Goal: Task Accomplishment & Management: Manage account settings

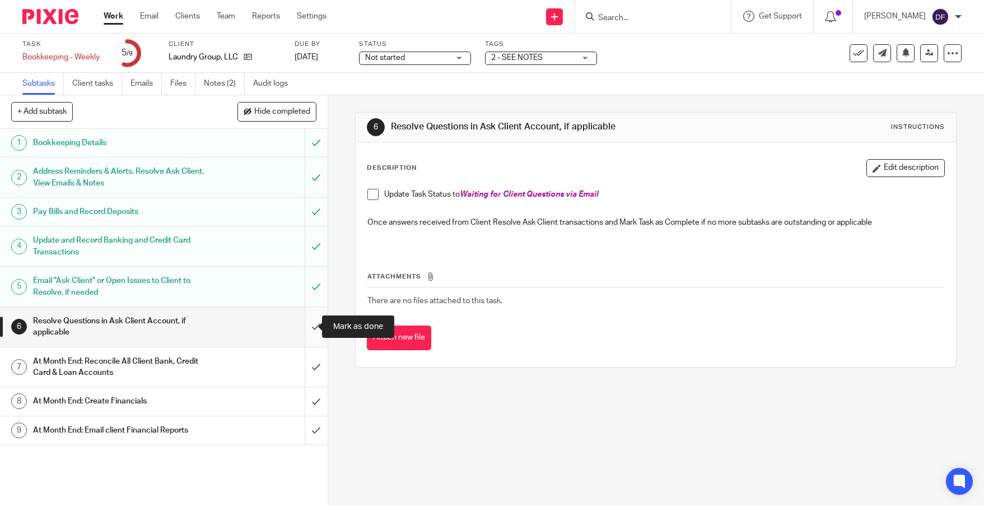
click at [303, 321] on input "submit" at bounding box center [164, 327] width 328 height 40
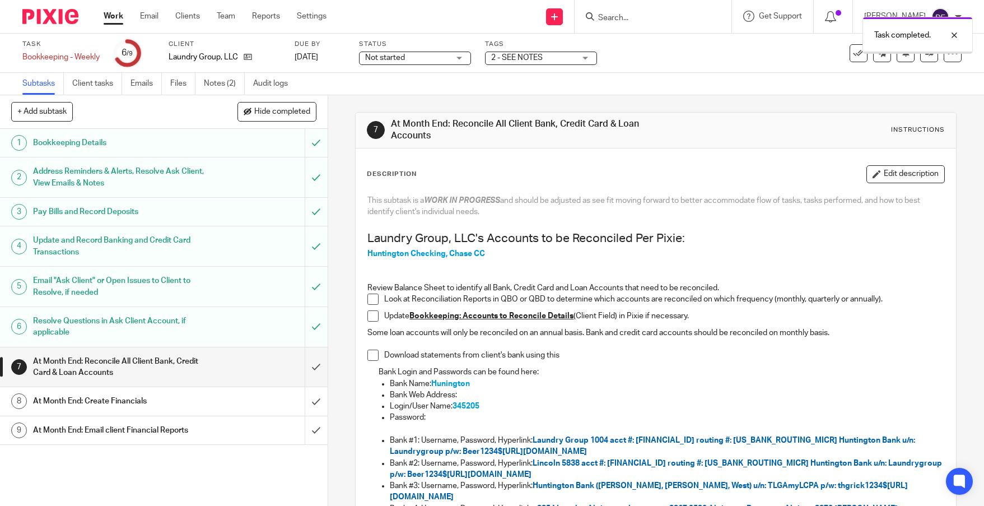
click at [247, 289] on div "Email "Ask Client" or Open Issues to Client to Resolve, if needed" at bounding box center [163, 286] width 260 height 29
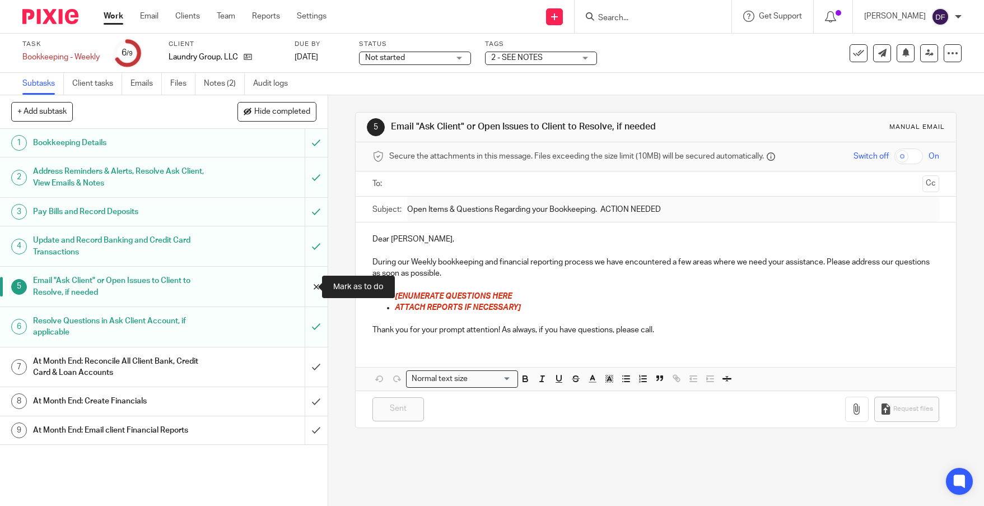
click at [306, 289] on input "submit" at bounding box center [164, 287] width 328 height 40
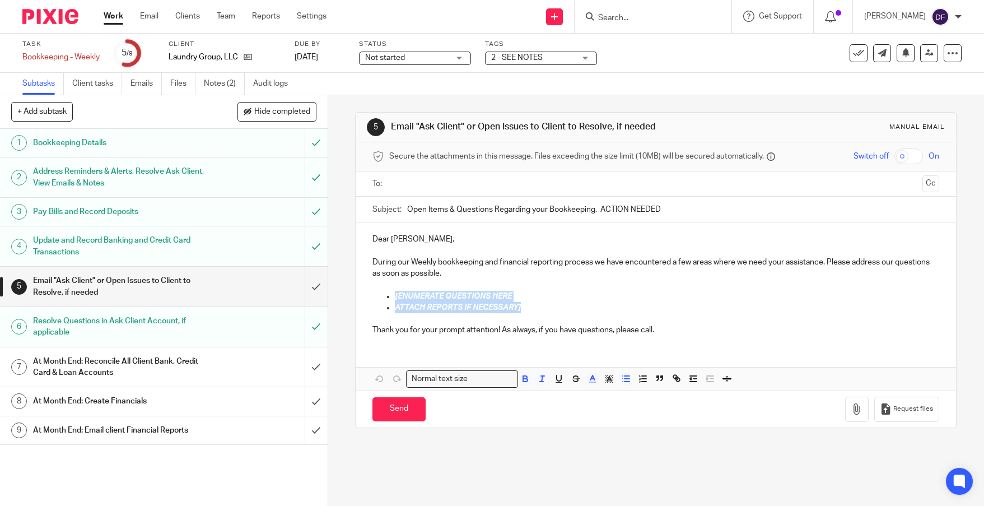
drag, startPoint x: 534, startPoint y: 309, endPoint x: 375, endPoint y: 293, distance: 159.8
click at [375, 293] on ul "[ENUMERATE QUESTIONS HERE ATTACH REPORTS IF NECESSARY]" at bounding box center [655, 302] width 567 height 23
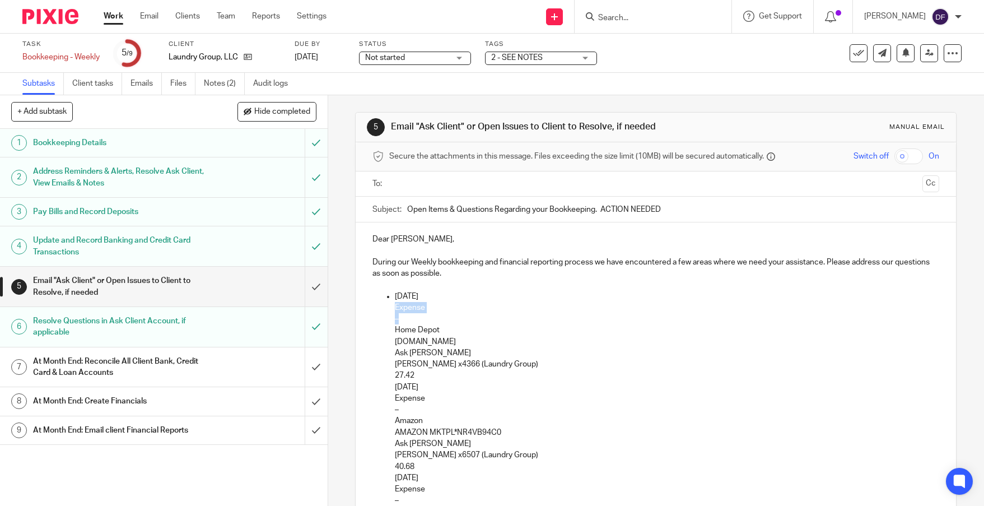
drag, startPoint x: 411, startPoint y: 317, endPoint x: 375, endPoint y: 312, distance: 36.7
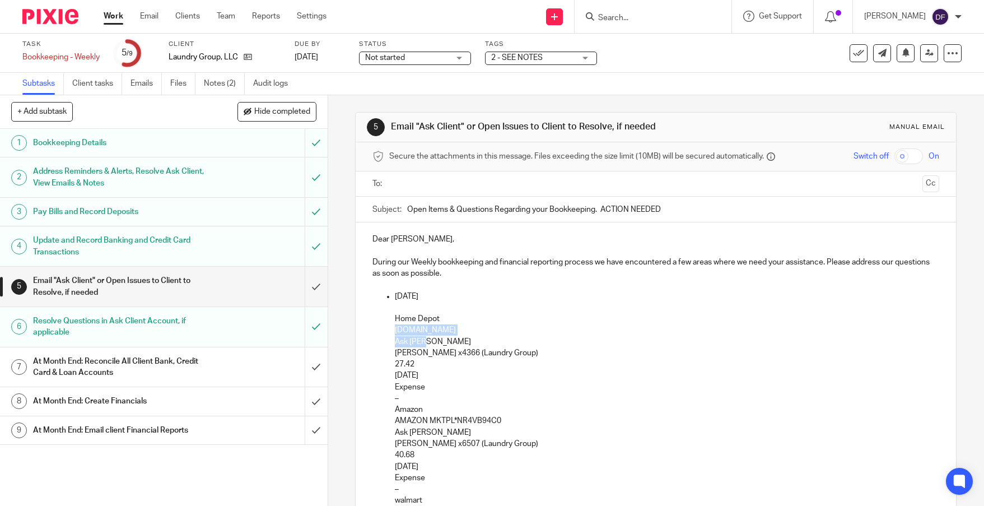
drag, startPoint x: 433, startPoint y: 343, endPoint x: 367, endPoint y: 326, distance: 68.2
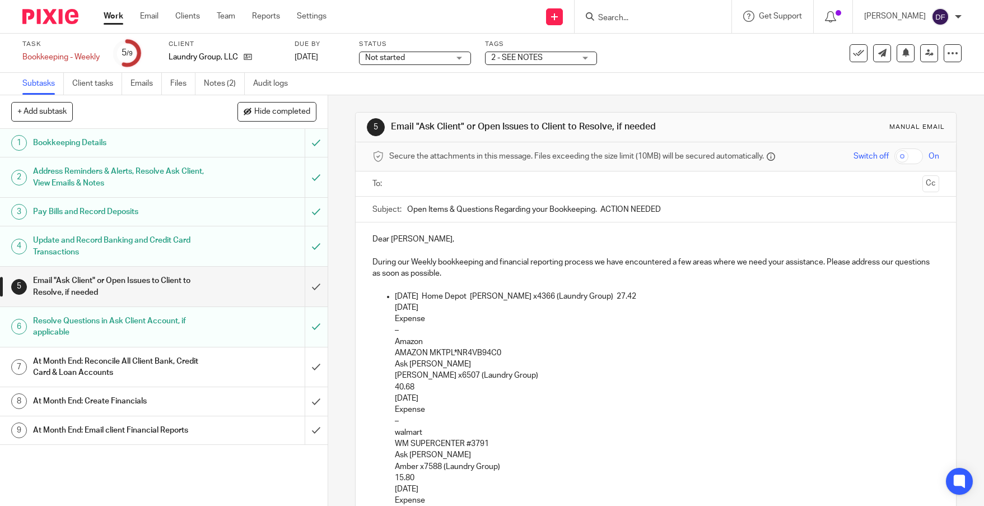
click at [633, 298] on p "07/03/2025 Home Depot James x4366 (Laundry Group) 27.42" at bounding box center [667, 296] width 544 height 11
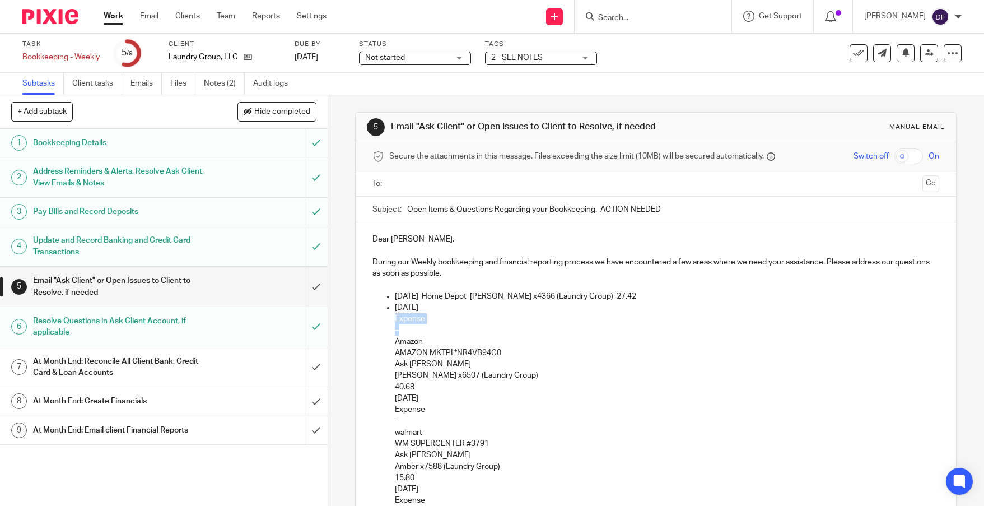
drag, startPoint x: 416, startPoint y: 332, endPoint x: 370, endPoint y: 320, distance: 47.5
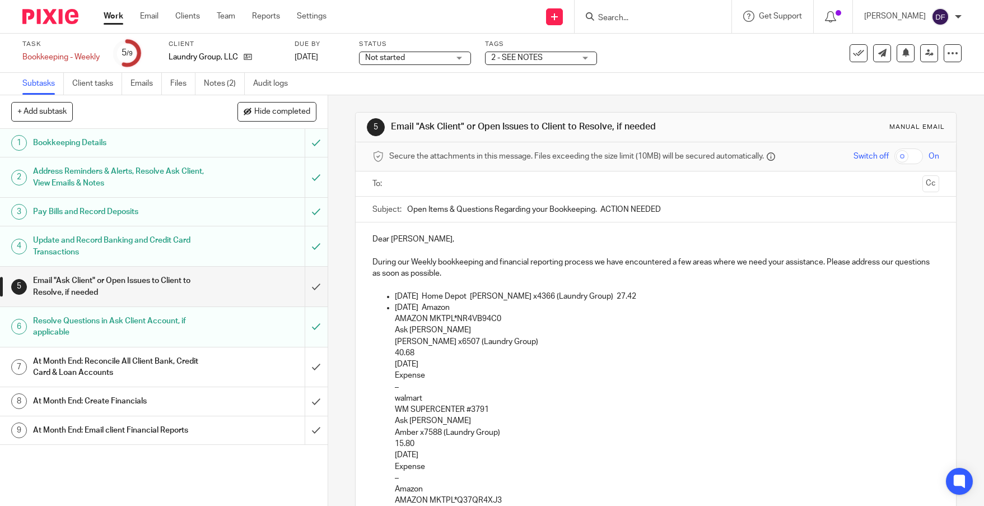
drag, startPoint x: 507, startPoint y: 319, endPoint x: 392, endPoint y: 326, distance: 114.4
drag, startPoint x: 436, startPoint y: 329, endPoint x: 384, endPoint y: 321, distance: 53.2
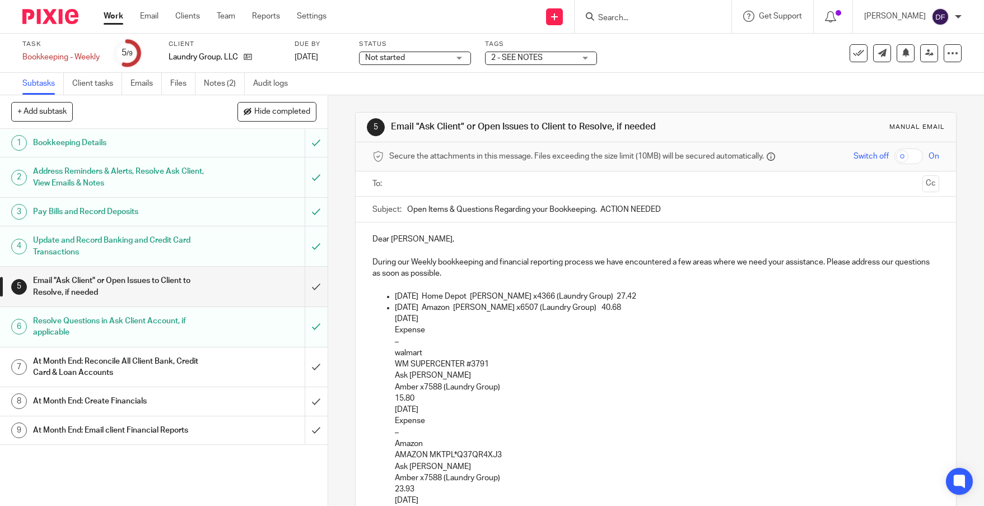
click at [618, 307] on p "07/10/2025 Amazon Danielle x6507 (Laundry Group) 40.68" at bounding box center [667, 307] width 544 height 11
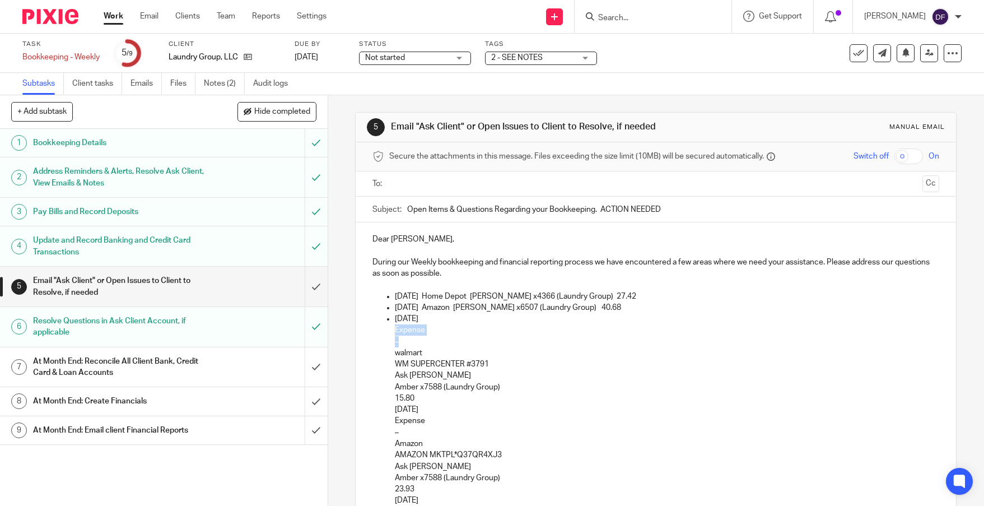
drag, startPoint x: 418, startPoint y: 341, endPoint x: 372, endPoint y: 330, distance: 47.3
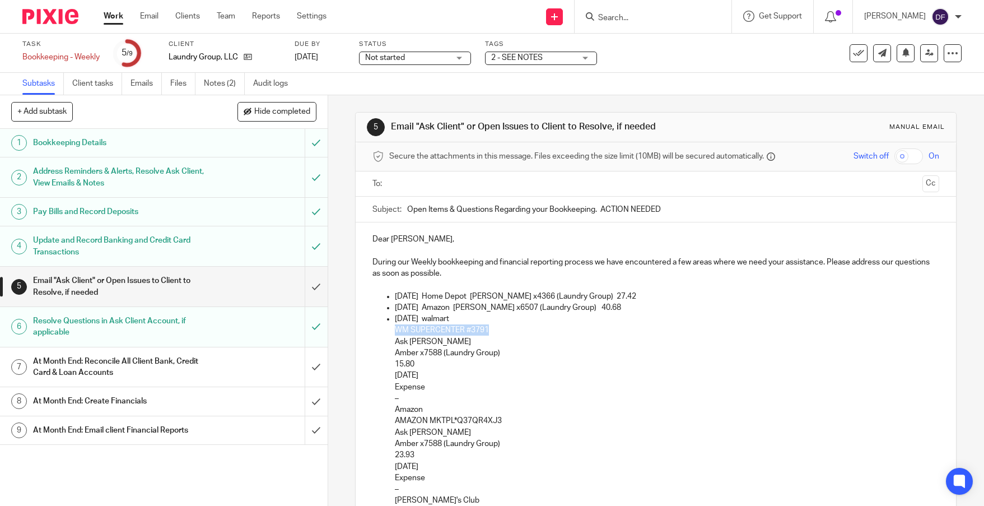
drag, startPoint x: 493, startPoint y: 329, endPoint x: 373, endPoint y: 331, distance: 119.8
drag, startPoint x: 431, startPoint y: 339, endPoint x: 377, endPoint y: 331, distance: 54.9
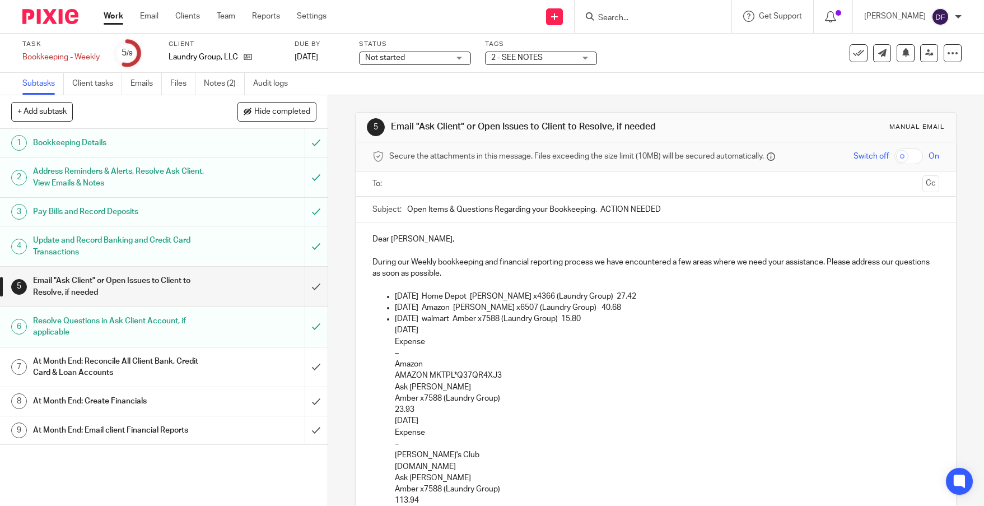
click at [616, 317] on p "07/15/2025 walmart Amber x7588 (Laundry Group) 15.80" at bounding box center [667, 318] width 544 height 11
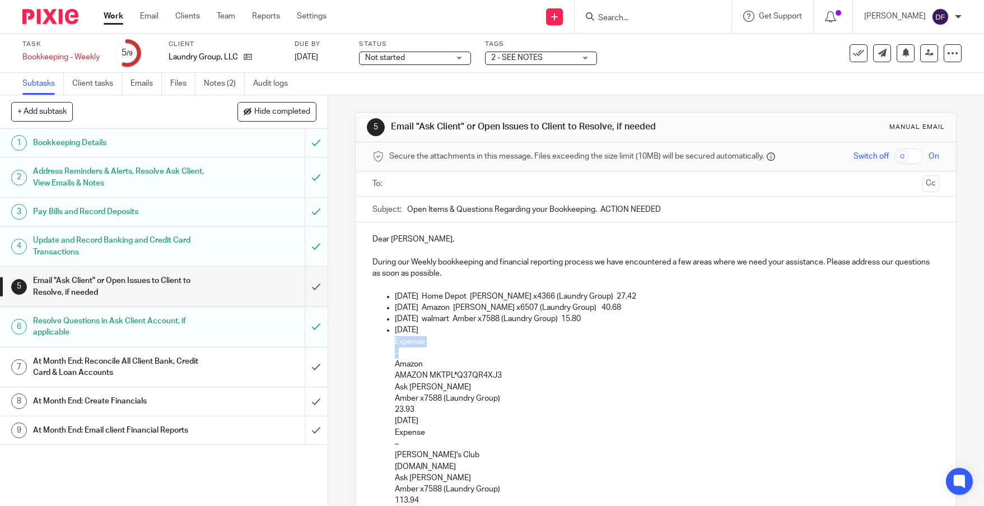
drag, startPoint x: 408, startPoint y: 356, endPoint x: 381, endPoint y: 341, distance: 30.8
click at [381, 341] on ul "07/03/2025 Home Depot James x4366 (Laundry Group) 27.42 07/10/2025 Amazon Danie…" at bounding box center [655, 512] width 567 height 442
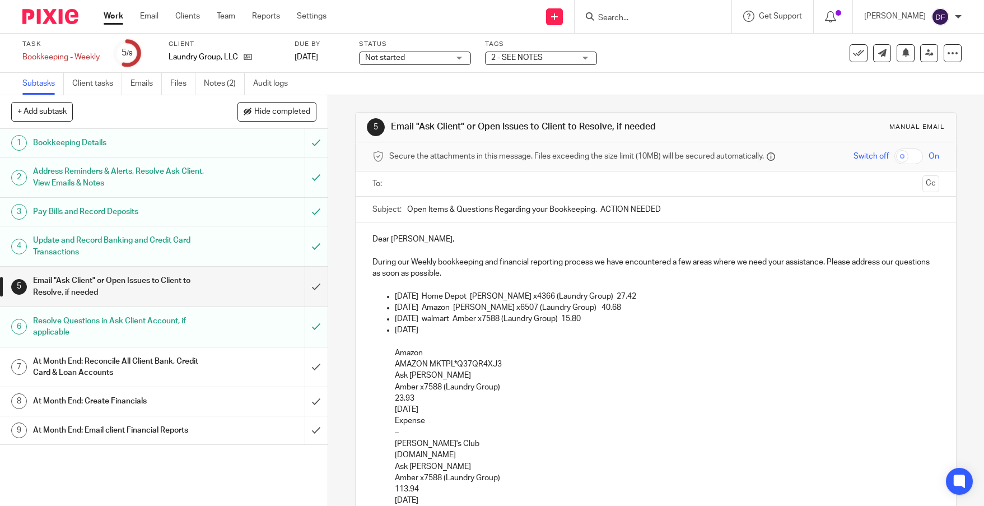
click at [389, 355] on ul "07/03/2025 Home Depot James x4366 (Laundry Group) 27.42 07/10/2025 Amazon Danie…" at bounding box center [655, 506] width 567 height 431
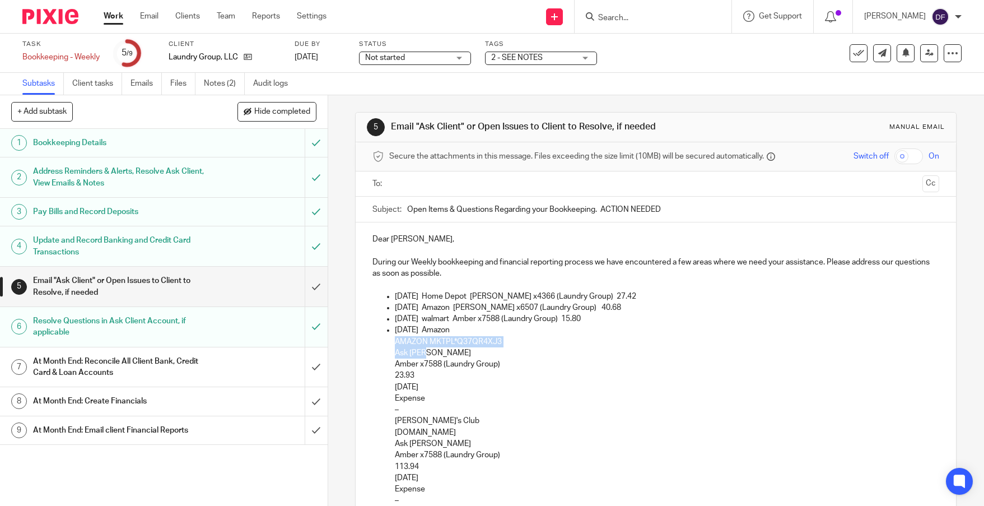
drag, startPoint x: 422, startPoint y: 352, endPoint x: 382, endPoint y: 345, distance: 40.3
click at [382, 345] on ul "07/03/2025 Home Depot James x4366 (Laundry Group) 27.42 07/10/2025 Amazon Danie…" at bounding box center [655, 495] width 567 height 409
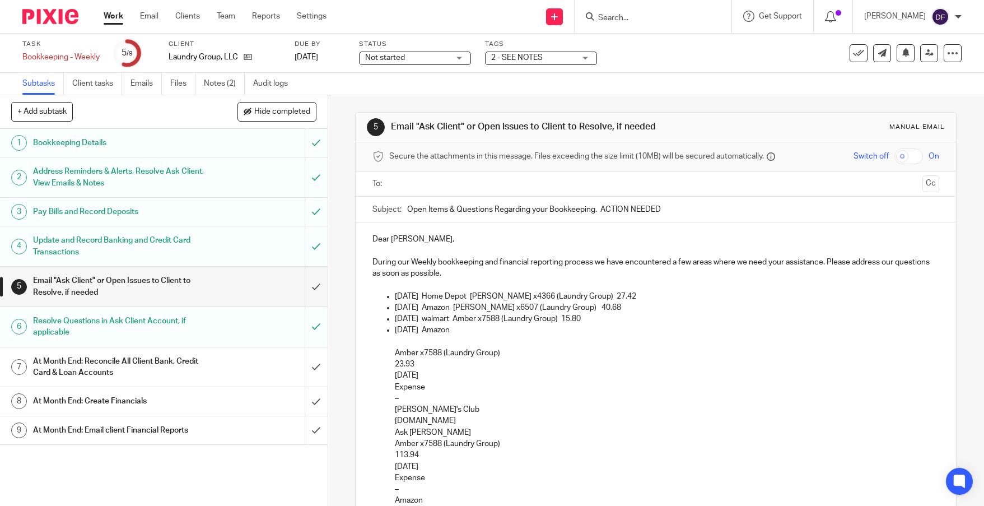
click at [384, 352] on ul "07/03/2025 Home Depot James x4366 (Laundry Group) 27.42 07/10/2025 Amazon Danie…" at bounding box center [655, 489] width 567 height 397
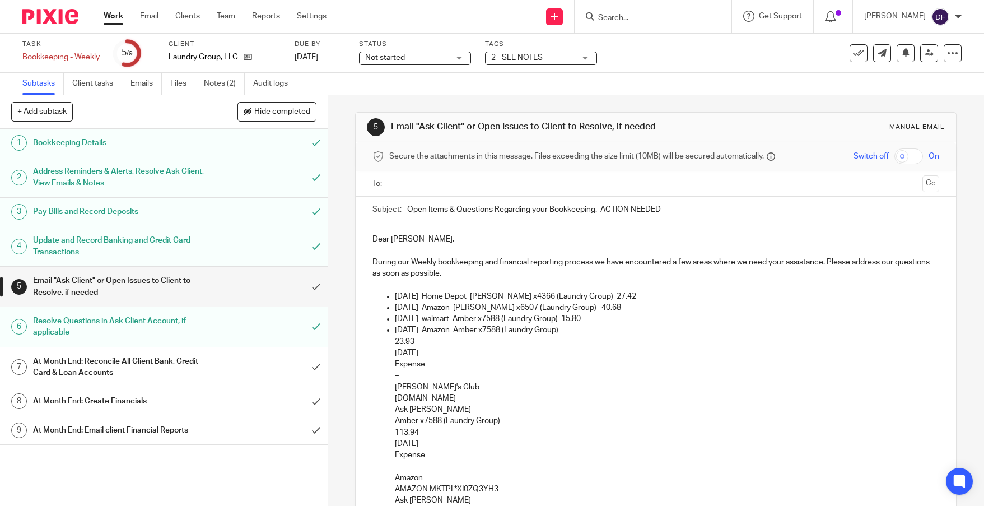
click at [382, 340] on ul "07/03/2025 Home Depot James x4366 (Laundry Group) 27.42 07/10/2025 Amazon Danie…" at bounding box center [655, 478] width 567 height 375
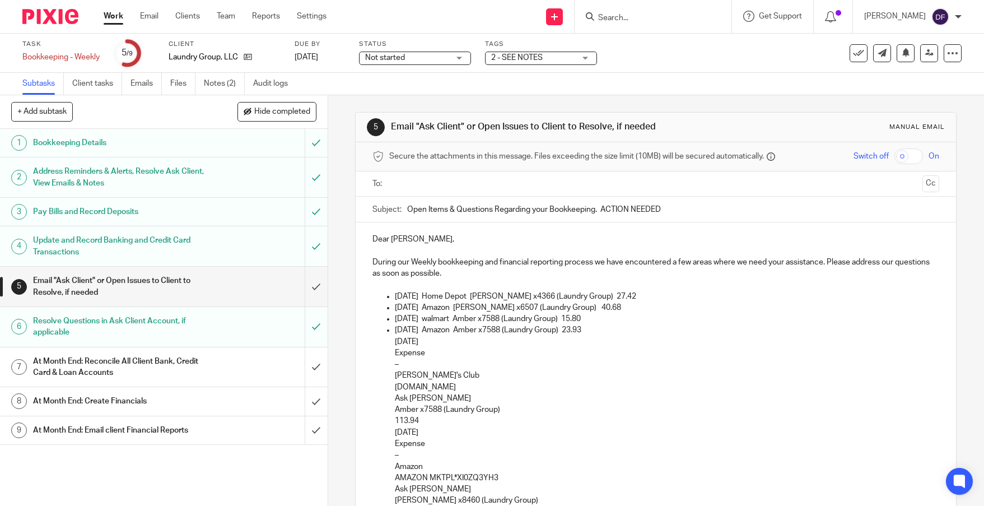
click at [612, 333] on p "08/04/2025 Amazon Amber x7588 (Laundry Group) 23.93" at bounding box center [667, 329] width 544 height 11
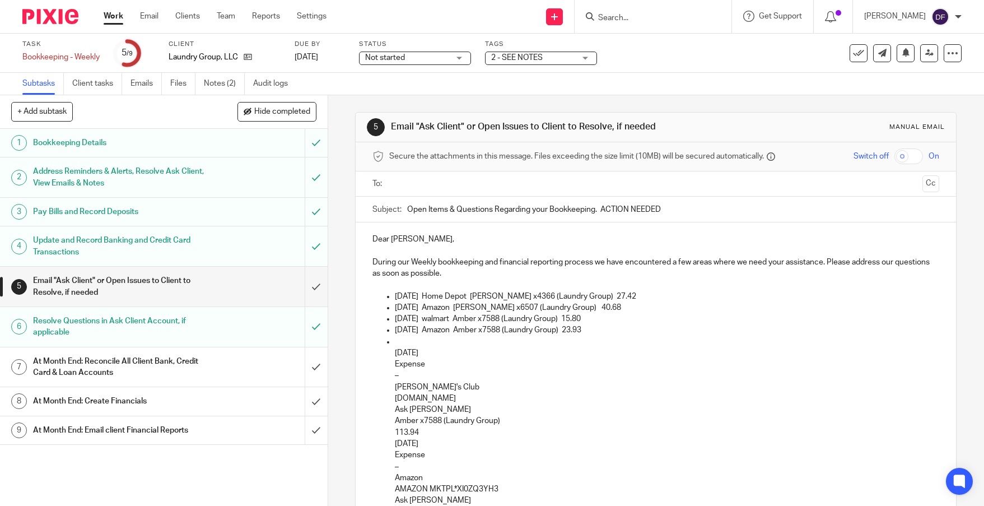
click at [395, 352] on p "08/04/2025" at bounding box center [667, 352] width 544 height 11
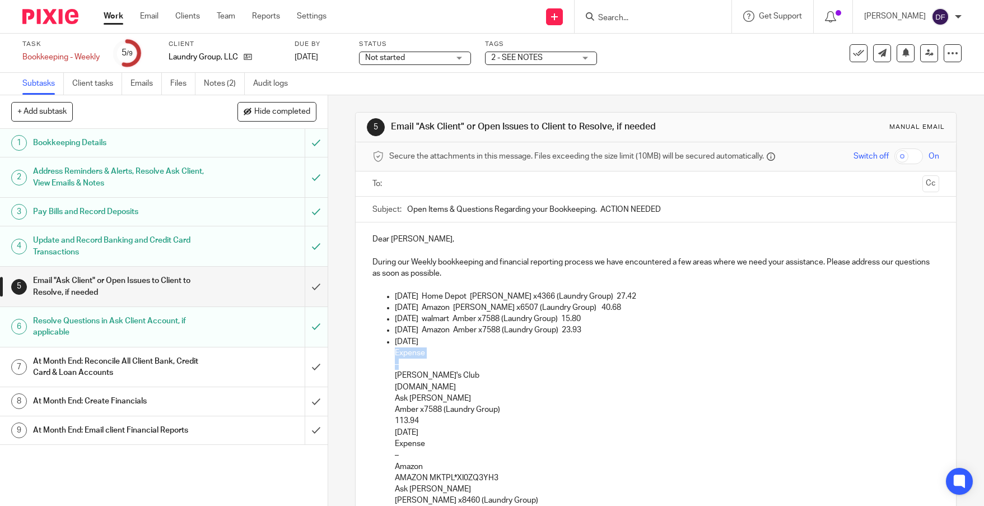
drag, startPoint x: 408, startPoint y: 366, endPoint x: 377, endPoint y: 353, distance: 33.2
click at [377, 353] on ul "07/03/2025 Home Depot James x4366 (Laundry Group) 27.42 07/10/2025 Amazon Danie…" at bounding box center [655, 472] width 567 height 363
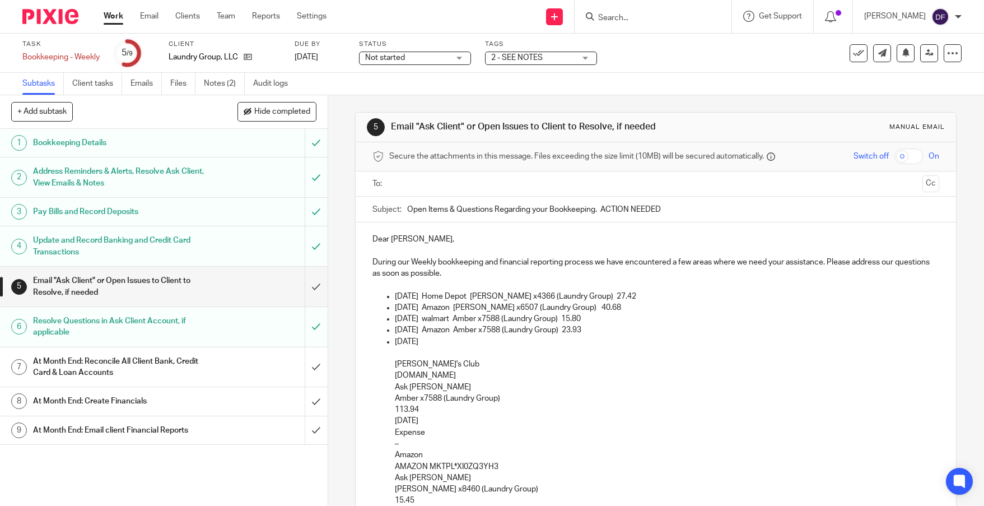
click at [386, 366] on ul "07/03/2025 Home Depot James x4366 (Laundry Group) 27.42 07/10/2025 Amazon Danie…" at bounding box center [655, 467] width 567 height 352
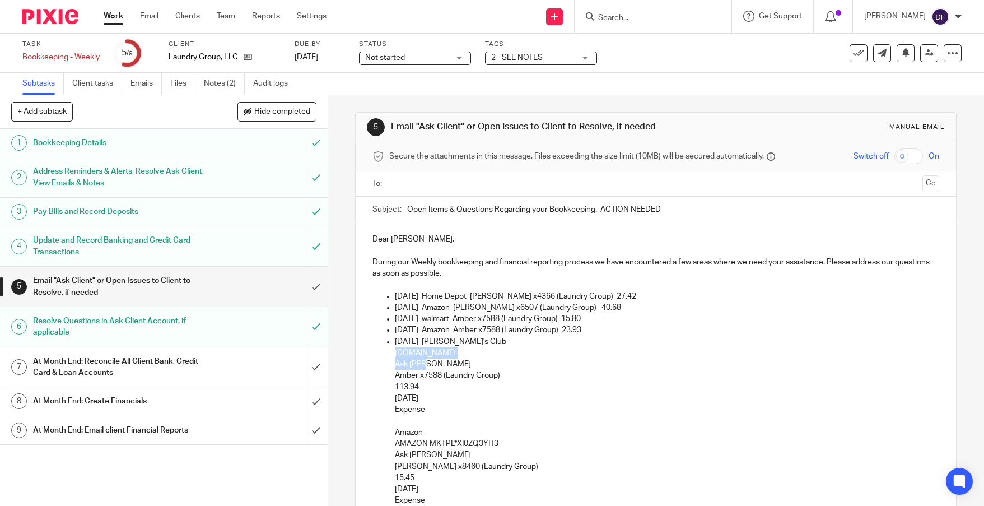
drag, startPoint x: 438, startPoint y: 364, endPoint x: 384, endPoint y: 357, distance: 55.3
click at [384, 357] on ul "07/03/2025 Home Depot James x4366 (Laundry Group) 27.42 07/10/2025 Amazon Danie…" at bounding box center [655, 455] width 567 height 329
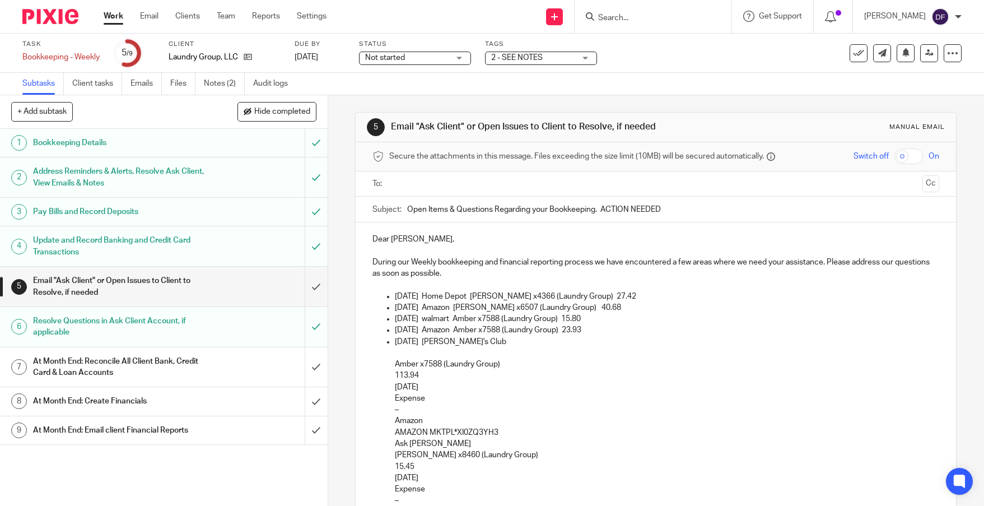
click at [386, 364] on ul "07/03/2025 Home Depot James x4366 (Laundry Group) 27.42 07/10/2025 Amazon Danie…" at bounding box center [655, 449] width 567 height 317
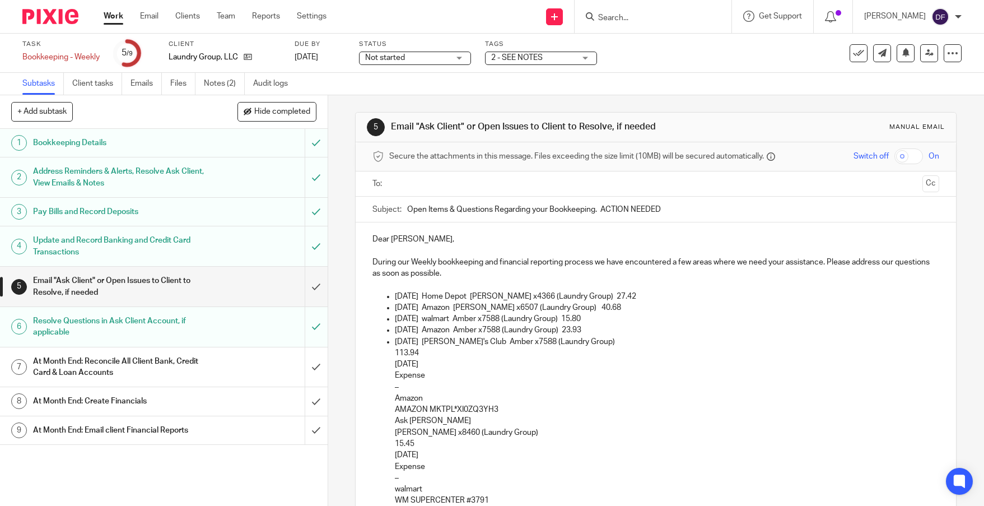
click at [386, 352] on ul "07/03/2025 Home Depot James x4366 (Laundry Group) 27.42 07/10/2025 Amazon Danie…" at bounding box center [655, 438] width 567 height 295
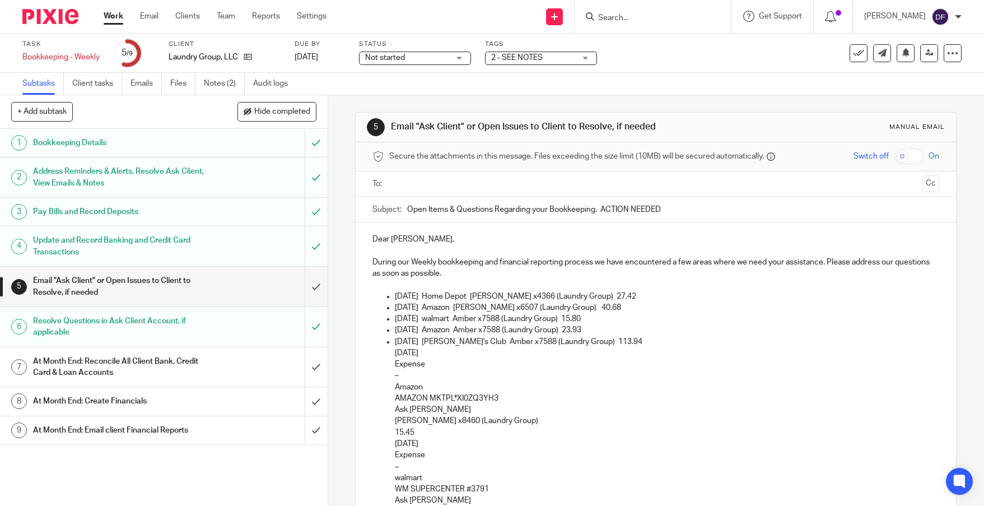
click at [628, 340] on p "08/04/2025 Sam's Club Amber x7588 (Laundry Group) 113.94" at bounding box center [667, 341] width 544 height 11
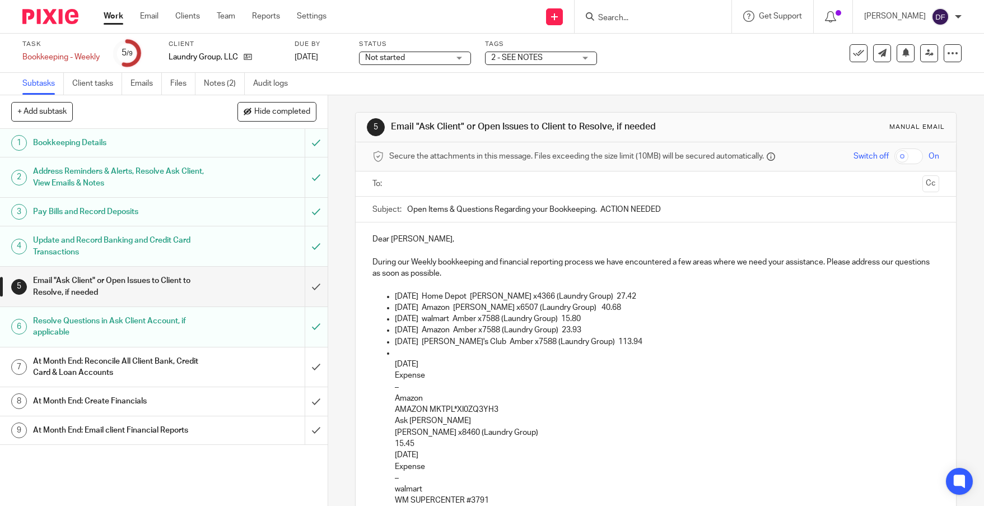
click at [390, 364] on ul "07/03/2025 Home Depot James x4366 (Laundry Group) 27.42 07/10/2025 Amazon Danie…" at bounding box center [655, 438] width 567 height 295
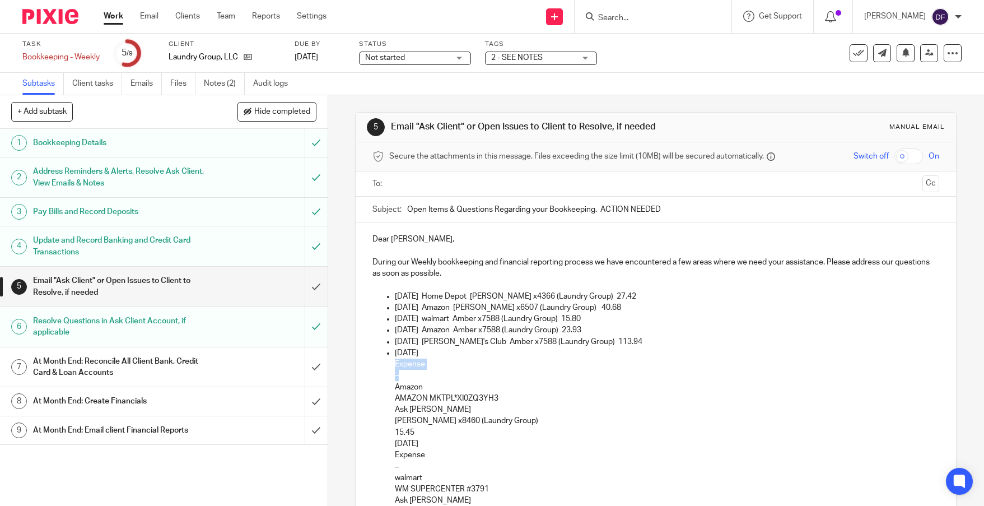
drag, startPoint x: 419, startPoint y: 378, endPoint x: 372, endPoint y: 369, distance: 48.0
click at [372, 369] on ul "07/03/2025 Home Depot James x4366 (Laundry Group) 27.42 07/10/2025 Amazon Danie…" at bounding box center [655, 433] width 567 height 284
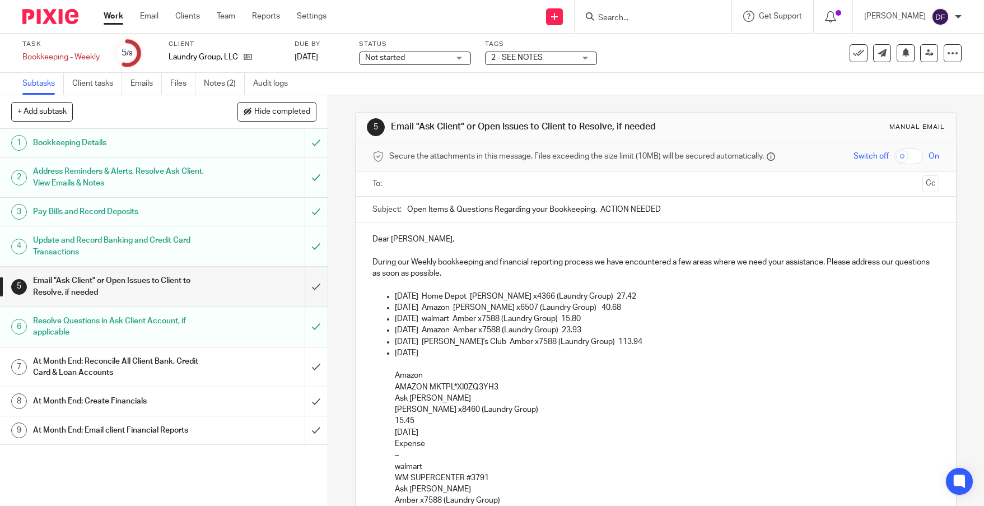
click at [389, 378] on ul "07/03/2025 Home Depot James x4366 (Laundry Group) 27.42 07/10/2025 Amazon Danie…" at bounding box center [655, 427] width 567 height 272
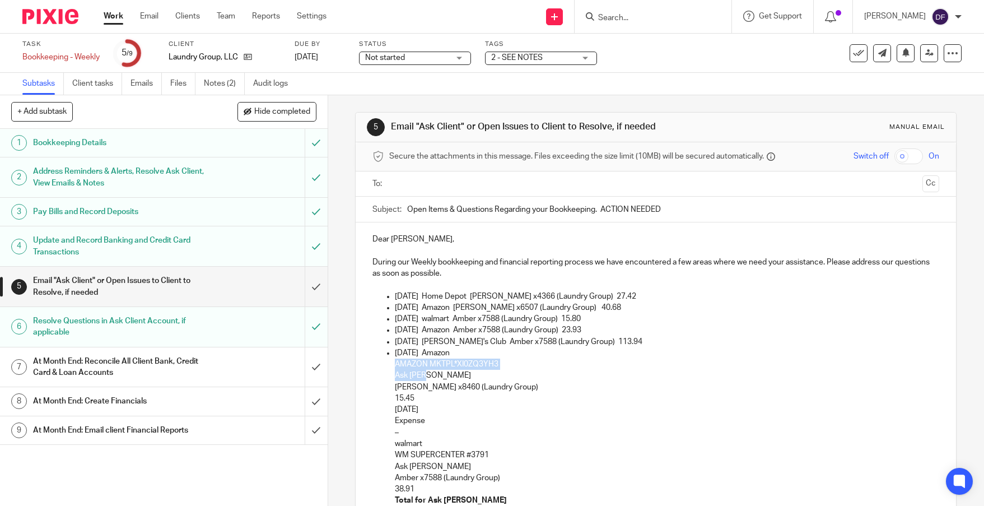
drag, startPoint x: 402, startPoint y: 374, endPoint x: 379, endPoint y: 364, distance: 24.9
click at [379, 364] on ul "07/03/2025 Home Depot James x4366 (Laundry Group) 27.42 07/10/2025 Amazon Danie…" at bounding box center [655, 416] width 567 height 250
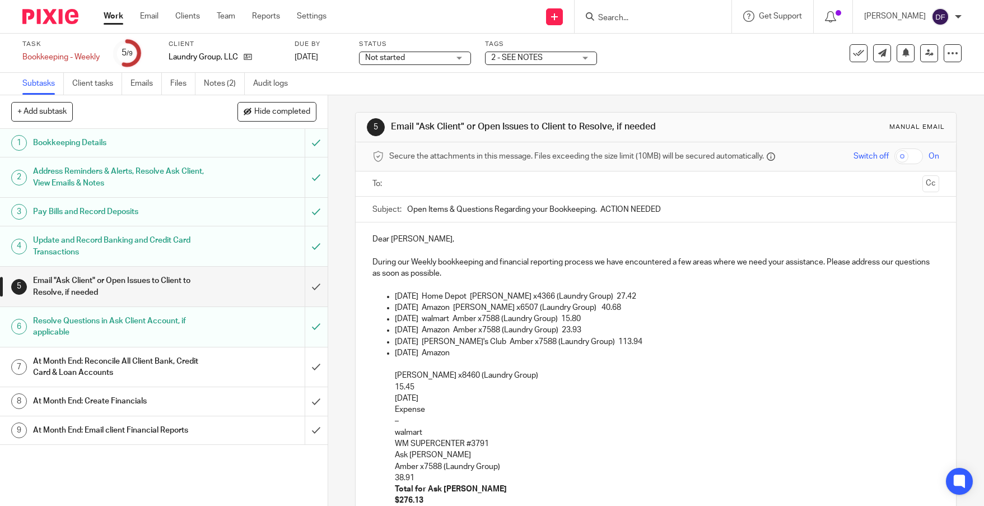
click at [382, 373] on ul "07/03/2025 Home Depot James x4366 (Laundry Group) 27.42 07/10/2025 Amazon Danie…" at bounding box center [655, 410] width 567 height 239
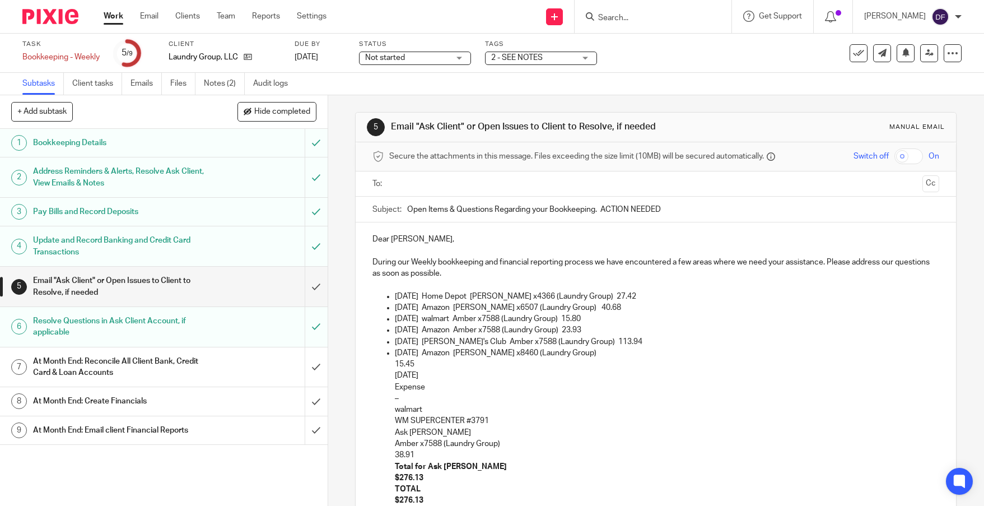
click at [395, 363] on p "15.45" at bounding box center [667, 363] width 544 height 11
click at [604, 354] on p "08/04/2025 Amazon Rick x8460 (Laundry Group) 15.45" at bounding box center [667, 352] width 544 height 11
click at [385, 376] on ul "07/03/2025 Home Depot James x4366 (Laundry Group) 27.42 07/10/2025 Amazon Danie…" at bounding box center [655, 399] width 567 height 216
drag, startPoint x: 408, startPoint y: 387, endPoint x: 381, endPoint y: 377, distance: 28.0
click at [381, 377] on ul "07/03/2025 Home Depot James x4366 (Laundry Group) 27.42 07/10/2025 Amazon Danie…" at bounding box center [655, 393] width 567 height 204
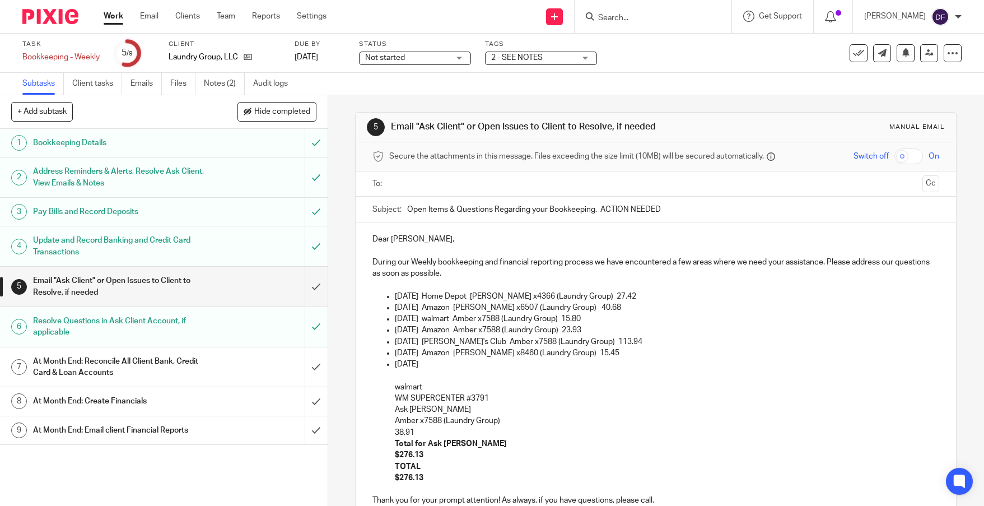
click at [387, 390] on ul "07/03/2025 Home Depot James x4366 (Laundry Group) 27.42 07/10/2025 Amazon Danie…" at bounding box center [655, 387] width 567 height 193
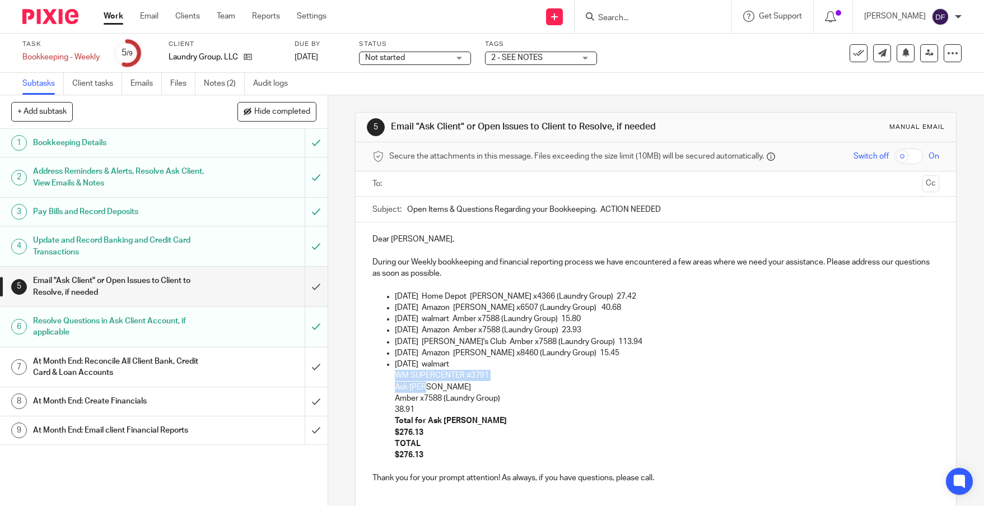
drag, startPoint x: 419, startPoint y: 388, endPoint x: 382, endPoint y: 378, distance: 38.8
click at [382, 378] on ul "07/03/2025 Home Depot James x4366 (Laundry Group) 27.42 07/10/2025 Amazon Danie…" at bounding box center [655, 376] width 567 height 170
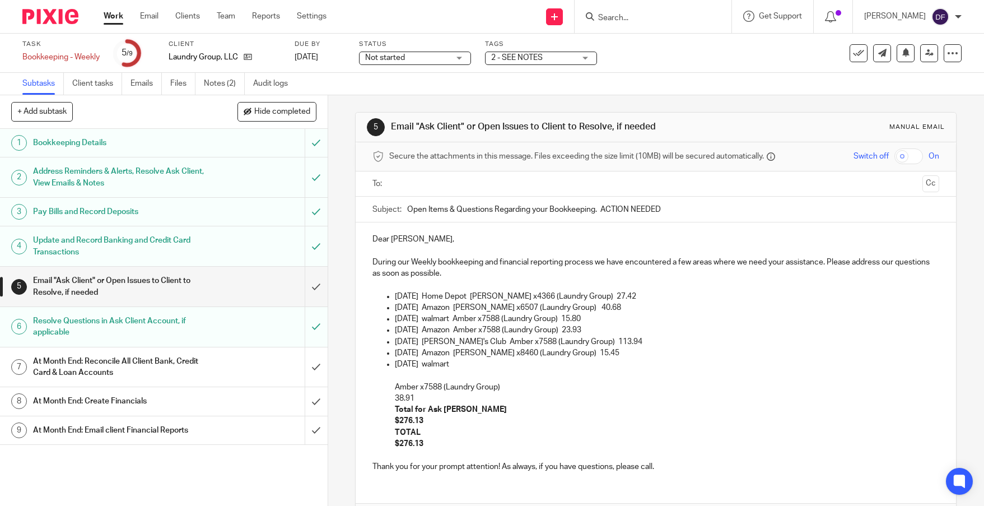
click at [384, 387] on ul "07/03/2025 Home Depot James x4366 (Laundry Group) 27.42 07/10/2025 Amazon Danie…" at bounding box center [655, 370] width 567 height 159
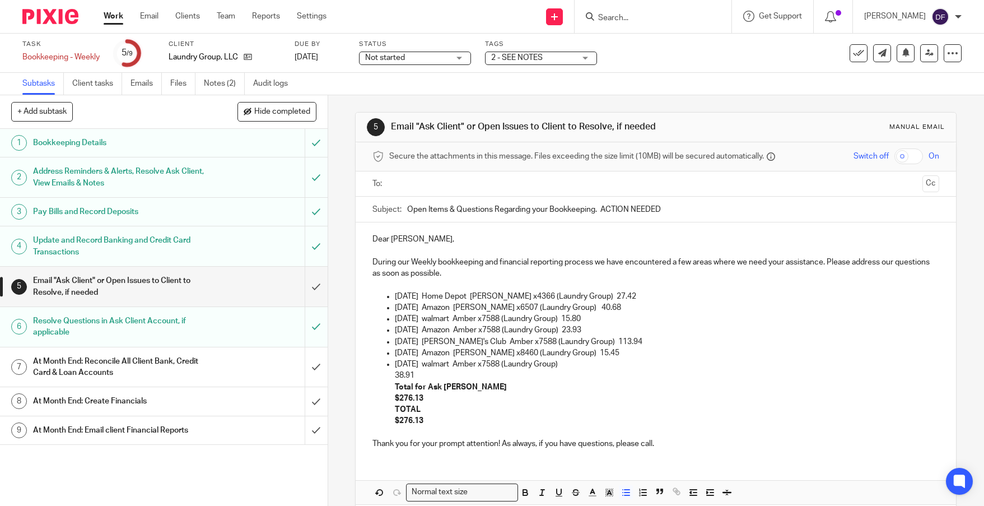
click at [388, 375] on ul "07/03/2025 Home Depot James x4366 (Laundry Group) 27.42 07/10/2025 Amazon Danie…" at bounding box center [655, 359] width 567 height 136
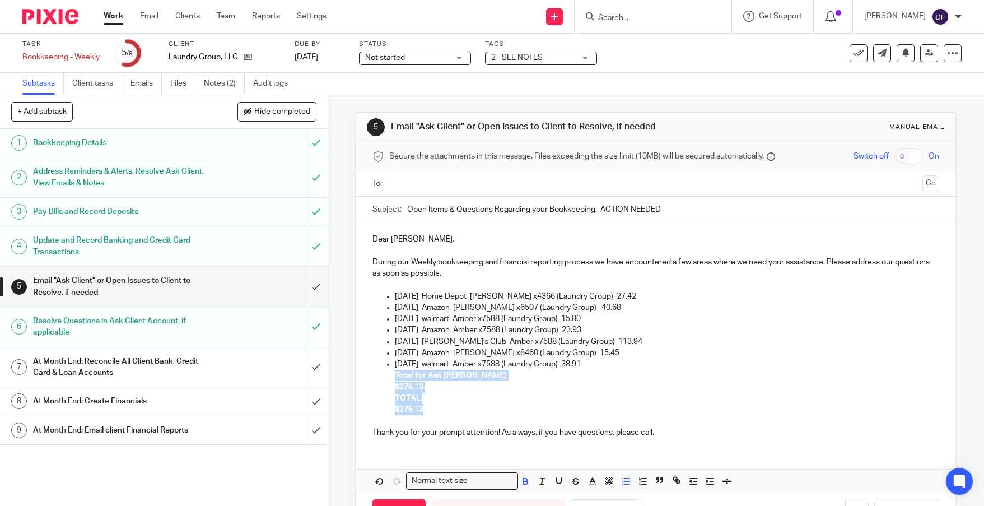
drag, startPoint x: 428, startPoint y: 410, endPoint x: 371, endPoint y: 378, distance: 65.1
click at [372, 378] on ul "07/03/2025 Home Depot James x4366 (Laundry Group) 27.42 07/10/2025 Amazon Danie…" at bounding box center [655, 353] width 567 height 125
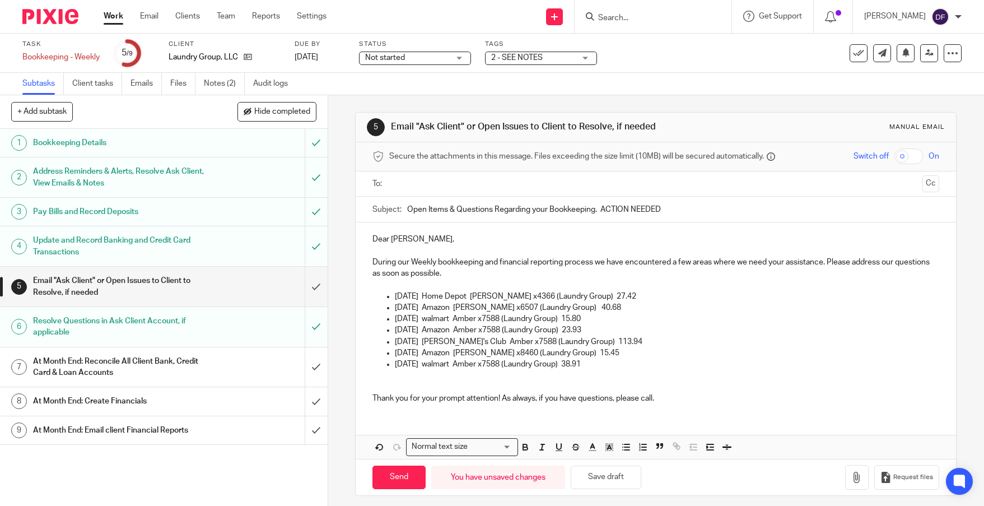
click at [501, 274] on p "During our Weekly bookkeeping and financial reporting process we have encounter…" at bounding box center [655, 267] width 567 height 23
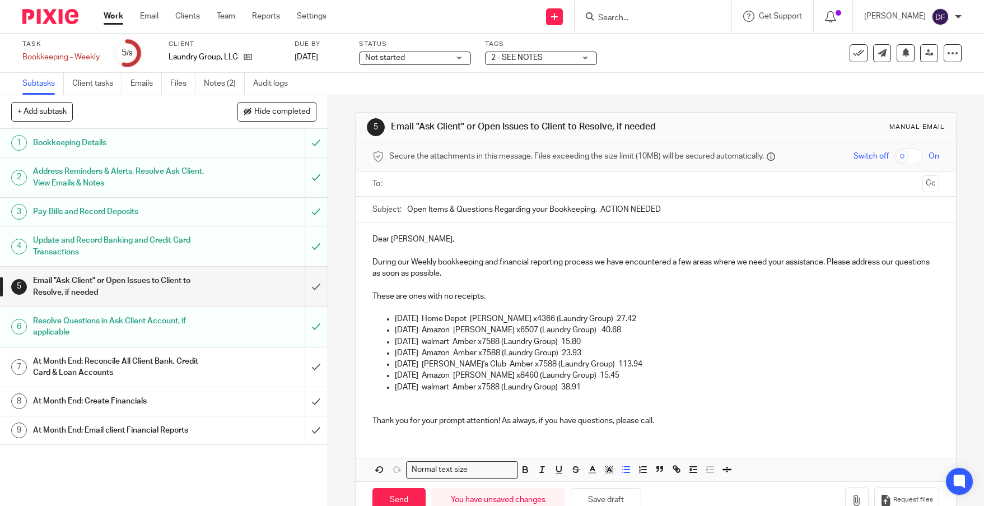
drag, startPoint x: 613, startPoint y: 391, endPoint x: 352, endPoint y: 316, distance: 271.5
click at [355, 316] on div "5 Email "Ask Client" or Open Issues to Client to Resolve, if needed Manual emai…" at bounding box center [655, 315] width 601 height 406
click at [523, 472] on icon "button" at bounding box center [525, 470] width 4 height 3
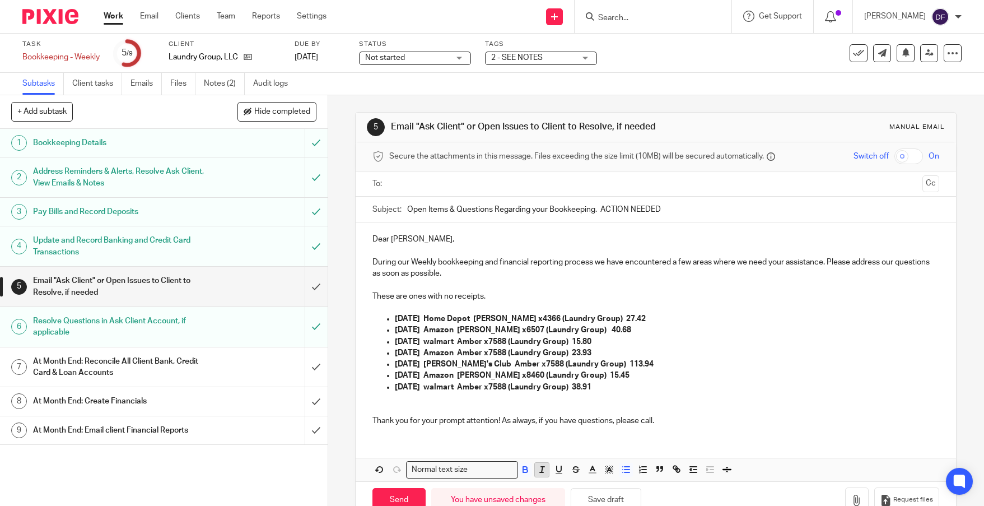
click at [541, 469] on line "button" at bounding box center [541, 469] width 1 height 6
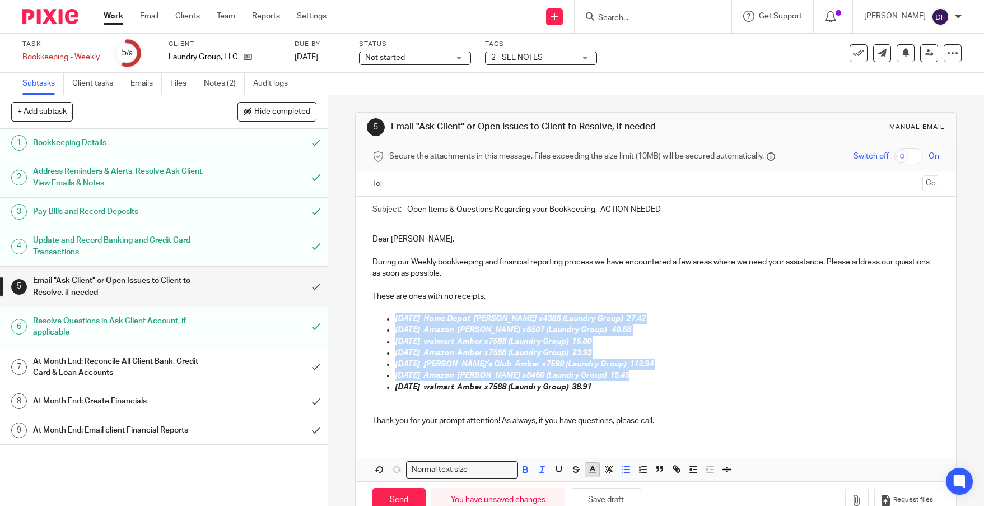
click at [587, 467] on icon "button" at bounding box center [592, 469] width 10 height 10
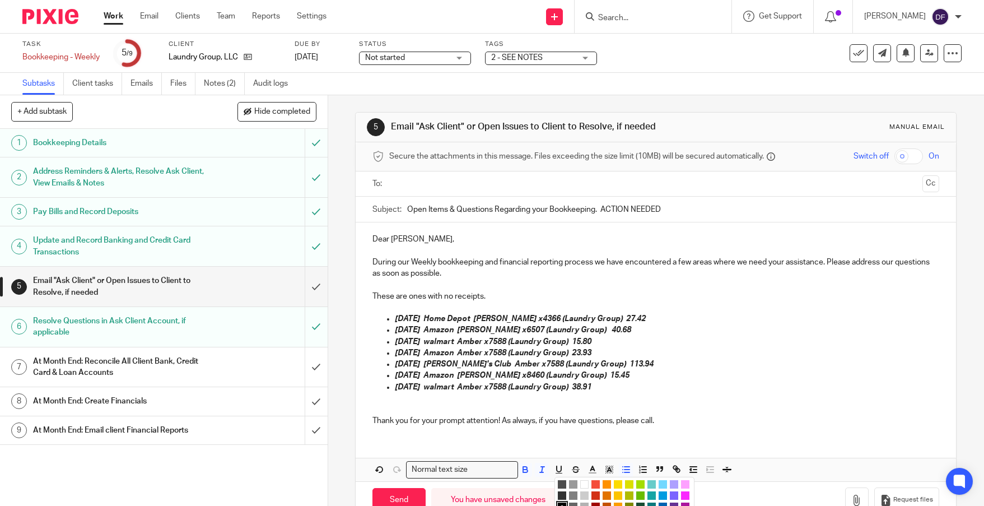
drag, startPoint x: 592, startPoint y: 496, endPoint x: 592, endPoint y: 489, distance: 7.3
click at [592, 494] on li "color:#D33115" at bounding box center [595, 495] width 8 height 8
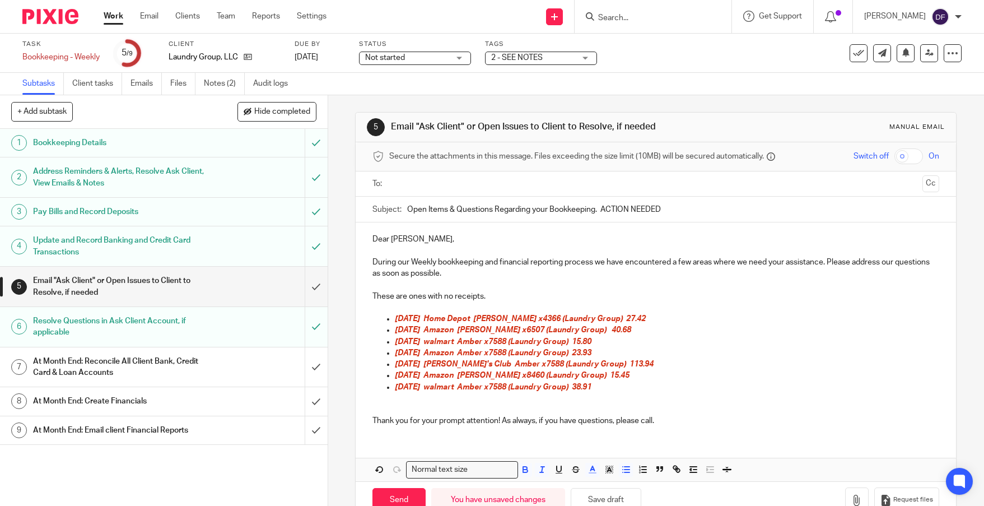
click at [503, 296] on p "These are ones with no receipts." at bounding box center [655, 296] width 567 height 11
click at [527, 295] on p "These are ones with no receipts. They are all ask rick" at bounding box center [655, 296] width 567 height 11
click at [587, 294] on p "These are ones with no receipts. They are all set to ask rick" at bounding box center [655, 296] width 567 height 11
click at [448, 183] on input "text" at bounding box center [655, 183] width 524 height 13
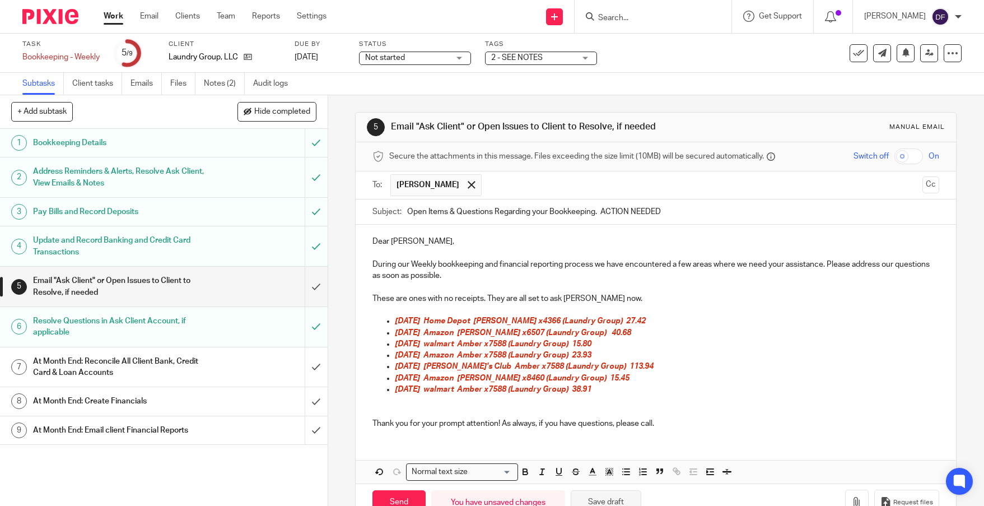
click at [606, 497] on button "Save draft" at bounding box center [606, 502] width 71 height 24
drag, startPoint x: 399, startPoint y: 497, endPoint x: 438, endPoint y: 335, distance: 166.4
click at [399, 494] on input "Send" at bounding box center [398, 502] width 53 height 24
click at [441, 59] on span "Not started" at bounding box center [407, 58] width 84 height 12
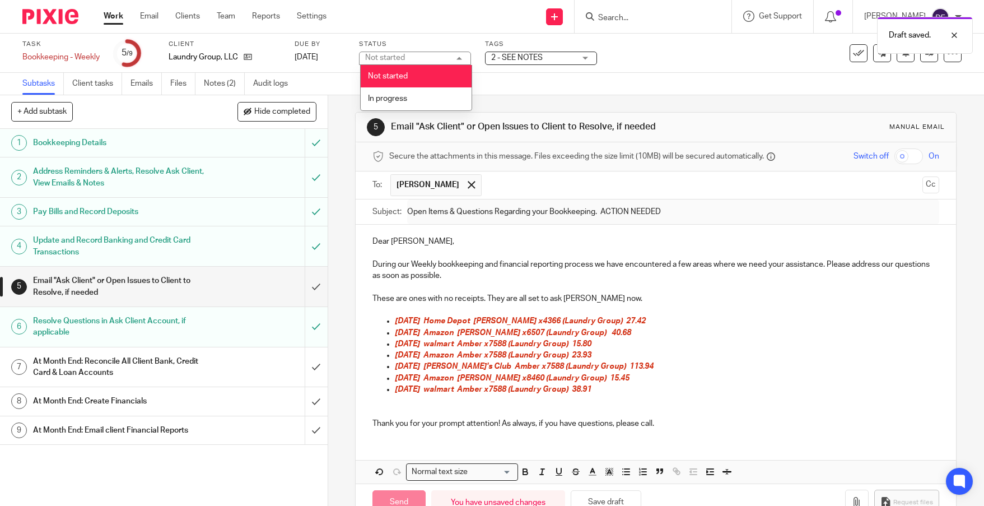
type input "Sent"
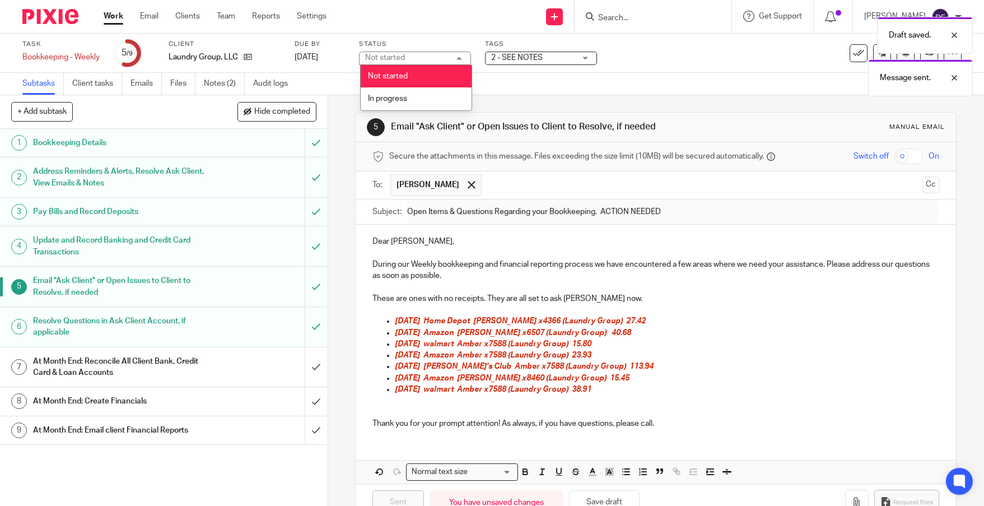
click at [550, 58] on div "Draft saved. Message sent." at bounding box center [732, 53] width 481 height 85
click at [550, 57] on div "Draft saved. Message sent." at bounding box center [732, 53] width 481 height 85
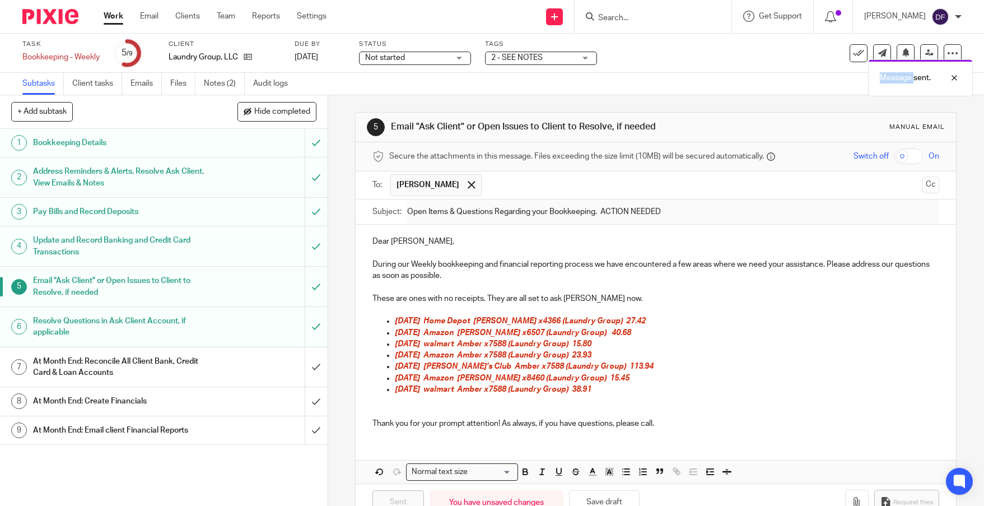
click at [585, 58] on div "Draft saved. Message sent." at bounding box center [732, 53] width 481 height 85
click at [583, 63] on div "2 - SEE NOTES" at bounding box center [541, 58] width 112 height 13
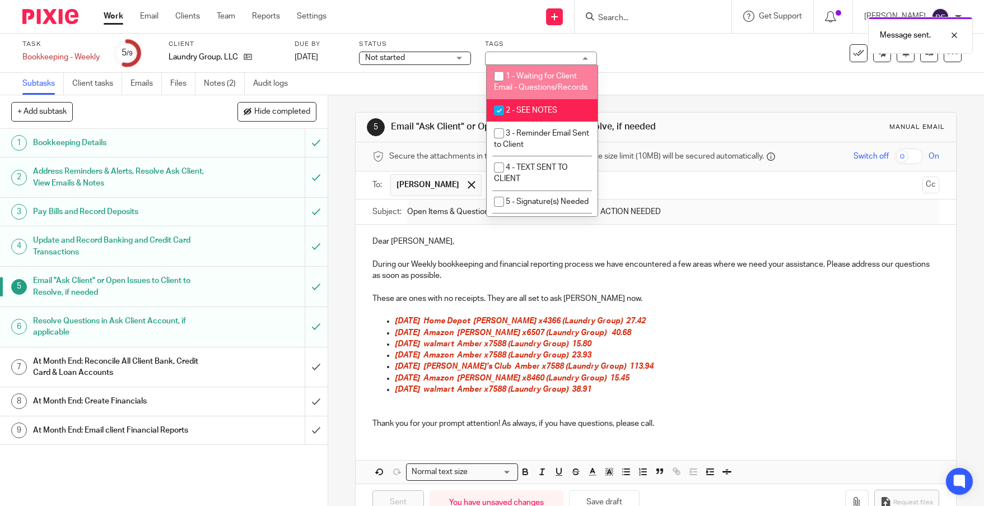
click at [563, 86] on li "1 - Waiting for Client Email - Questions/Records" at bounding box center [542, 82] width 111 height 34
checkbox input "true"
click at [559, 112] on li "2 - SEE NOTES" at bounding box center [542, 110] width 111 height 23
checkbox input "false"
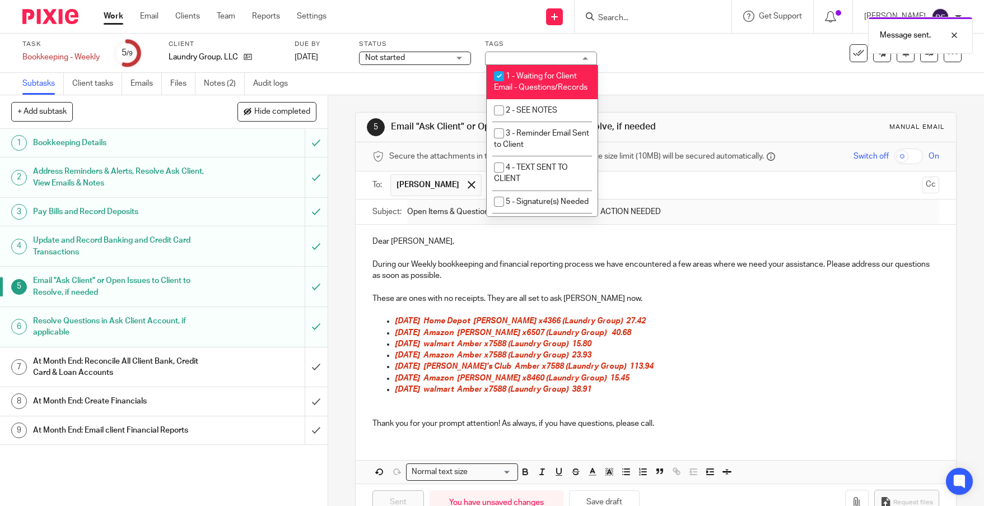
click at [661, 63] on div "Task Bookkeeping - Weekly Save Bookkeeping - Weekly 5 /9 Client Laundry Group, …" at bounding box center [413, 53] width 783 height 27
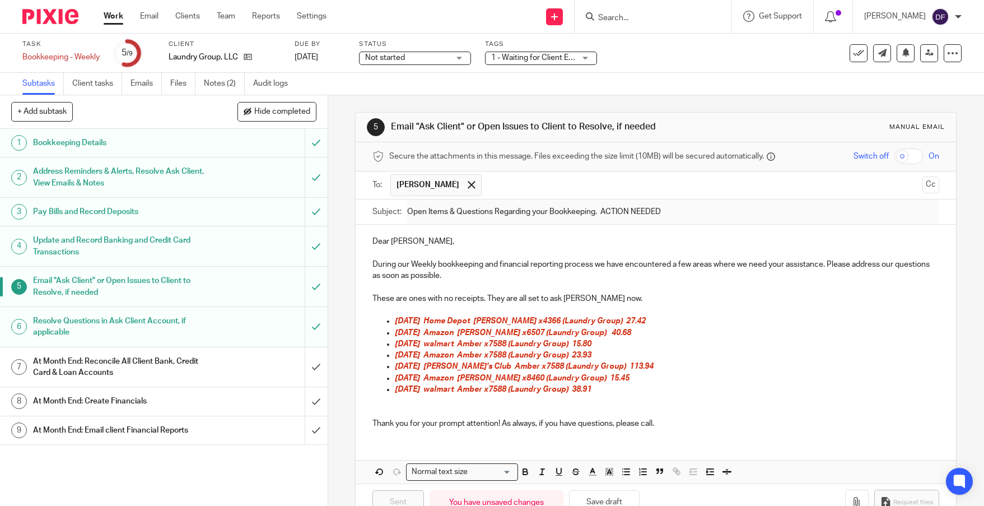
scroll to position [32, 0]
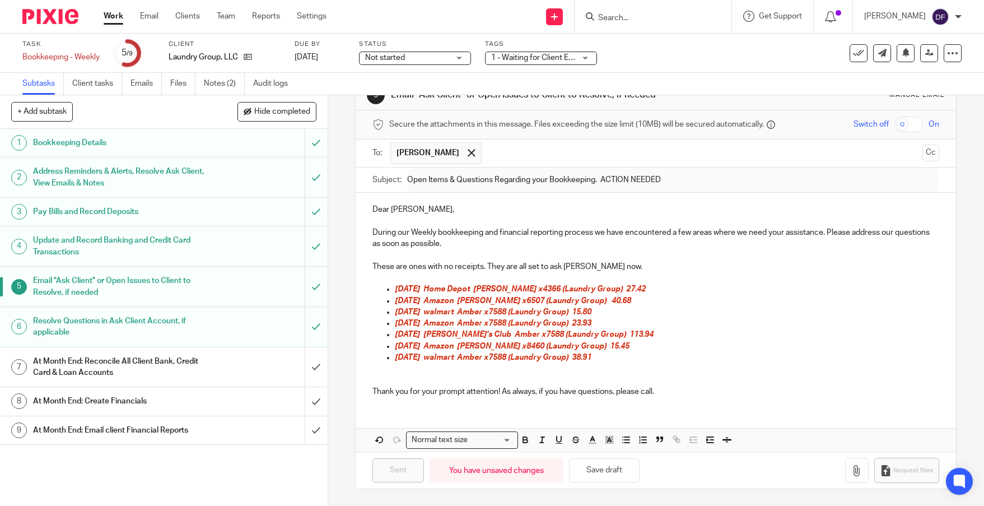
click at [113, 15] on link "Work" at bounding box center [114, 16] width 20 height 11
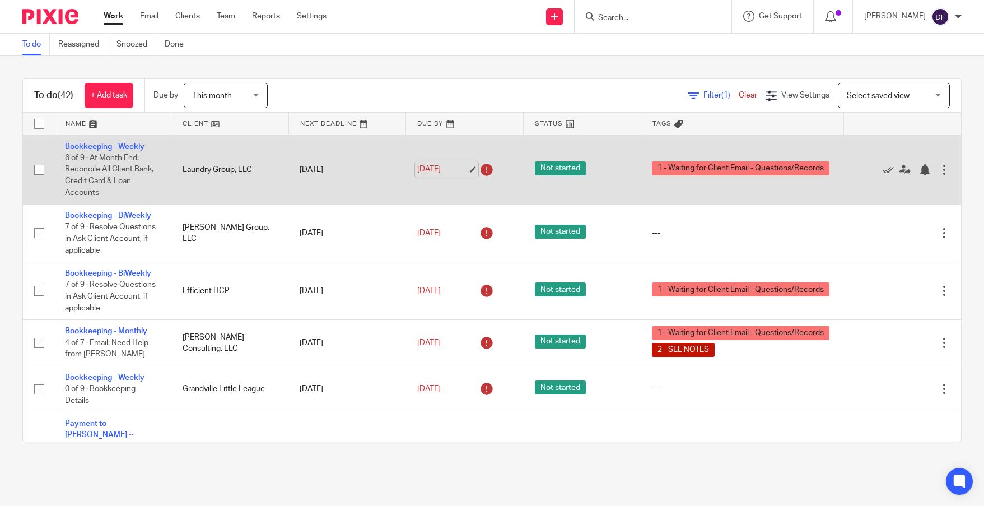
click at [454, 169] on link "[DATE]" at bounding box center [442, 169] width 50 height 12
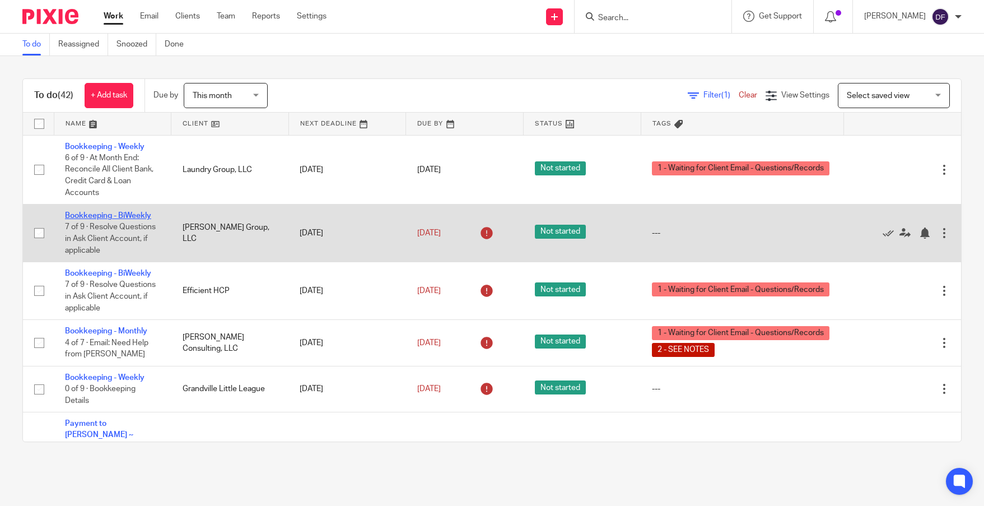
click at [111, 217] on link "Bookkeeping - BiWeekly" at bounding box center [108, 216] width 86 height 8
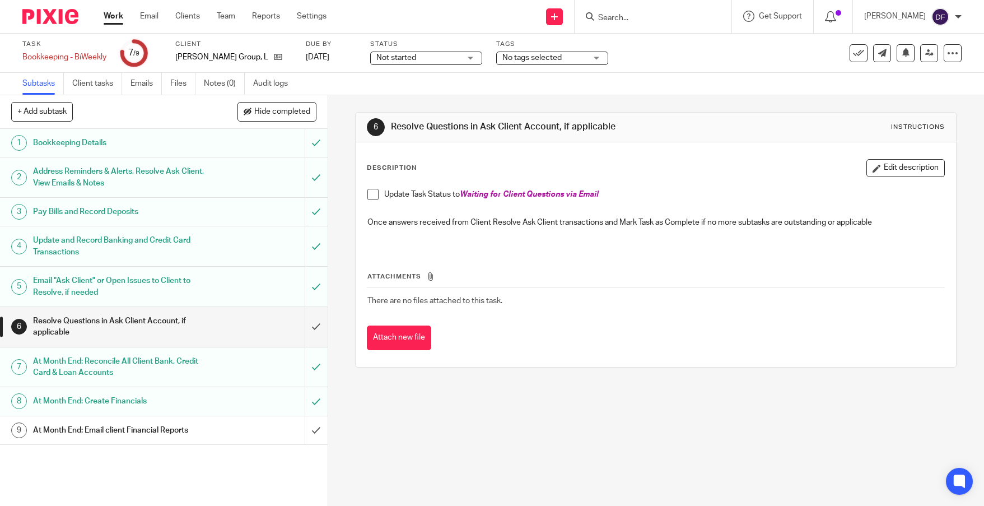
click at [203, 290] on div "Email "Ask Client" or Open Issues to Client to Resolve, if needed" at bounding box center [163, 286] width 260 height 29
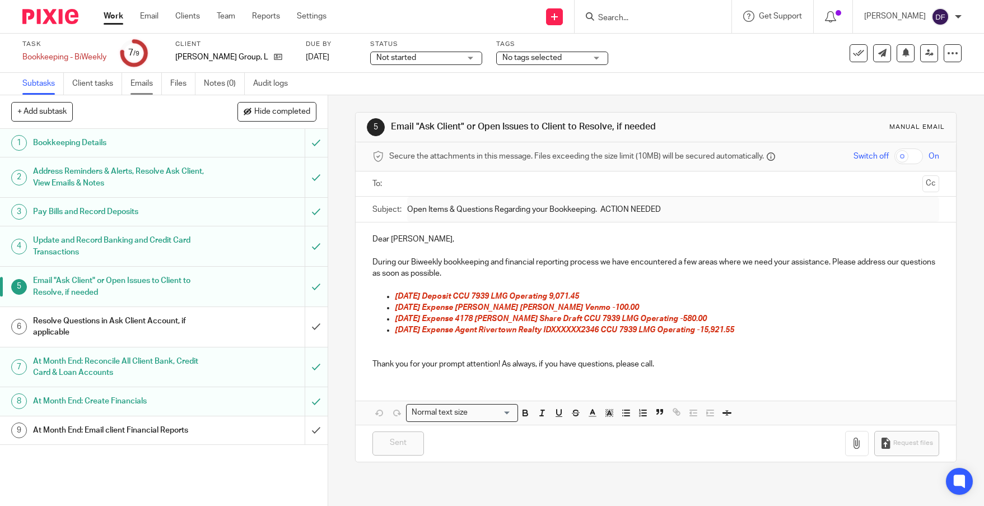
click at [145, 87] on link "Emails" at bounding box center [145, 84] width 31 height 22
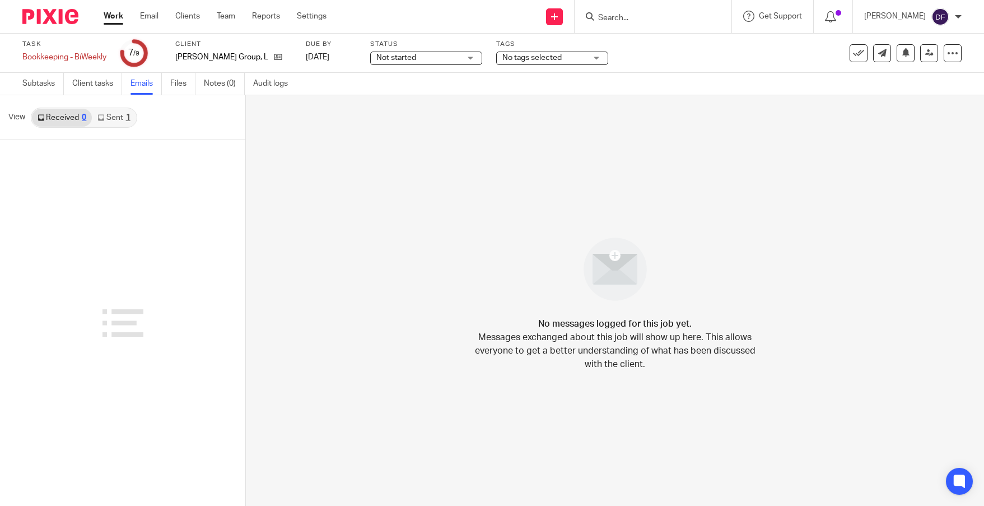
click at [118, 114] on link "Sent 1" at bounding box center [114, 118] width 44 height 18
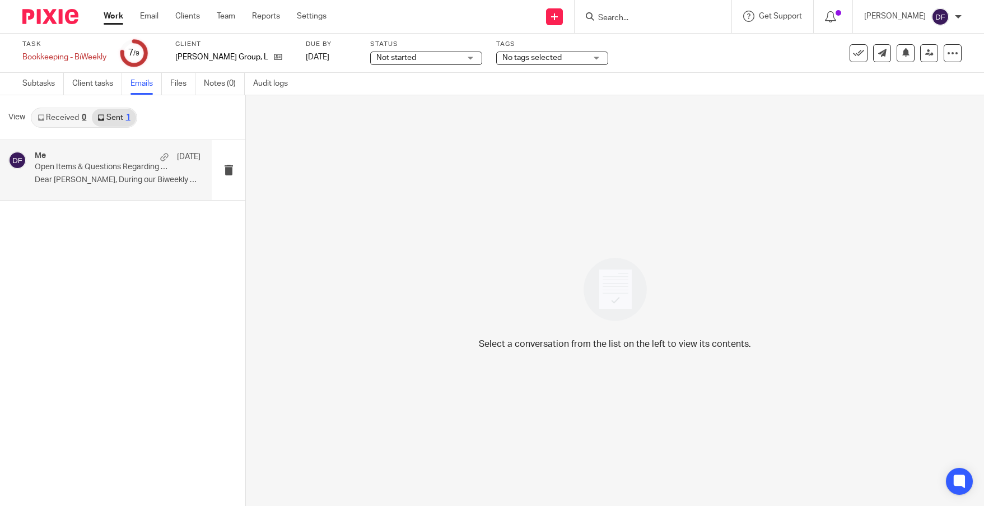
click at [116, 189] on div "Me Aug 6 Open Items & Questions Regarding your Bookkeeping. ACTION NEEDED Dear …" at bounding box center [106, 170] width 212 height 60
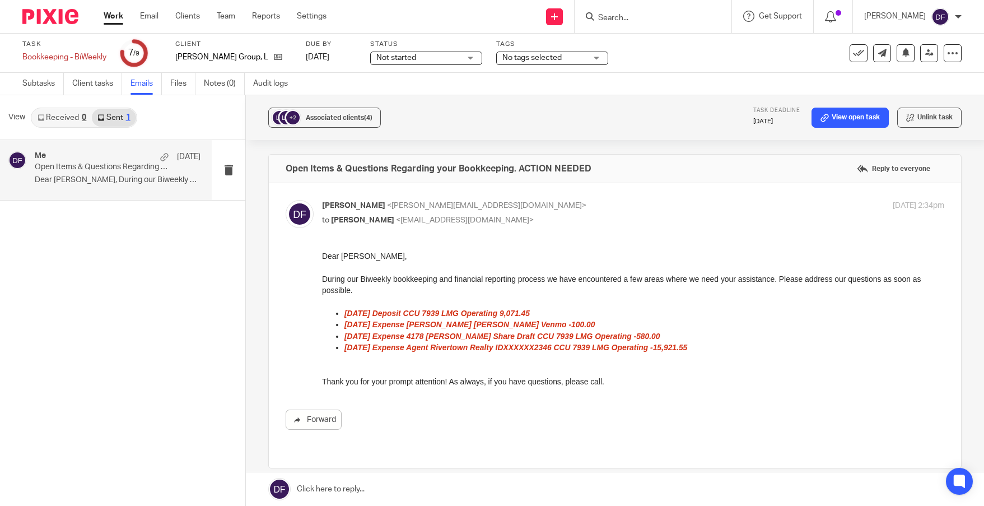
click at [416, 480] on link at bounding box center [615, 489] width 738 height 34
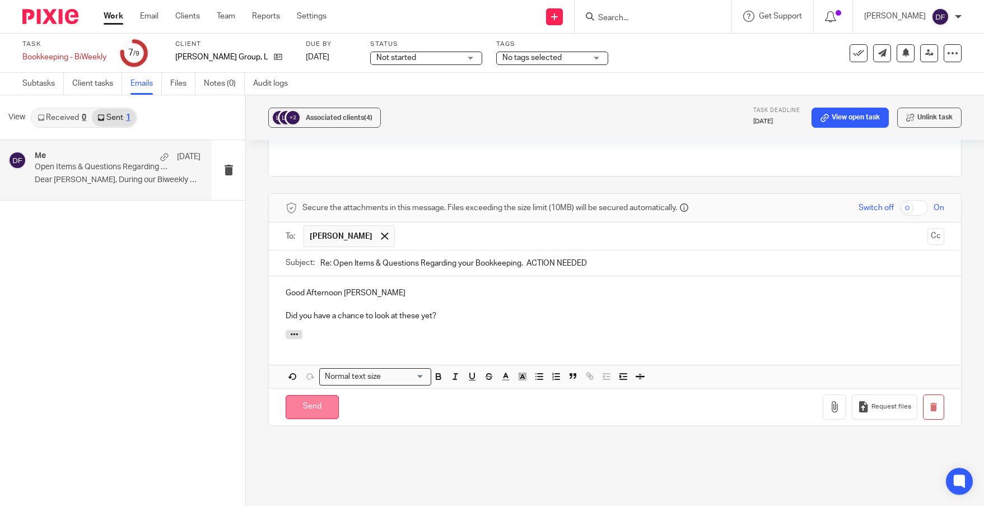
click at [311, 395] on input "Send" at bounding box center [312, 407] width 53 height 24
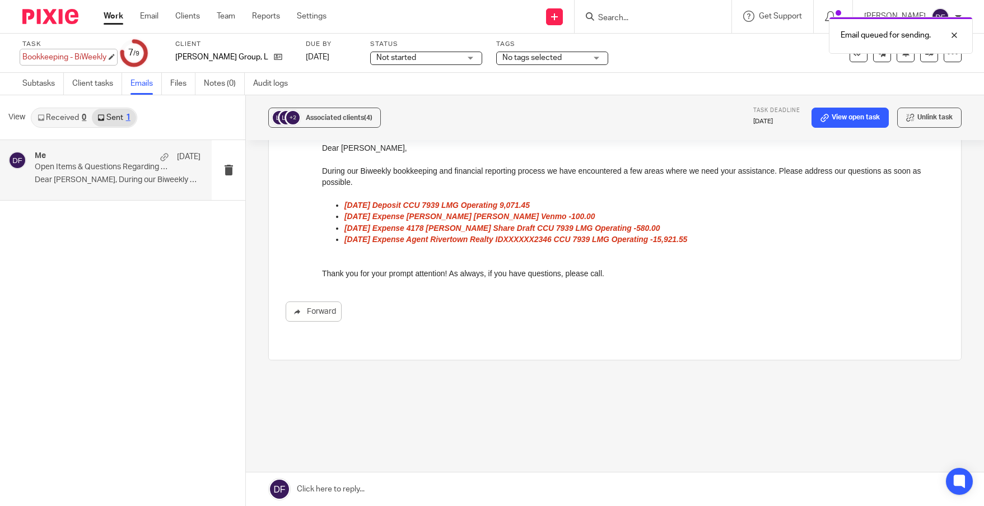
scroll to position [96, 0]
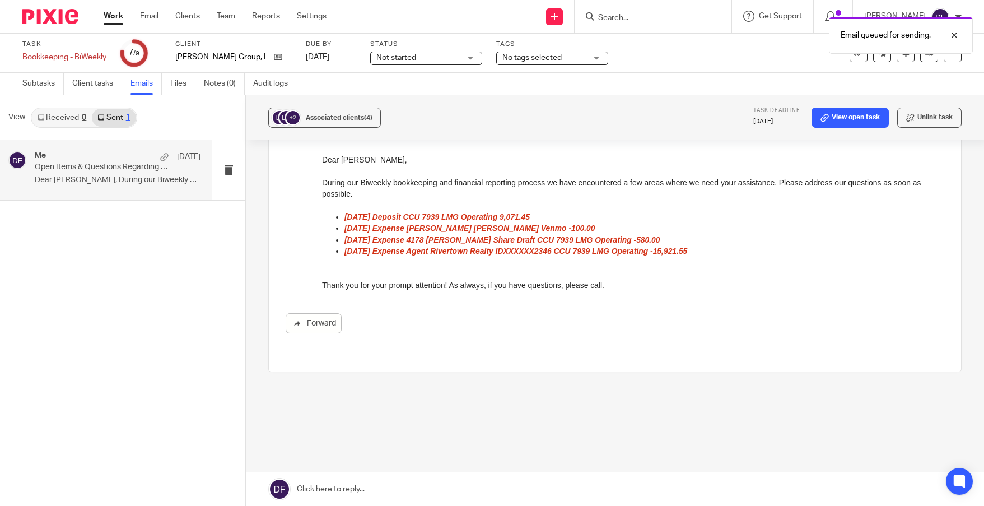
click at [115, 17] on link "Work" at bounding box center [114, 16] width 20 height 11
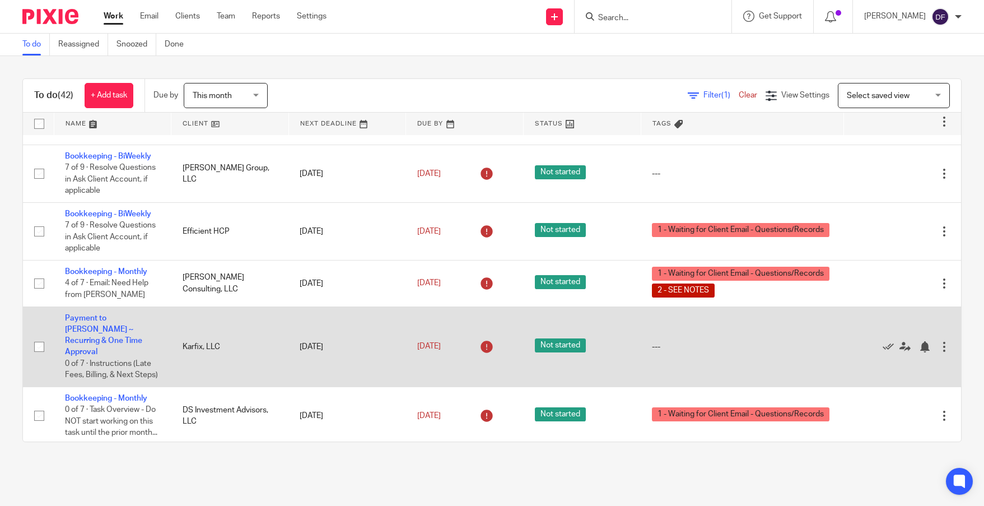
scroll to position [56, 0]
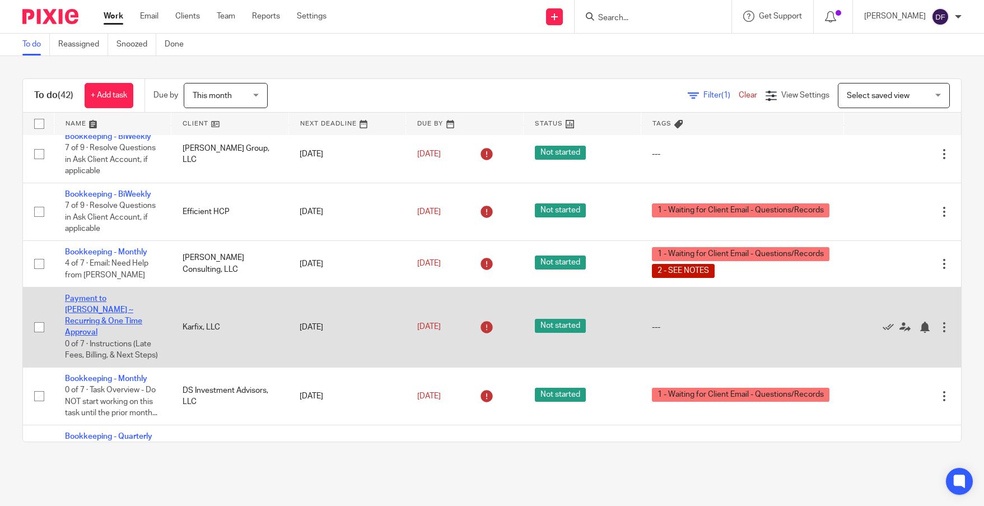
click at [90, 309] on link "Payment to [PERSON_NAME] ~ Recurring & One Time Approval" at bounding box center [103, 316] width 77 height 42
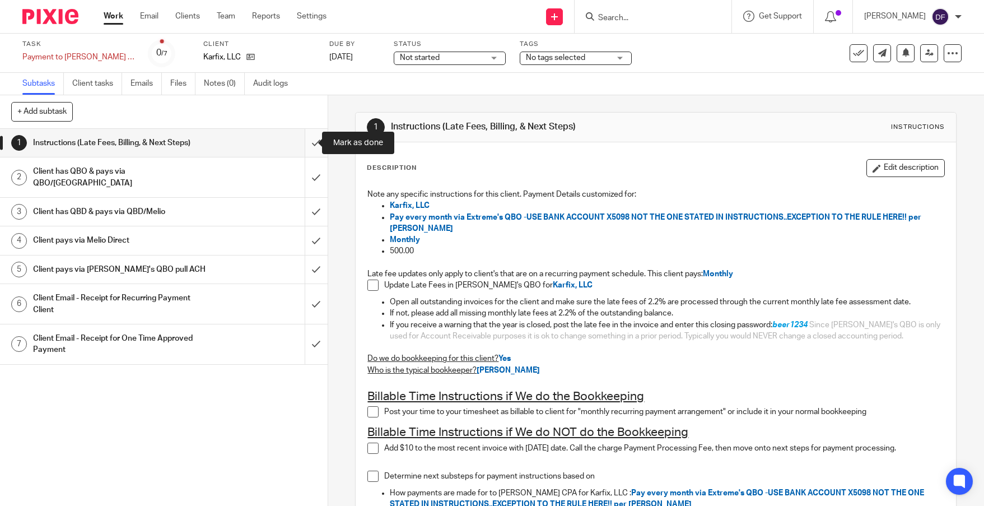
click at [299, 143] on input "submit" at bounding box center [164, 143] width 328 height 28
click at [306, 178] on input "submit" at bounding box center [164, 177] width 328 height 40
click at [305, 204] on input "submit" at bounding box center [164, 212] width 328 height 28
click at [305, 226] on input "submit" at bounding box center [164, 240] width 328 height 28
click at [310, 255] on input "submit" at bounding box center [164, 269] width 328 height 28
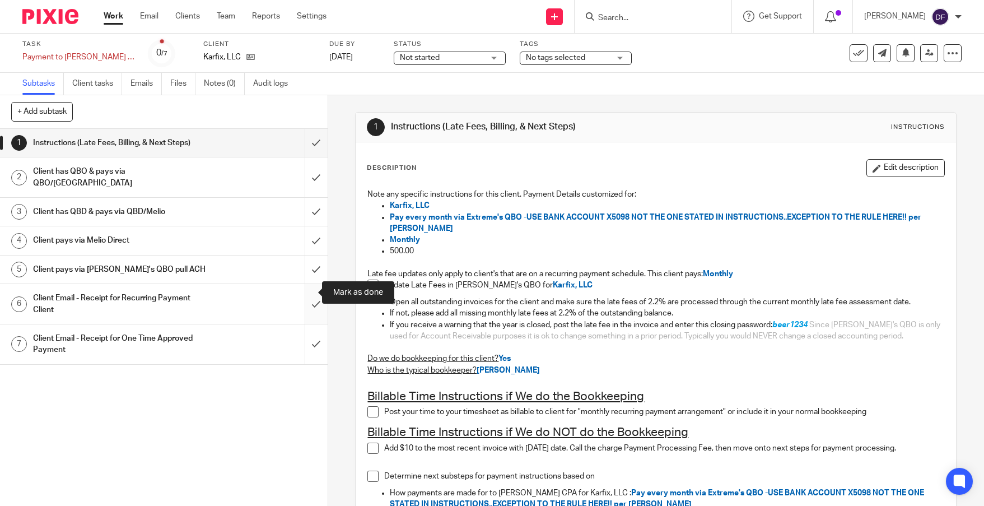
click at [314, 284] on input "submit" at bounding box center [164, 304] width 328 height 40
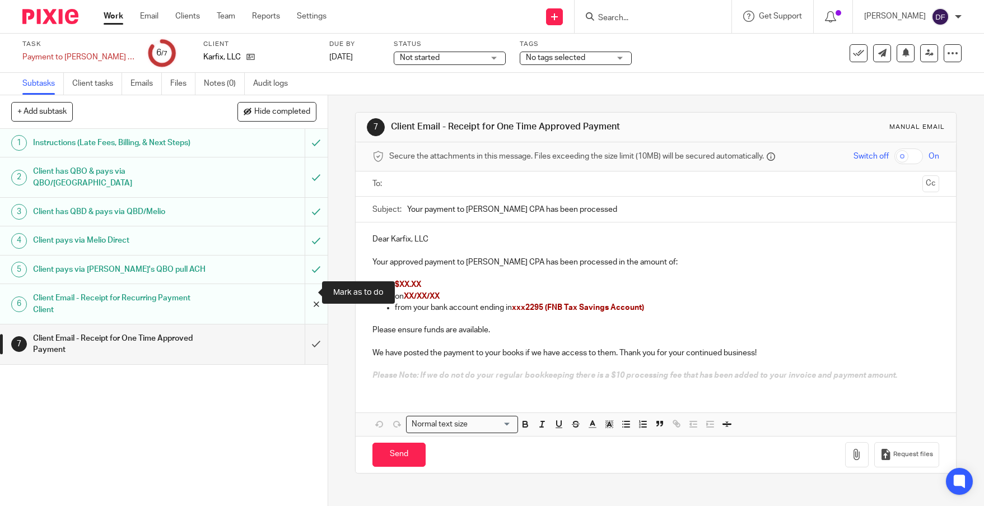
click at [299, 289] on input "submit" at bounding box center [164, 304] width 328 height 40
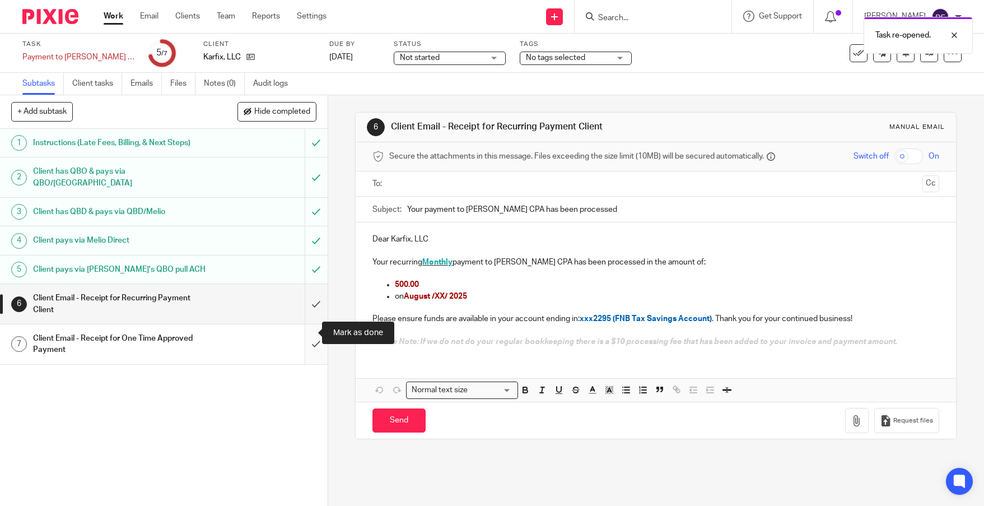
click at [301, 328] on input "submit" at bounding box center [164, 344] width 328 height 40
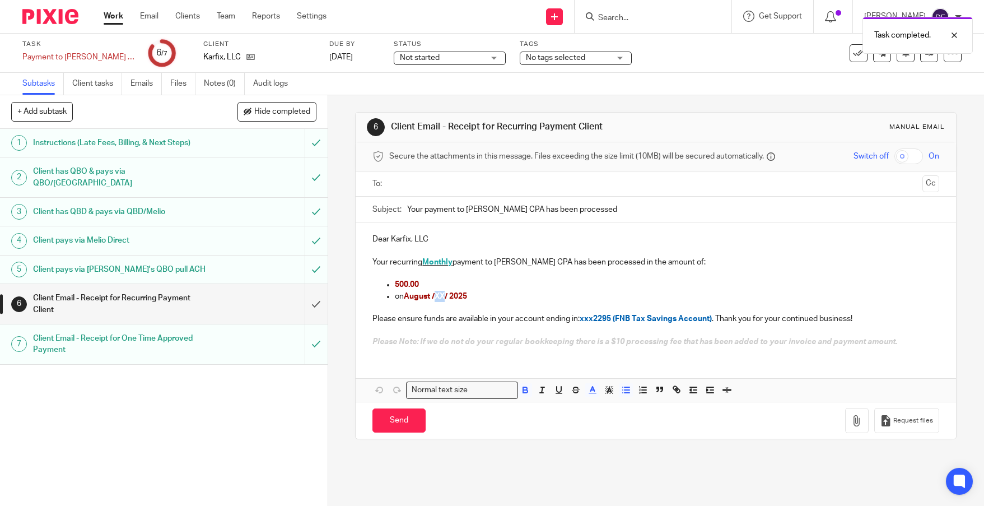
drag, startPoint x: 445, startPoint y: 296, endPoint x: 434, endPoint y: 300, distance: 11.0
click at [434, 300] on p "on August /XX/ 2025" at bounding box center [667, 296] width 544 height 11
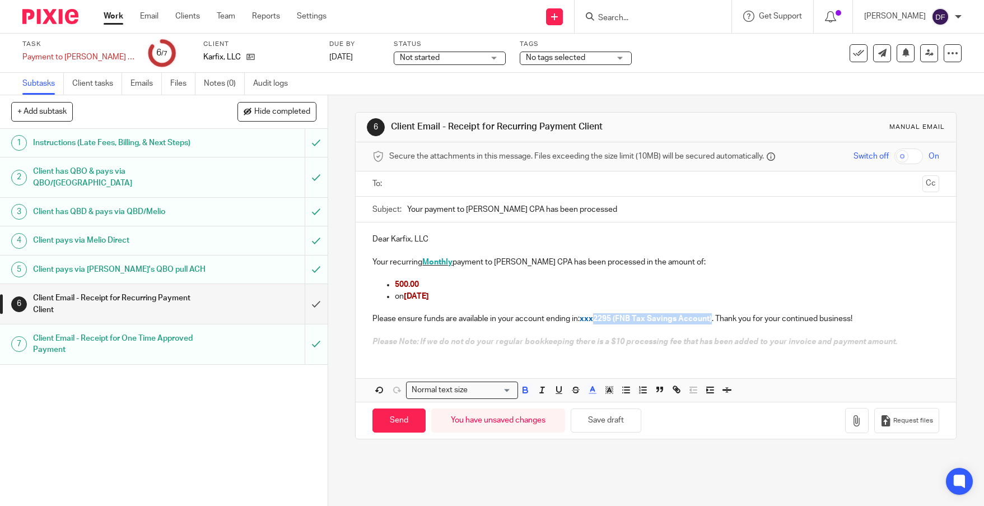
drag, startPoint x: 710, startPoint y: 318, endPoint x: 594, endPoint y: 322, distance: 116.5
click at [594, 322] on p "Please ensure funds are available in your account ending in: xxx2295 (FNB Tax S…" at bounding box center [655, 318] width 567 height 11
click at [468, 183] on input "text" at bounding box center [655, 183] width 524 height 13
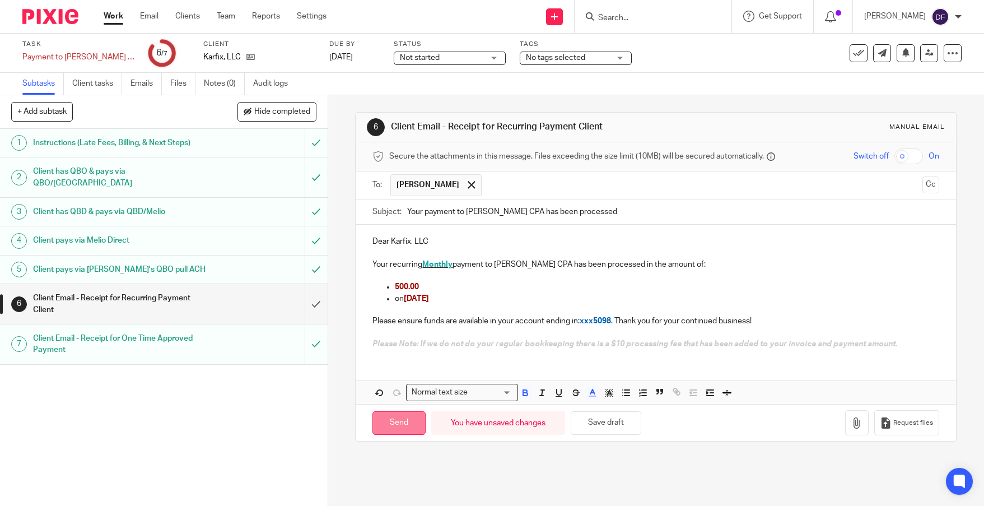
click at [403, 421] on input "Send" at bounding box center [398, 423] width 53 height 24
type input "Sent"
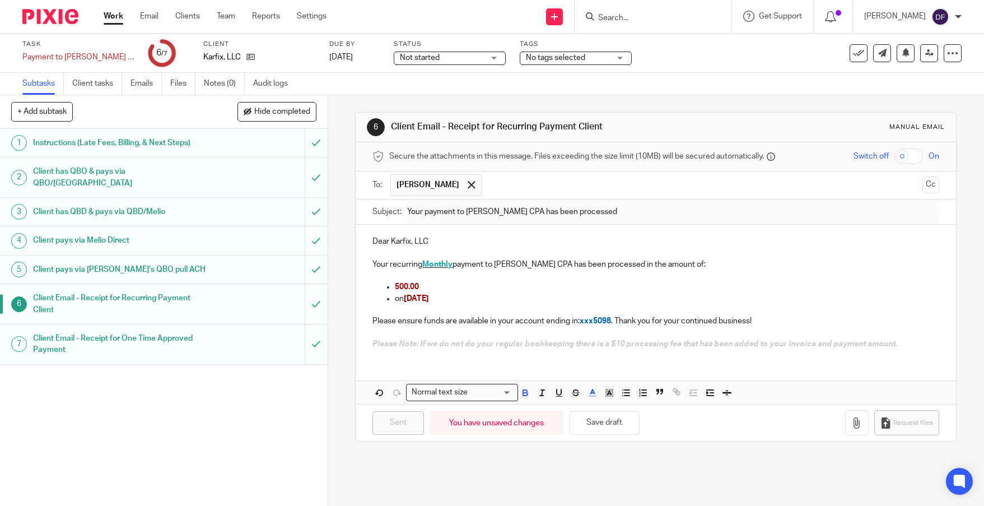
click at [114, 17] on link "Work" at bounding box center [114, 16] width 20 height 11
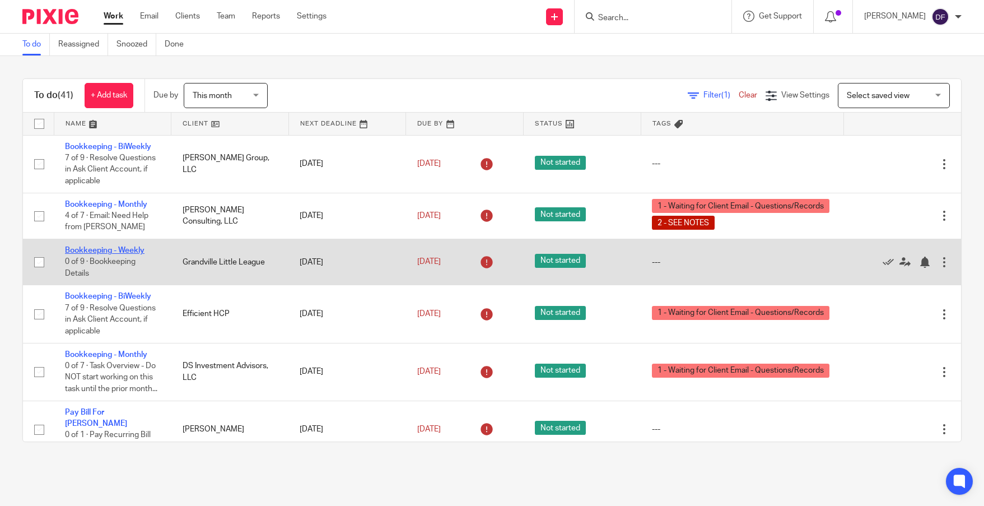
click at [78, 250] on link "Bookkeeping - Weekly" at bounding box center [105, 250] width 80 height 8
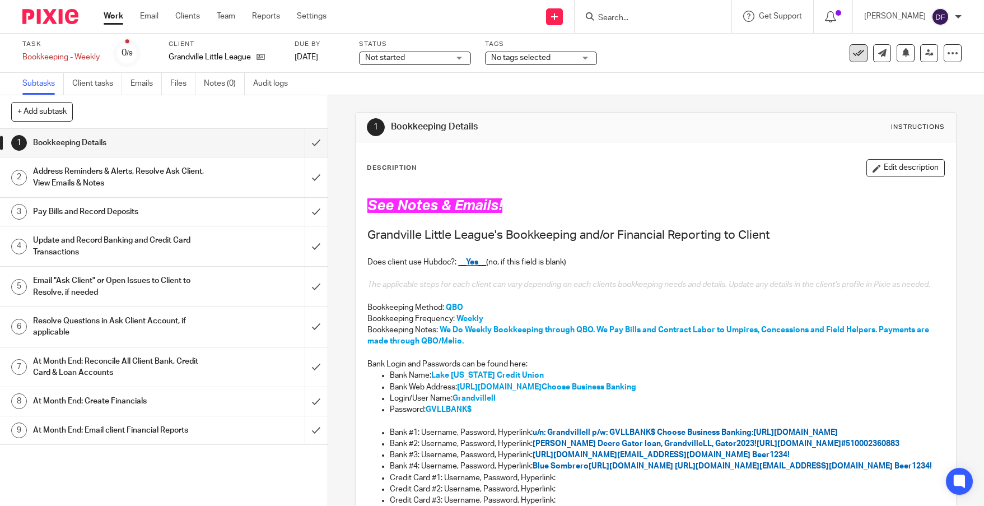
click at [853, 54] on icon at bounding box center [858, 53] width 11 height 11
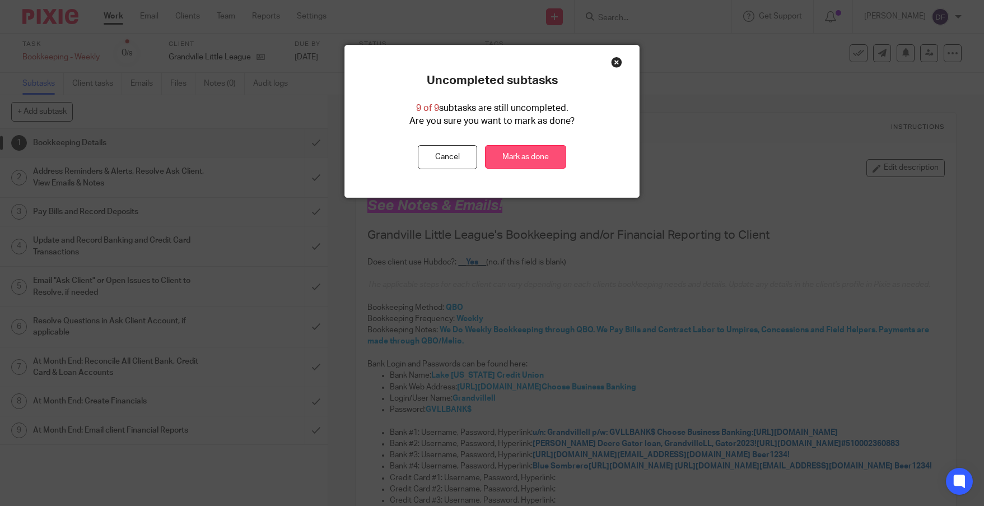
click at [511, 152] on link "Mark as done" at bounding box center [525, 157] width 81 height 24
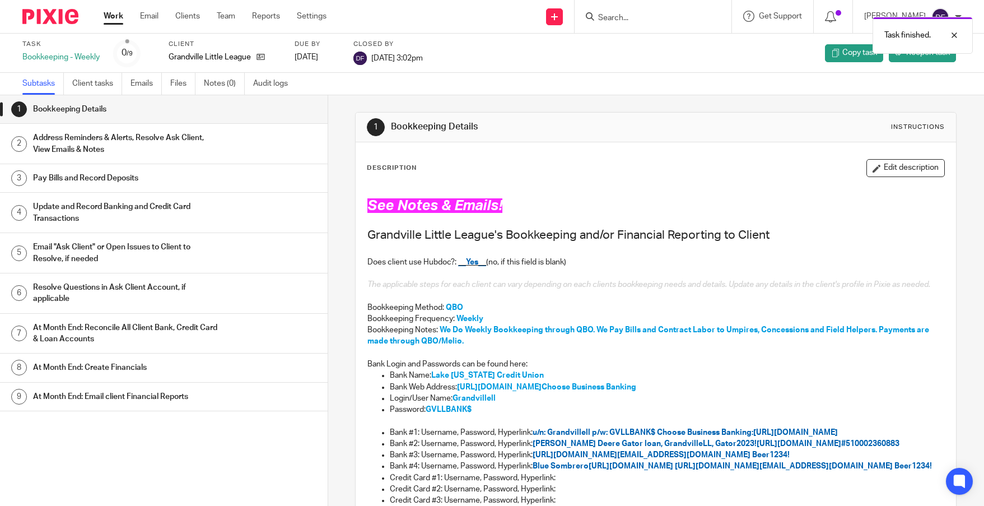
click at [120, 18] on link "Work" at bounding box center [114, 16] width 20 height 11
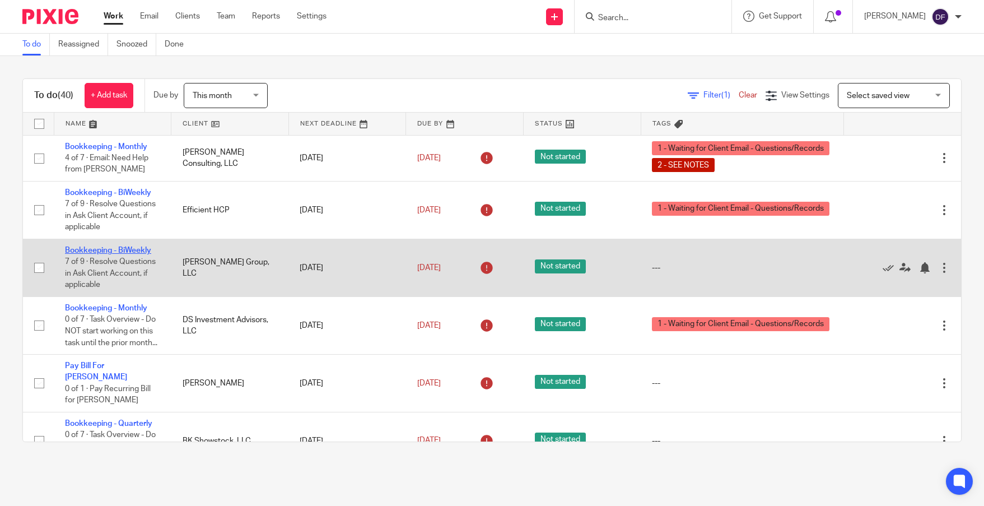
click at [114, 247] on td "Bookkeeping - BiWeekly 7 of 9 · Resolve Questions in Ask Client Account, if app…" at bounding box center [113, 268] width 118 height 58
click at [114, 247] on link "Bookkeeping - BiWeekly" at bounding box center [108, 250] width 86 height 8
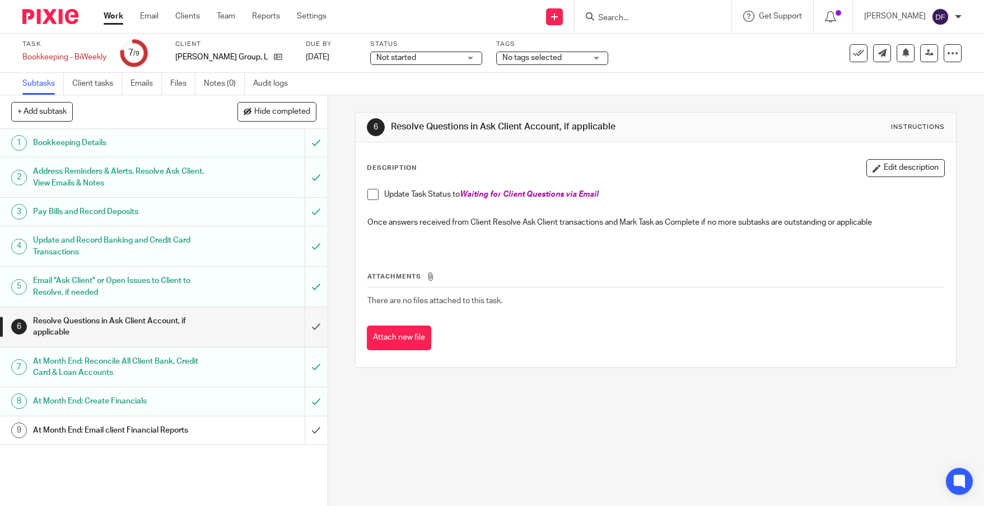
click at [155, 289] on h1 "Email "Ask Client" or Open Issues to Client to Resolve, if needed" at bounding box center [120, 286] width 174 height 29
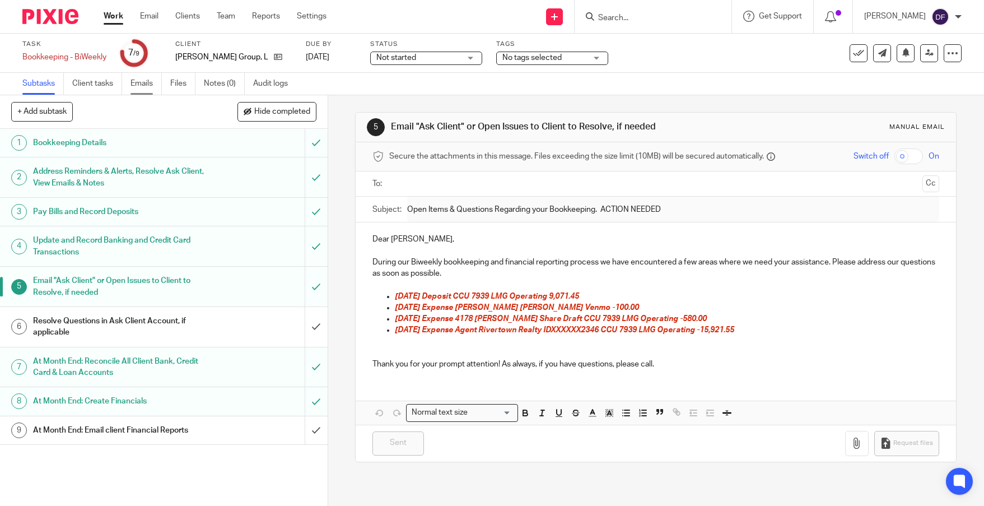
click at [142, 84] on link "Emails" at bounding box center [145, 84] width 31 height 22
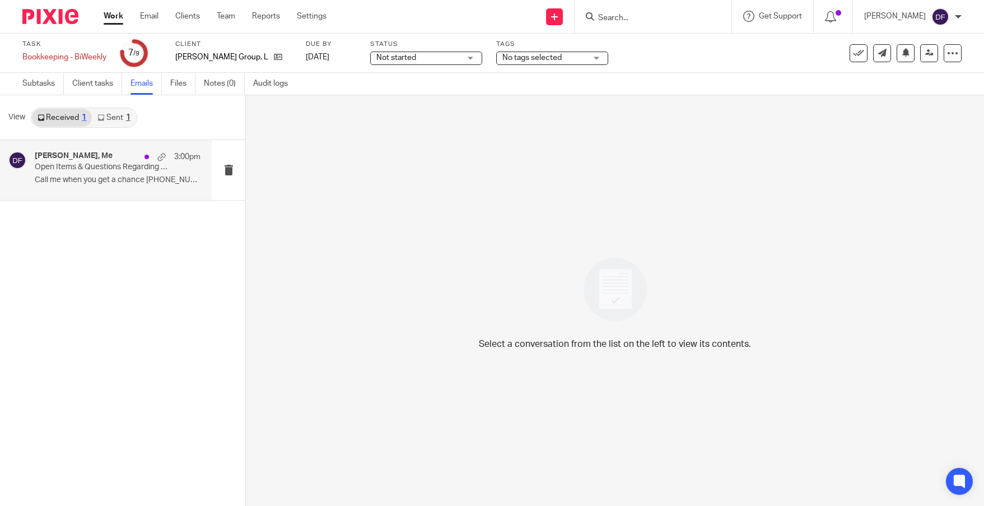
click at [75, 164] on p "Open Items & Questions Regarding your Bookkeeping. ACTION NEEDED" at bounding box center [101, 167] width 133 height 10
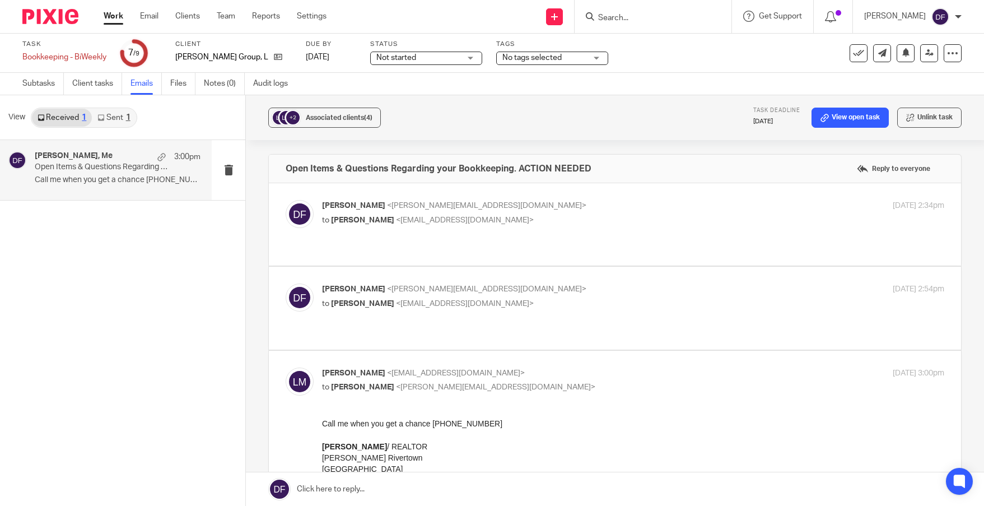
click at [571, 283] on p "Donna Ferguson <donna@amylcpa.com>" at bounding box center [529, 289] width 415 height 12
checkbox input "true"
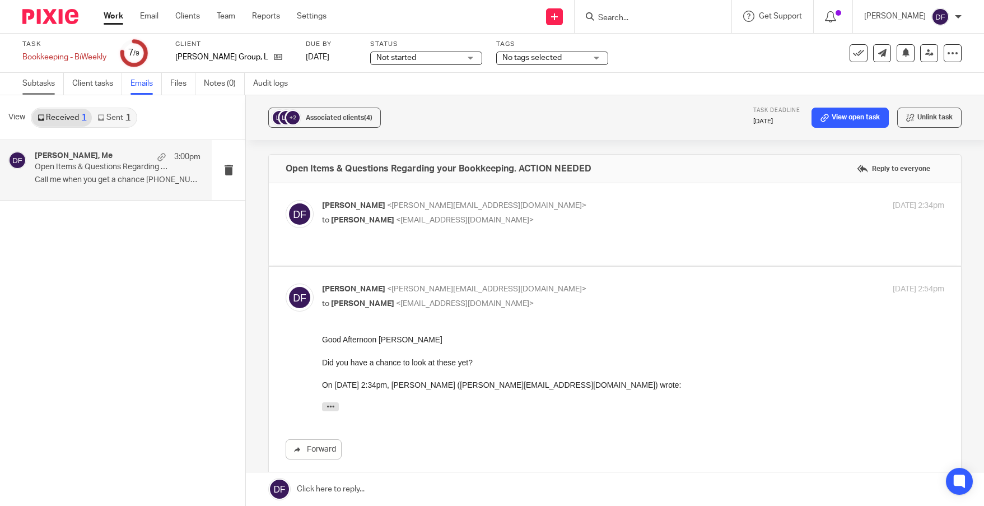
click at [36, 83] on link "Subtasks" at bounding box center [42, 84] width 41 height 22
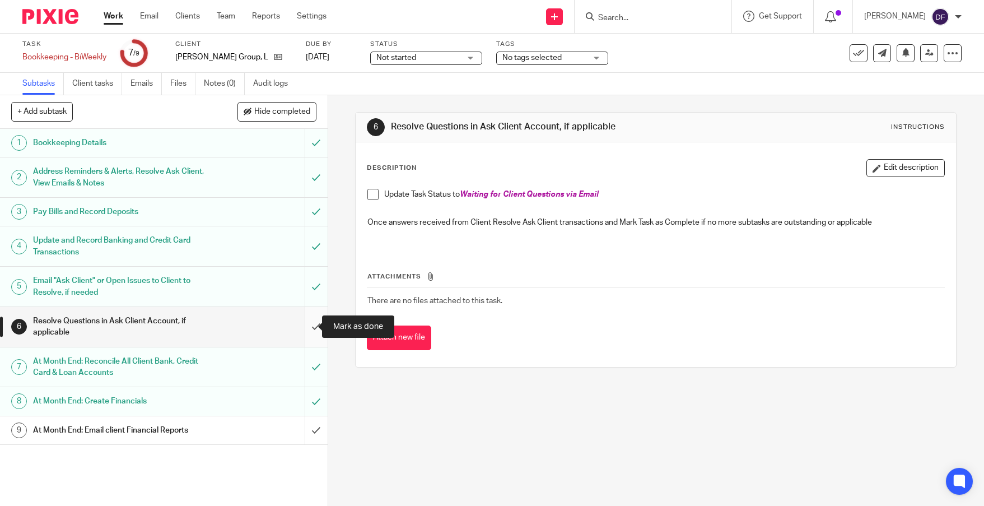
click at [300, 320] on input "submit" at bounding box center [164, 327] width 328 height 40
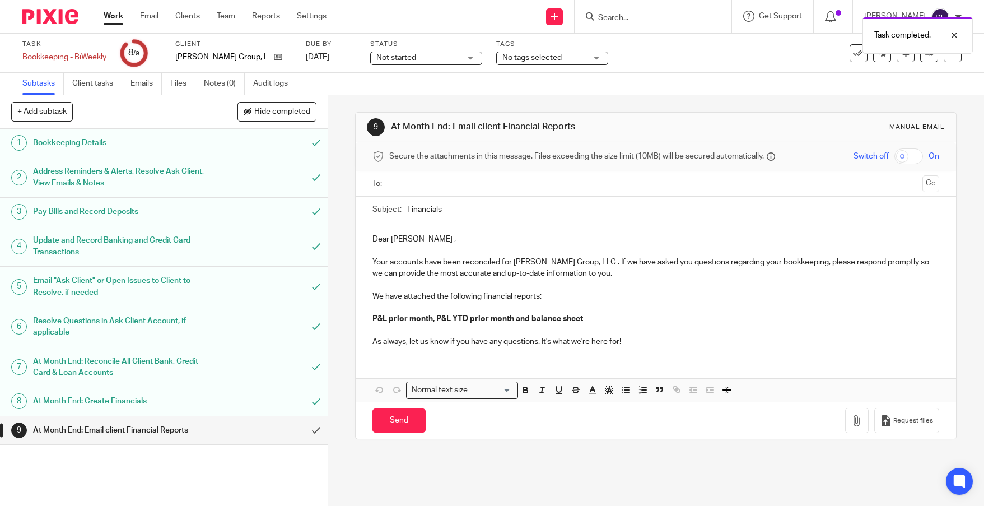
click at [480, 183] on input "text" at bounding box center [655, 183] width 524 height 13
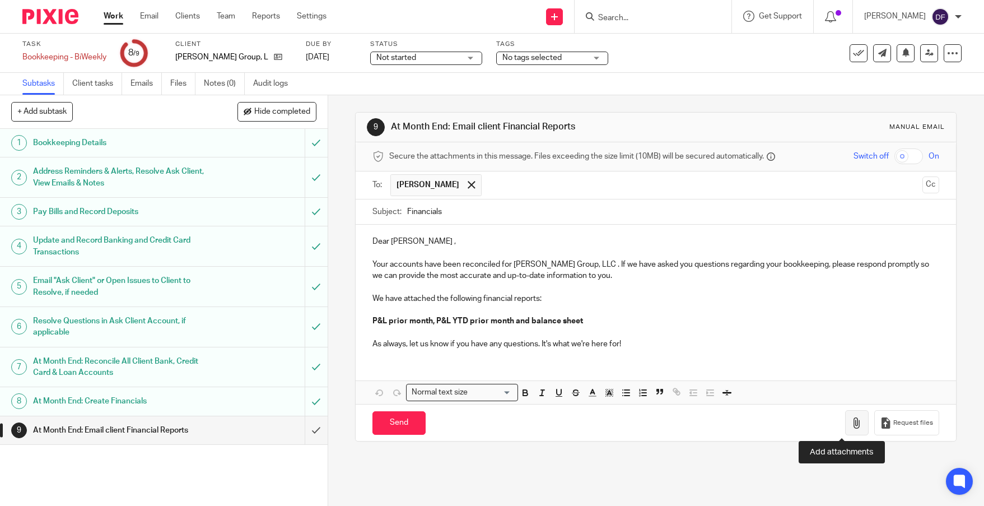
click at [851, 426] on icon "button" at bounding box center [856, 422] width 11 height 11
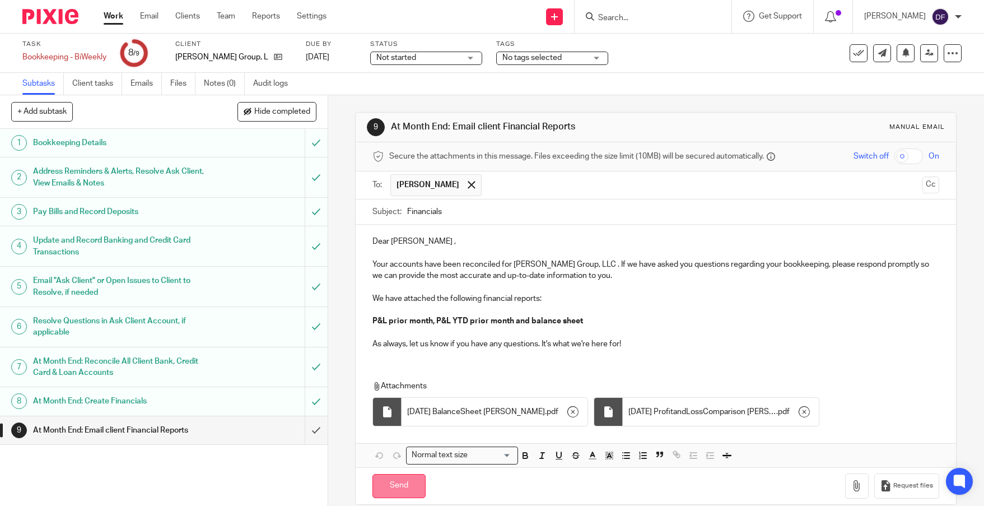
click at [399, 487] on input "Send" at bounding box center [398, 486] width 53 height 24
type input "Sent"
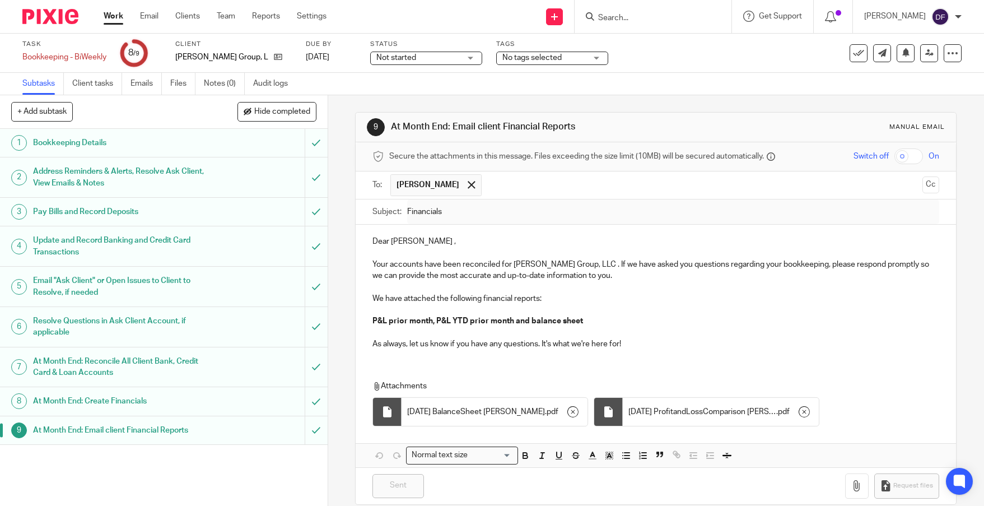
click at [112, 16] on link "Work" at bounding box center [114, 16] width 20 height 11
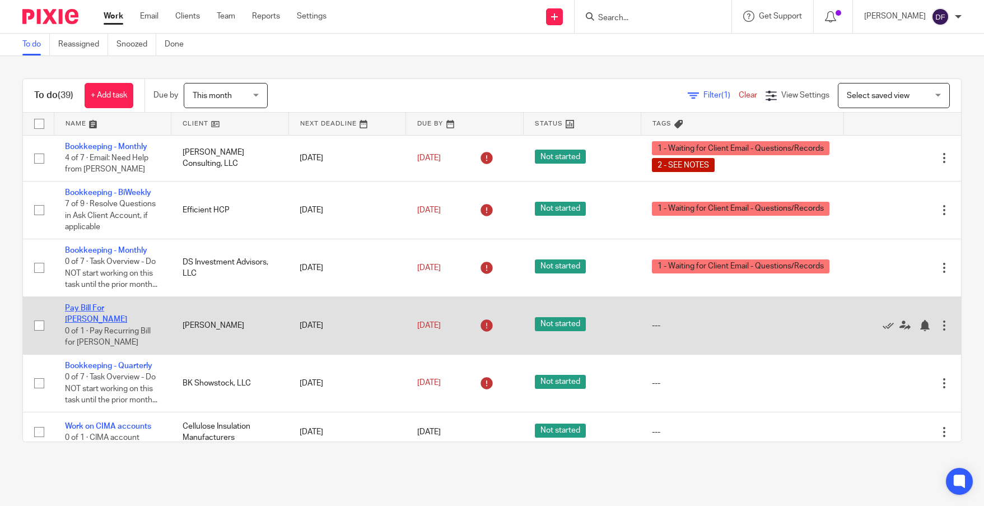
click at [111, 317] on link "Pay Bill For [PERSON_NAME]" at bounding box center [96, 313] width 62 height 19
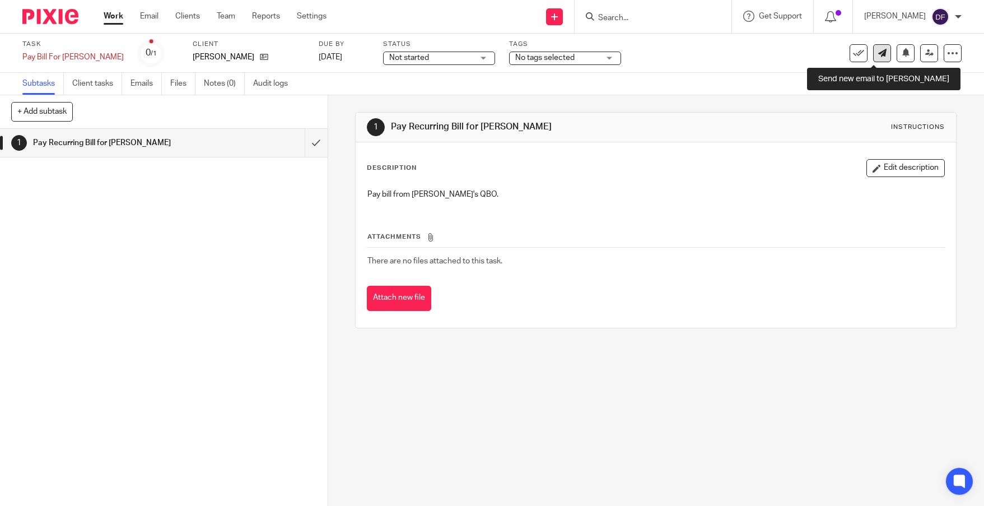
click at [878, 55] on icon at bounding box center [882, 53] width 8 height 8
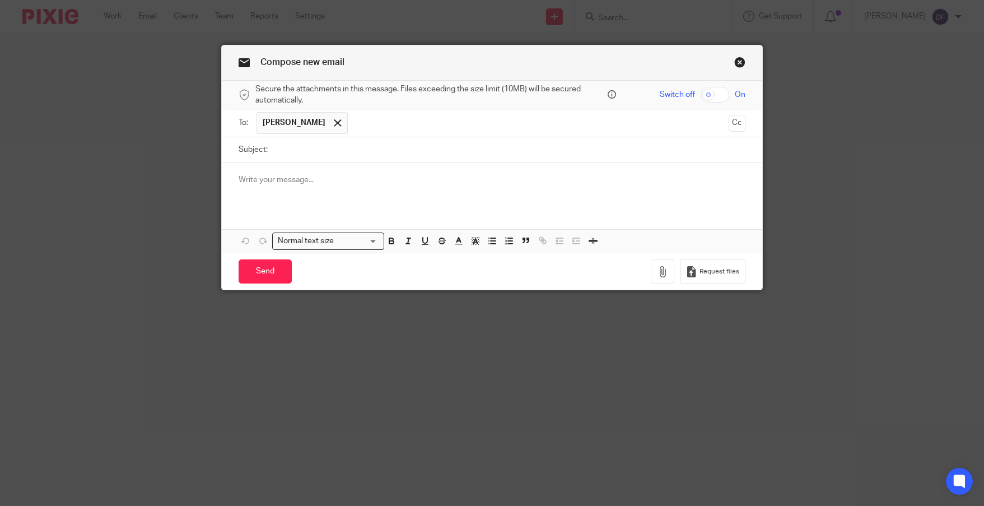
click at [306, 148] on input "Subject:" at bounding box center [508, 149] width 471 height 25
type input "invoice for [PERSON_NAME]"
click at [395, 190] on div at bounding box center [492, 185] width 540 height 44
click at [261, 275] on input "Send" at bounding box center [265, 271] width 53 height 24
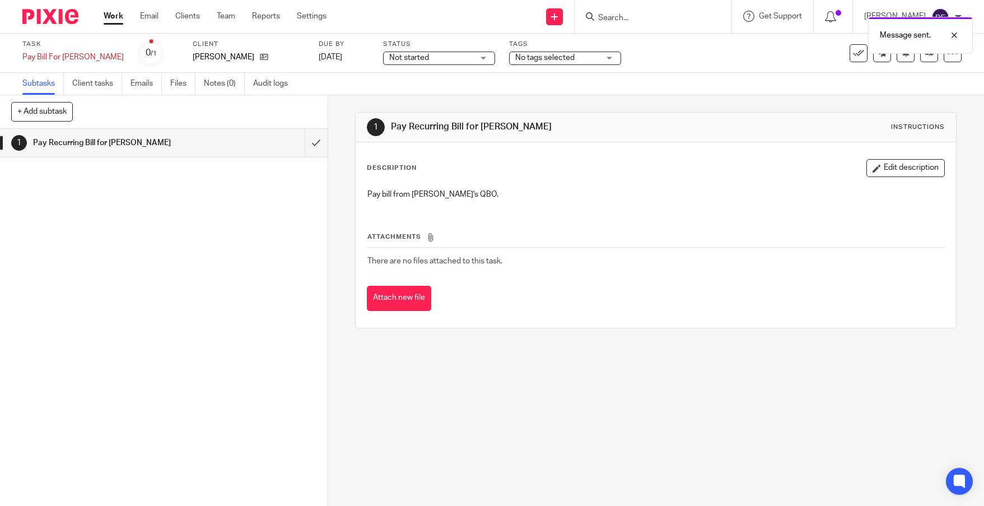
click at [536, 58] on span "No tags selected" at bounding box center [557, 58] width 84 height 12
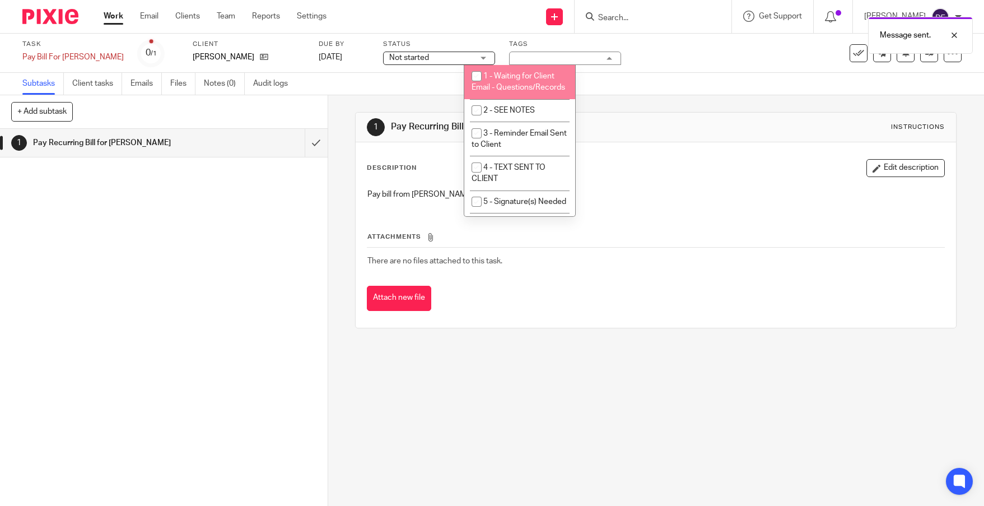
click at [534, 80] on span "1 - Waiting for Client Email - Questions/Records" at bounding box center [518, 82] width 94 height 20
checkbox input "true"
click at [110, 8] on div "Work Email Clients Team Reports Settings Work Email Clients Team Reports Settin…" at bounding box center [217, 16] width 251 height 33
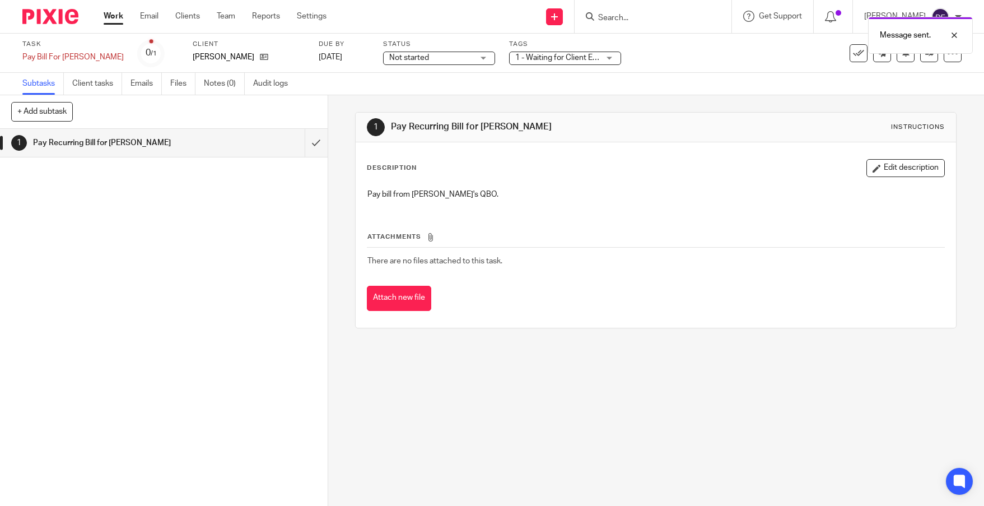
click at [110, 13] on link "Work" at bounding box center [114, 16] width 20 height 11
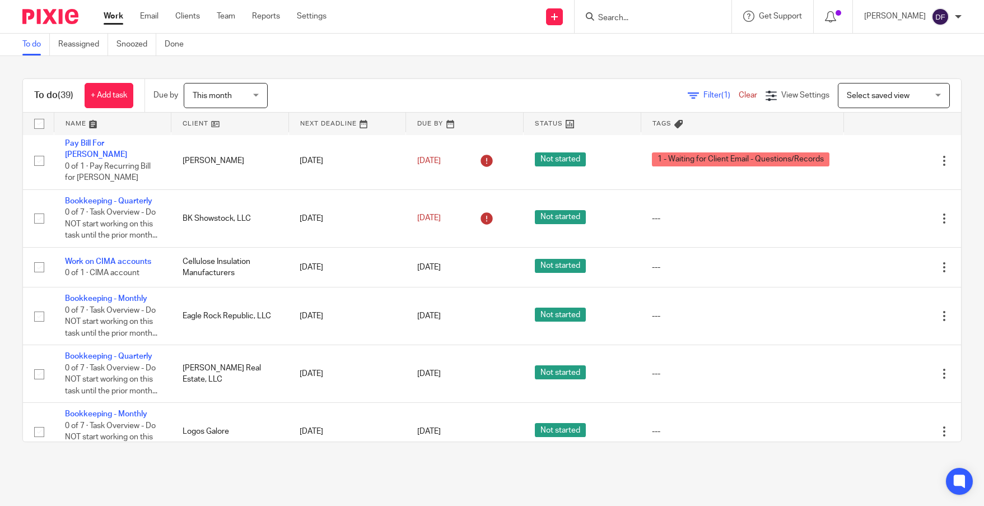
scroll to position [168, 0]
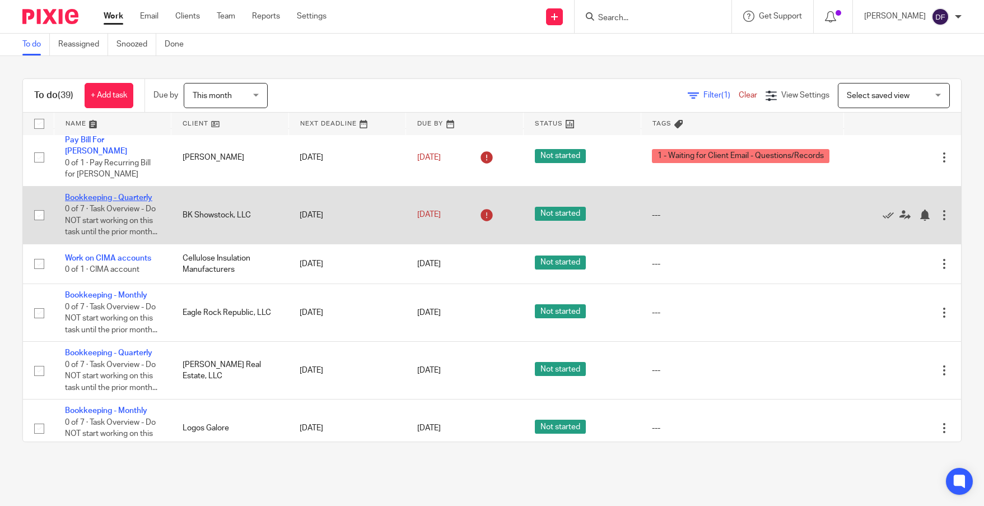
click at [128, 195] on link "Bookkeeping - Quarterly" at bounding box center [108, 198] width 87 height 8
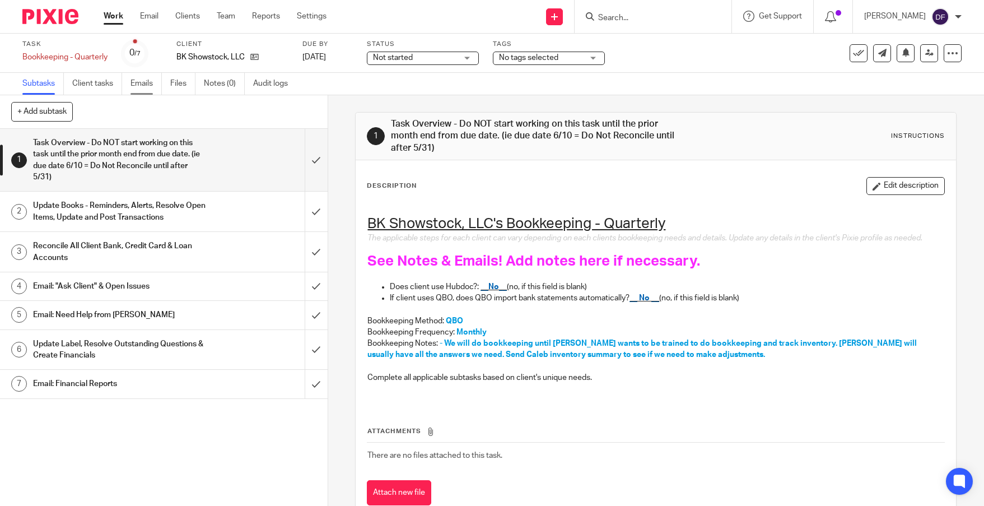
click at [145, 83] on link "Emails" at bounding box center [145, 84] width 31 height 22
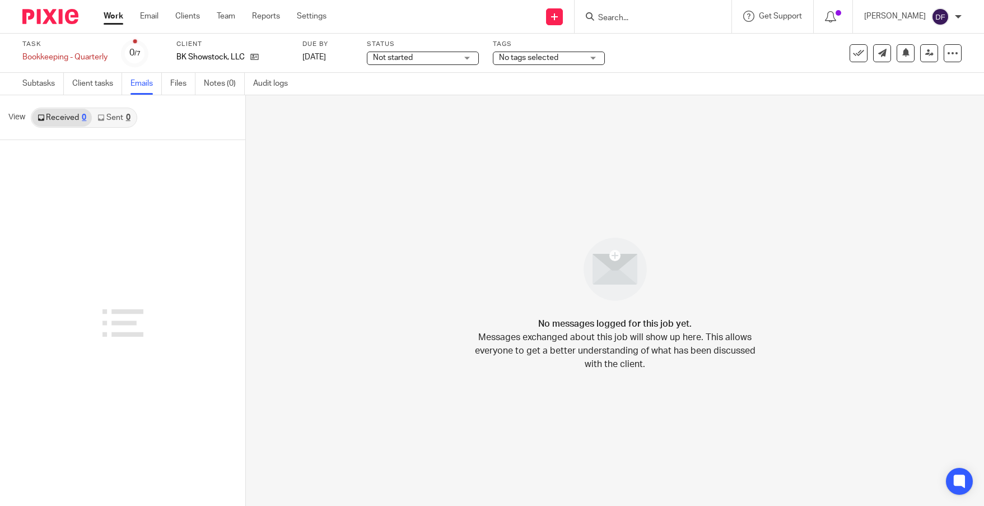
click at [110, 15] on link "Work" at bounding box center [114, 16] width 20 height 11
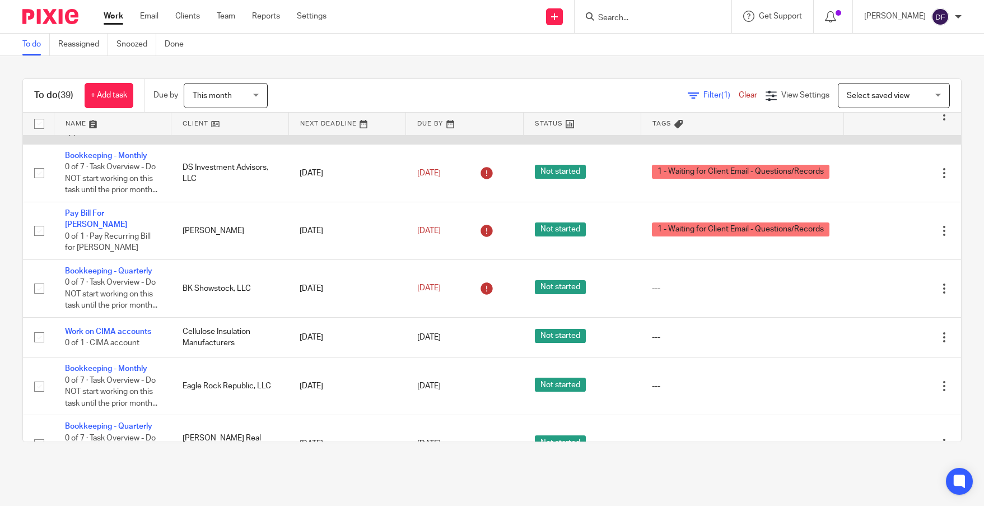
scroll to position [112, 0]
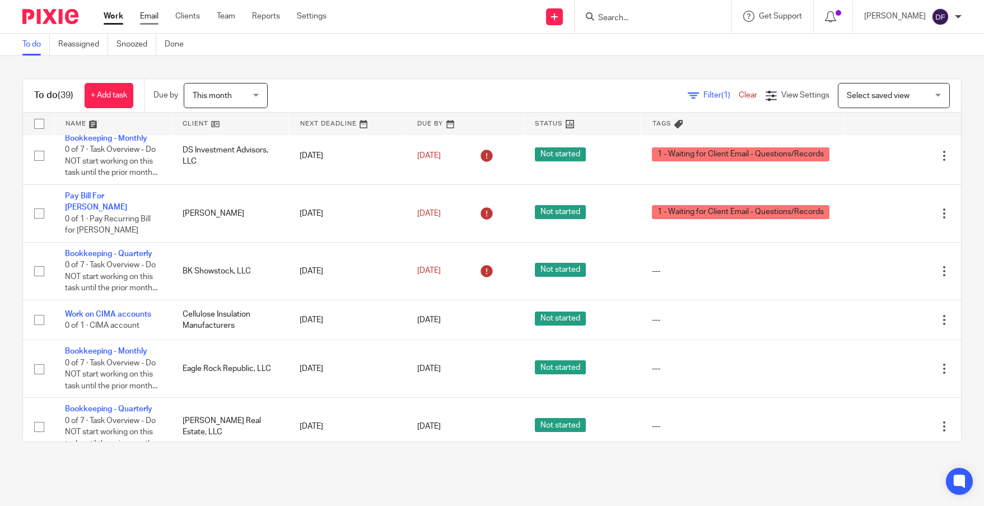
click at [144, 14] on link "Email" at bounding box center [149, 16] width 18 height 11
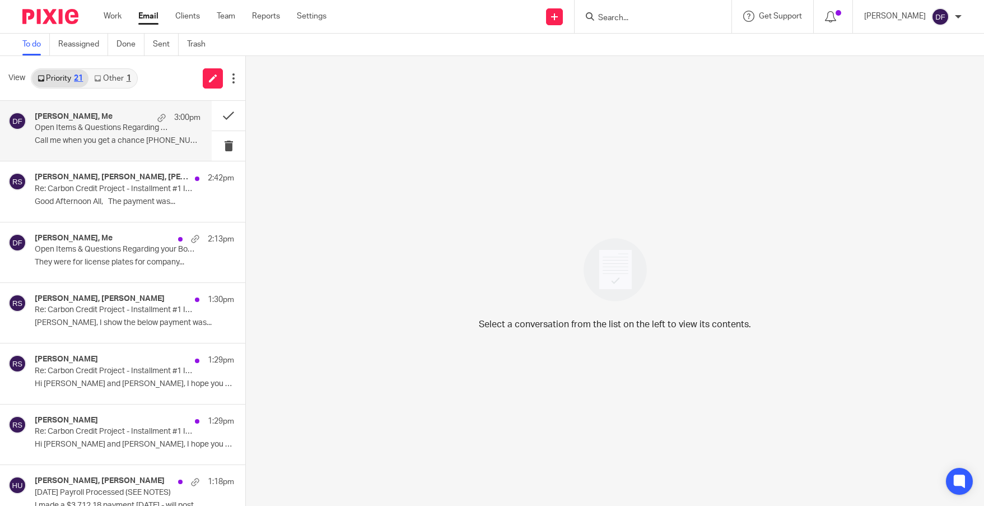
click at [124, 123] on div "Larry Martin, Me 3:00pm" at bounding box center [118, 117] width 166 height 11
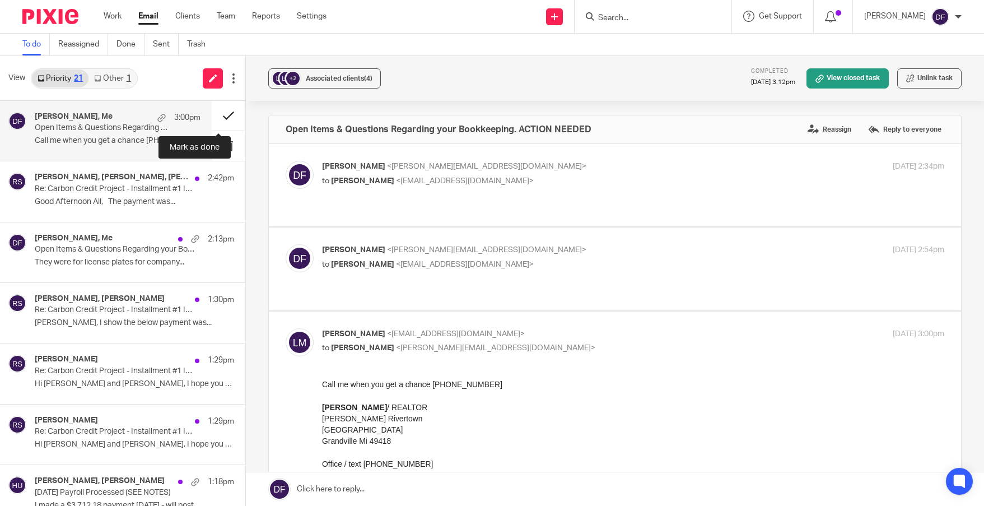
click at [218, 112] on button at bounding box center [229, 116] width 34 height 30
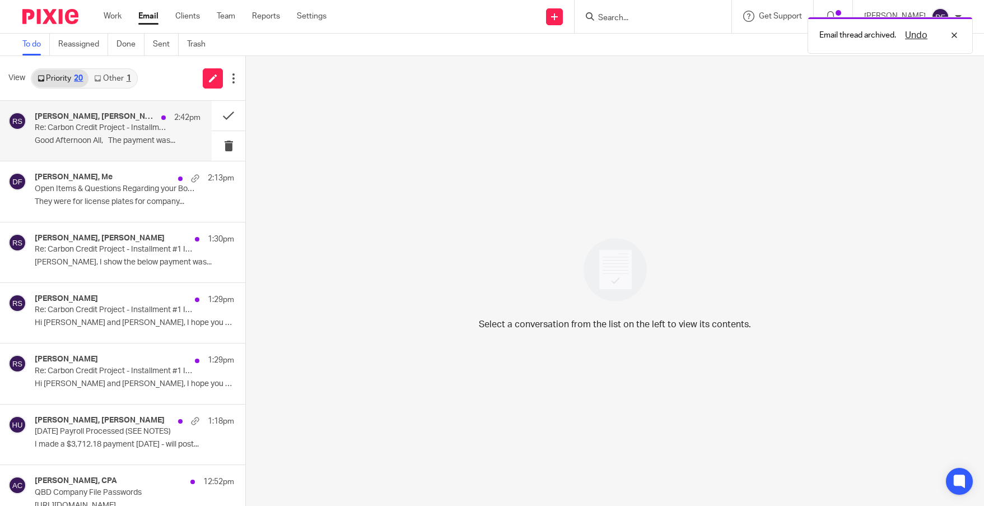
click at [24, 129] on div at bounding box center [17, 131] width 18 height 38
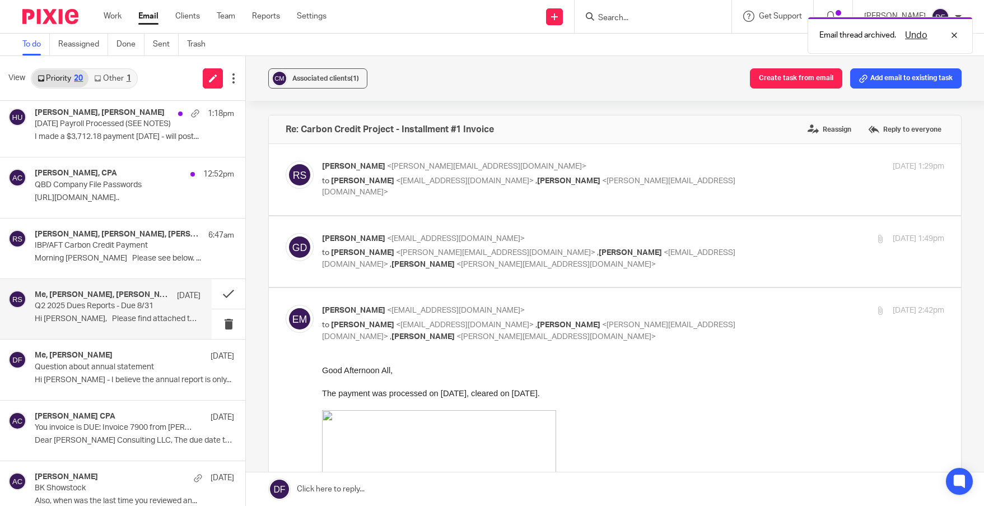
scroll to position [280, 0]
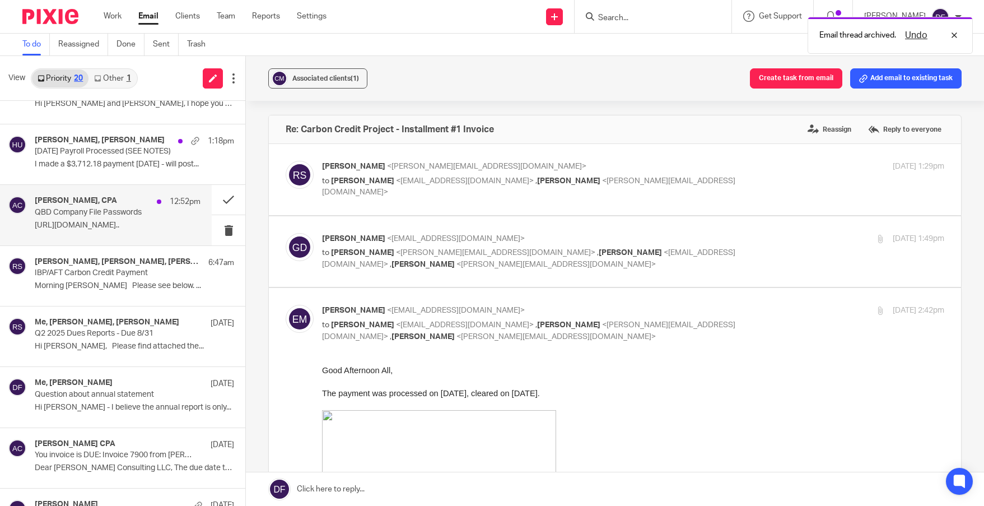
click at [96, 208] on p "QBD Company File Passwords" at bounding box center [101, 213] width 133 height 10
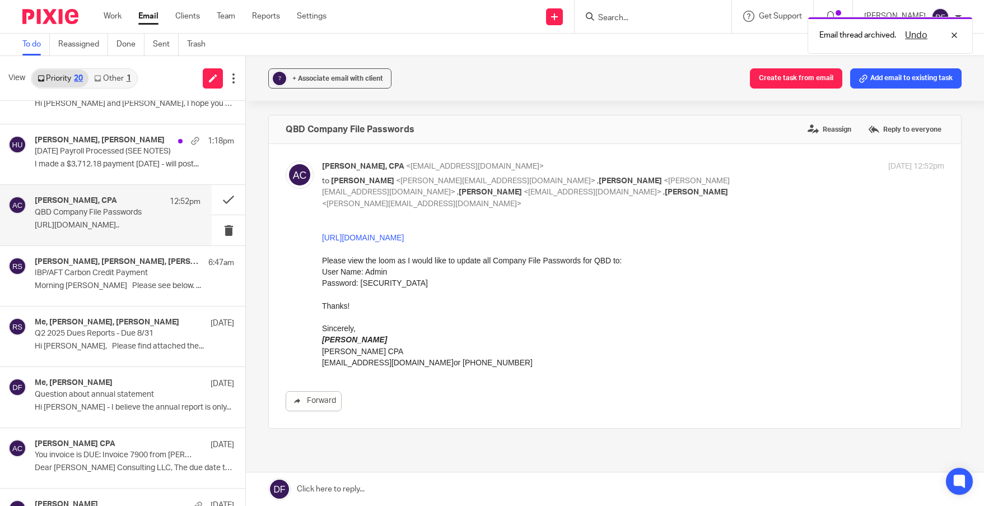
scroll to position [0, 0]
click at [392, 219] on div "Amy L Corfixsen, CPA <amylcpa@gmail.com> to Donna Ferguson <donna@amylcpa.com> …" at bounding box center [615, 286] width 658 height 250
click at [395, 237] on link "https://www.loom.com/share/c94b74edad924030b21b91bd32dd4dd3?sid=f260cccb-2dc1-4…" at bounding box center [363, 237] width 82 height 9
click at [113, 167] on p "I made a $3,712.18 payment today - will post..." at bounding box center [118, 165] width 166 height 10
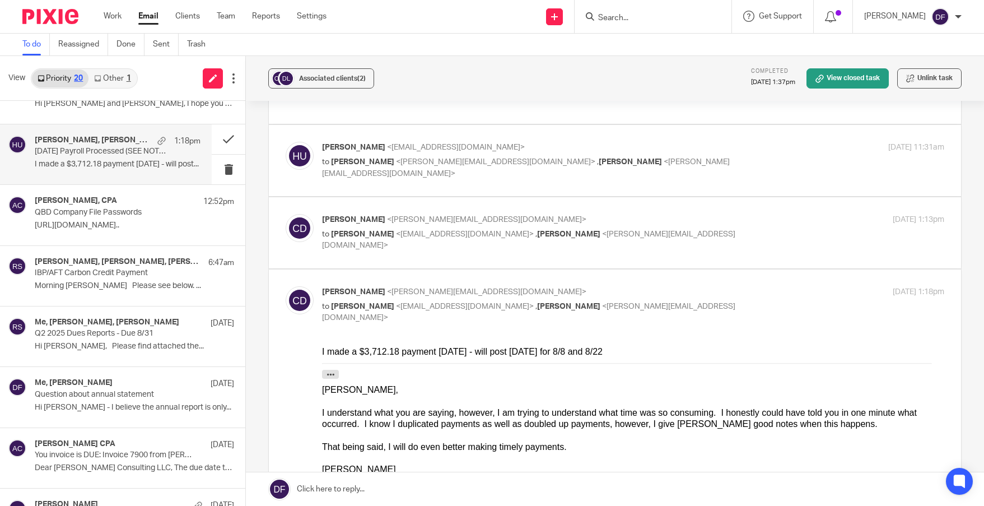
scroll to position [224, 0]
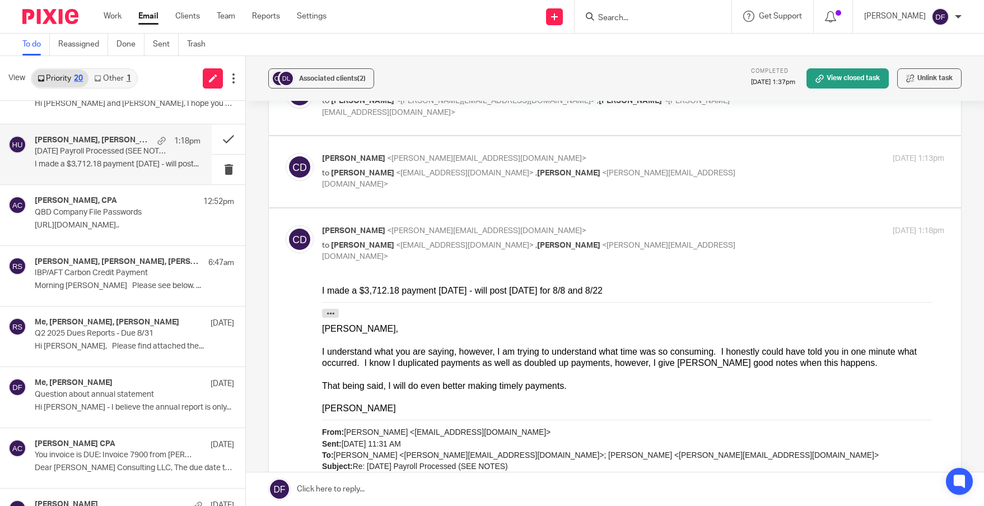
drag, startPoint x: 637, startPoint y: 566, endPoint x: 616, endPoint y: 291, distance: 275.7
drag, startPoint x: 595, startPoint y: 292, endPoint x: 606, endPoint y: 568, distance: 276.8
click html "I made a $3,712.18 payment today - will post tomorrow for 8/8 and 8/22 From: Ca…"
copy div "I made a $3,712.18 payment today - will post tomorrow for 8/8 and 8/22"
click at [362, 80] on span "(2)" at bounding box center [361, 78] width 8 height 7
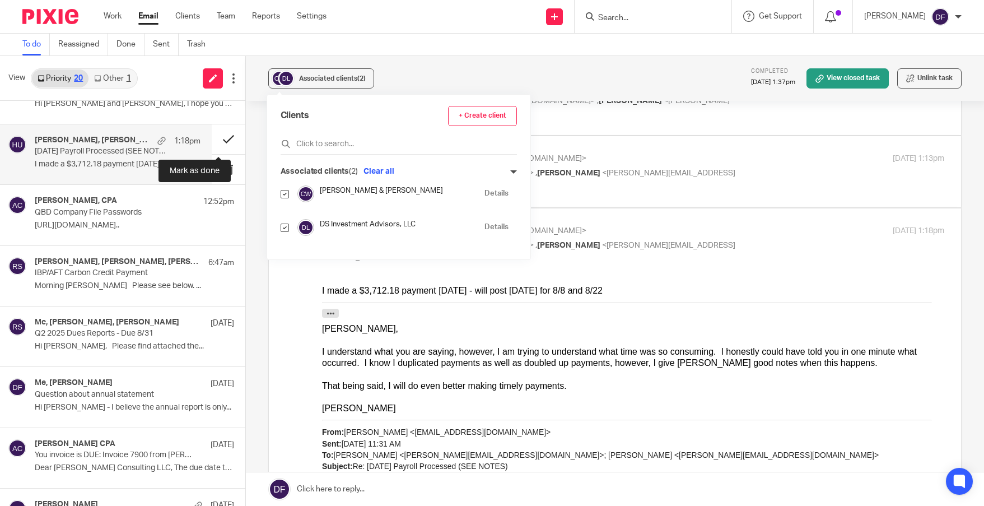
click at [219, 138] on button at bounding box center [229, 139] width 34 height 30
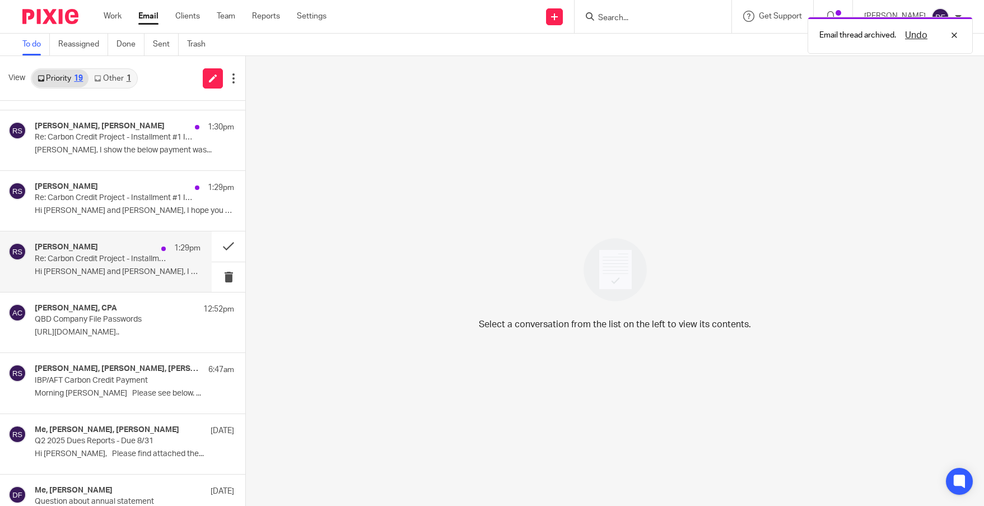
scroll to position [56, 0]
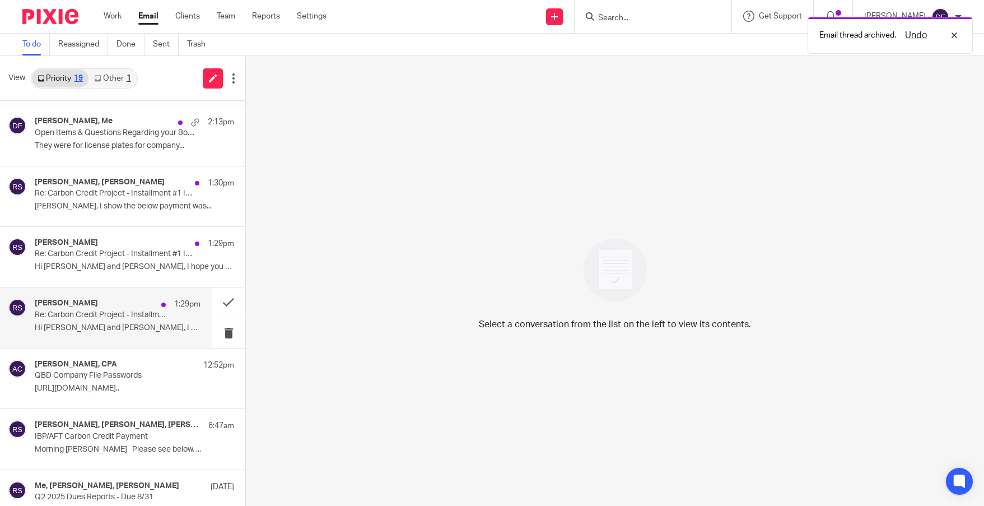
click at [109, 321] on div "Rachel Stern 1:29pm Re: Carbon Credit Project - Installment #1 Invoice Hi Sami …" at bounding box center [118, 317] width 166 height 38
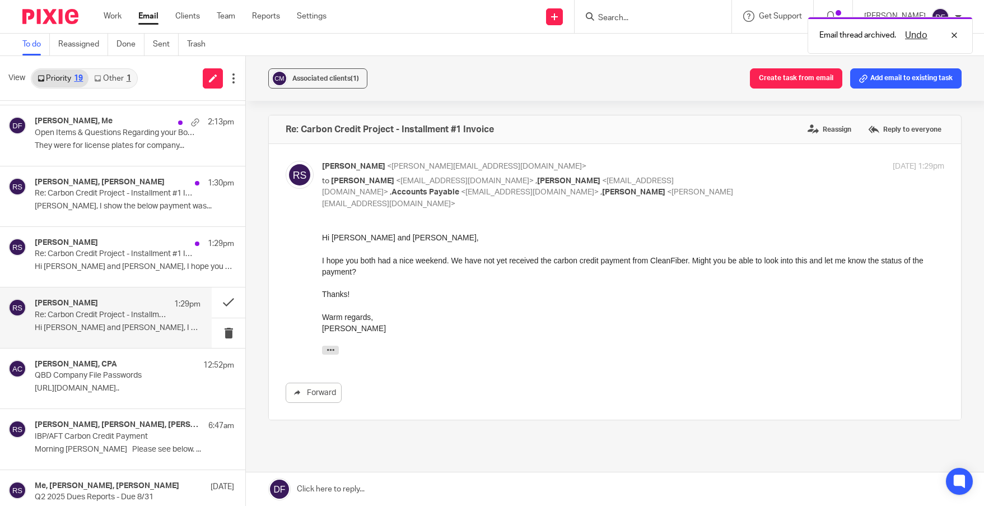
scroll to position [0, 0]
click at [318, 80] on span "Associated clients (1)" at bounding box center [325, 78] width 67 height 7
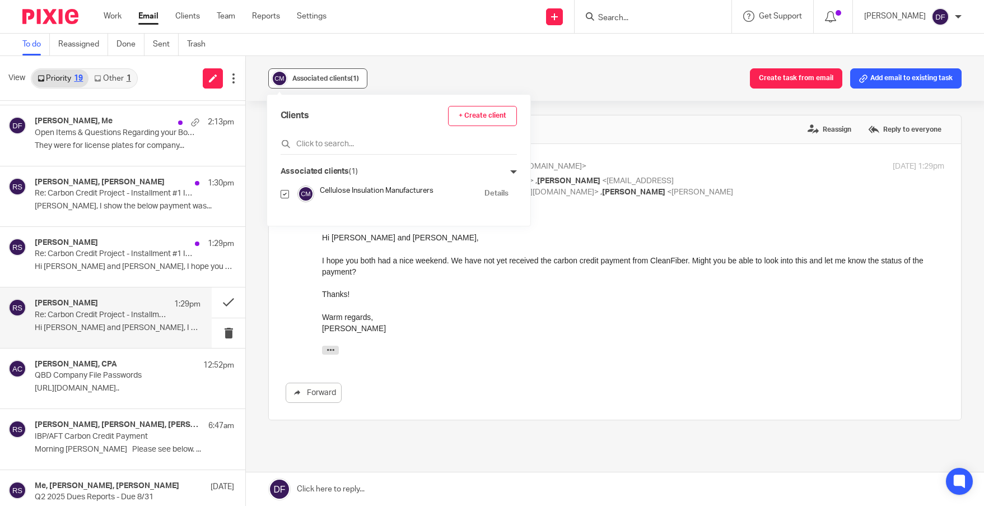
click at [318, 80] on span "Associated clients (1)" at bounding box center [325, 78] width 67 height 7
click at [118, 261] on div "Rachel Stern 1:29pm Re: Carbon Credit Project - Installment #1 Invoices Hi Matt…" at bounding box center [118, 257] width 166 height 38
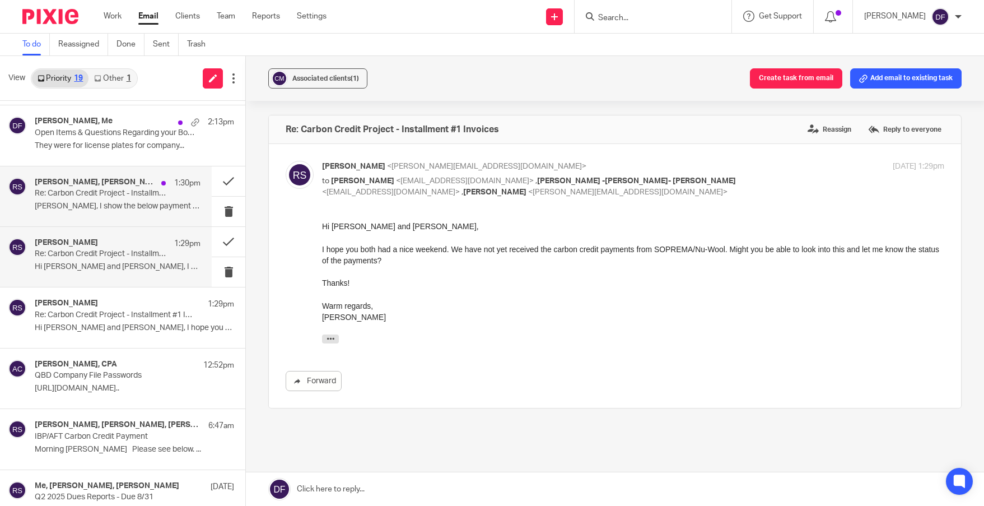
click at [126, 188] on div "Jordan Miller, Rachel Stern 1:30pm" at bounding box center [118, 182] width 166 height 11
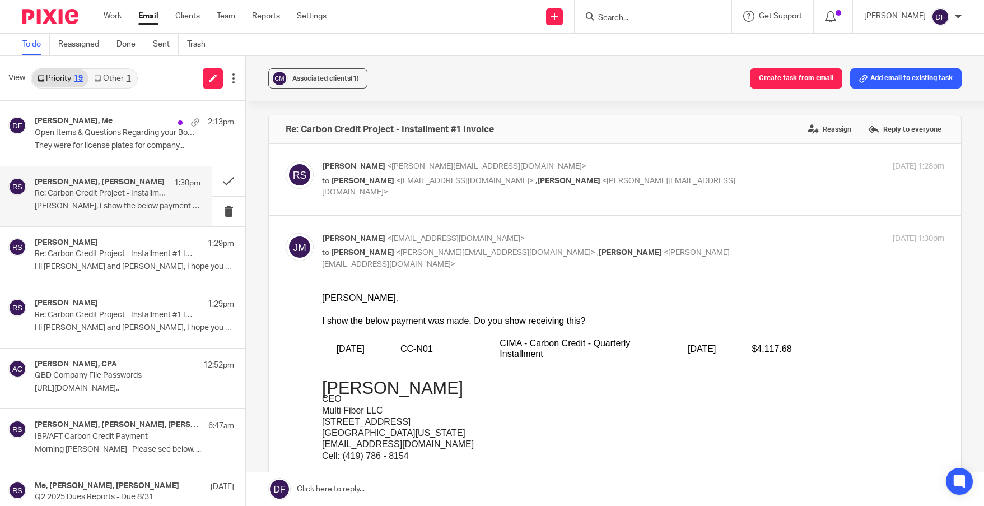
click at [641, 191] on div "Rachel Stern <rachel@cellulose.org> to Jordan Miller <jmiller@multifiberllc.com…" at bounding box center [615, 180] width 658 height 38
click at [657, 174] on div "Rachel Stern <rachel@cellulose.org> to Jordan Miller <jmiller@multifiberllc.com…" at bounding box center [529, 180] width 415 height 38
checkbox input "true"
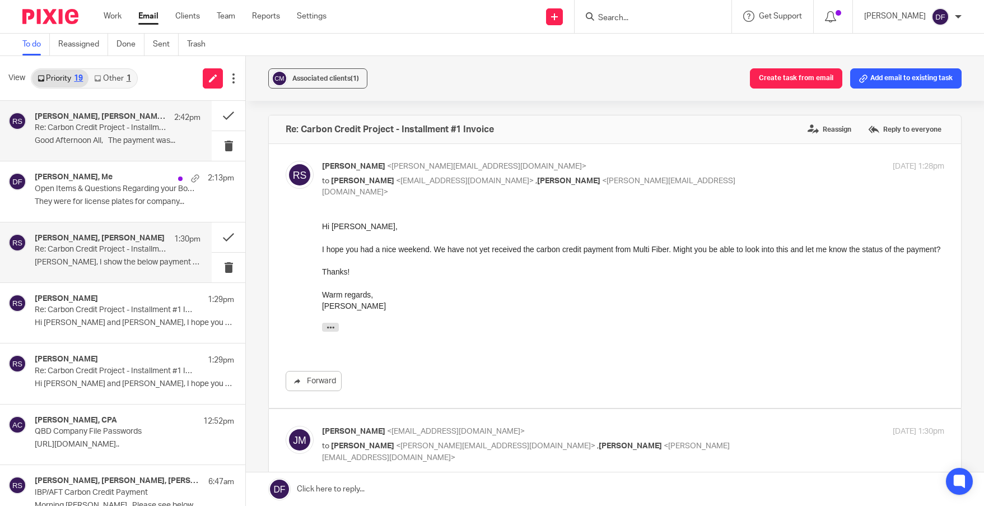
click at [133, 146] on div "Elizabeth Moreno, George Day, Rachel Stern 2:42pm Re: Carbon Credit Project - I…" at bounding box center [118, 131] width 166 height 38
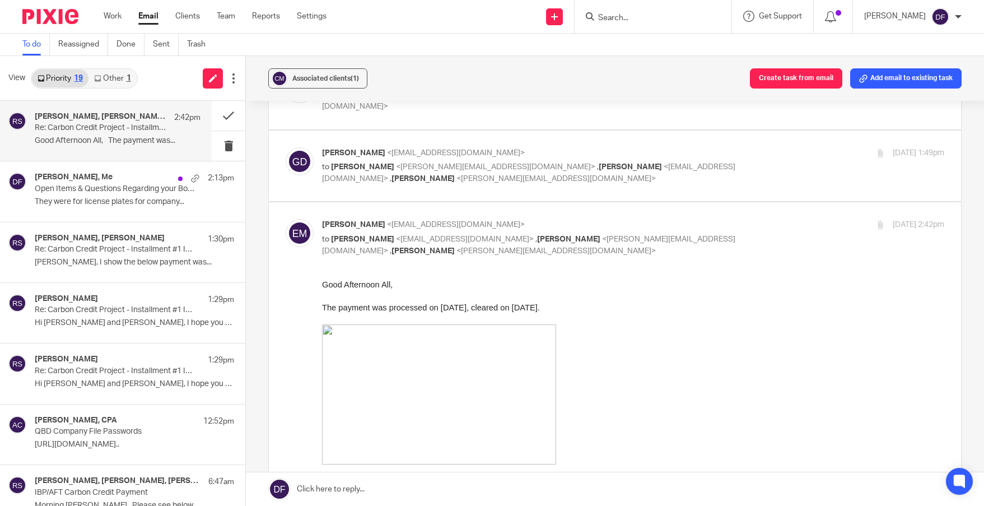
scroll to position [112, 0]
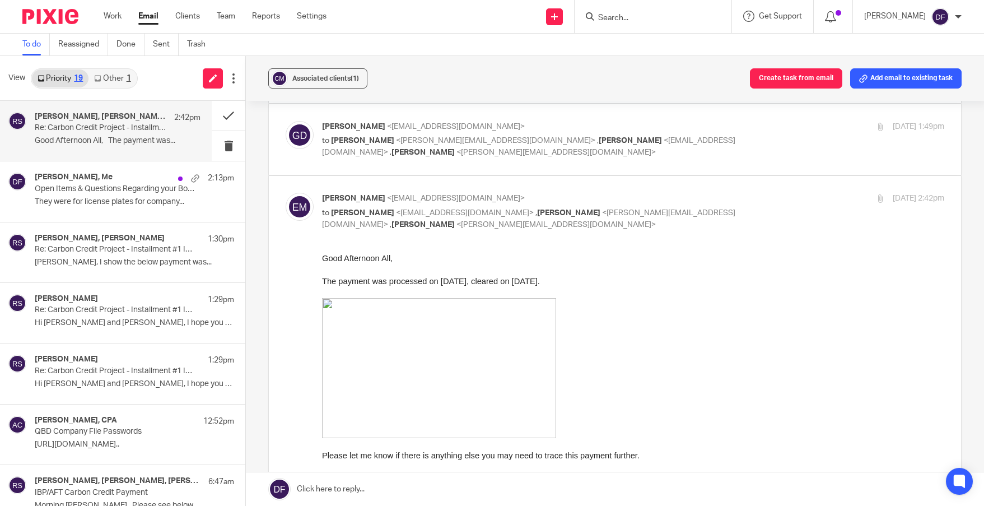
click at [771, 131] on div "Aug 18, 2025 1:49pm" at bounding box center [840, 127] width 207 height 12
checkbox input "true"
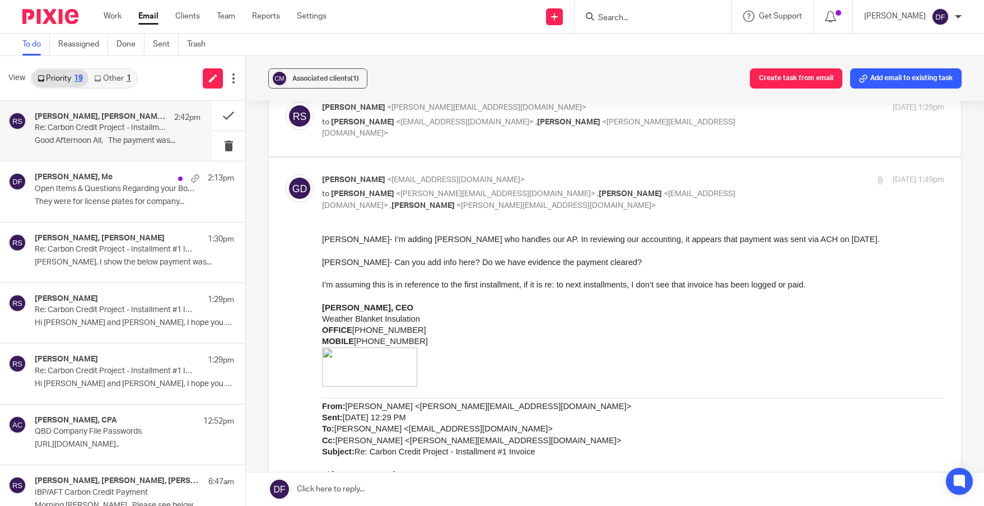
scroll to position [56, 0]
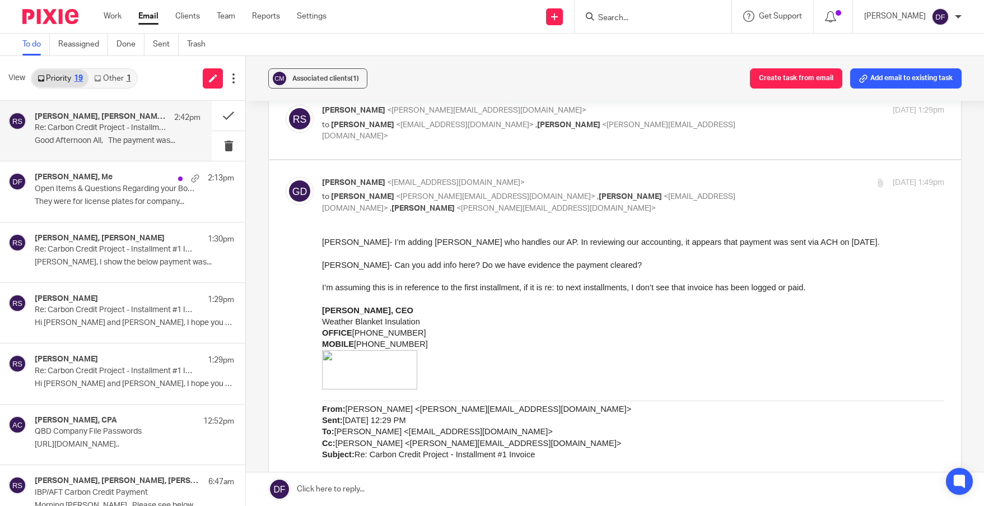
click at [769, 121] on div "Rachel Stern <rachel@cellulose.org> to George Day <gday@weatherblanket.com> , D…" at bounding box center [633, 124] width 622 height 38
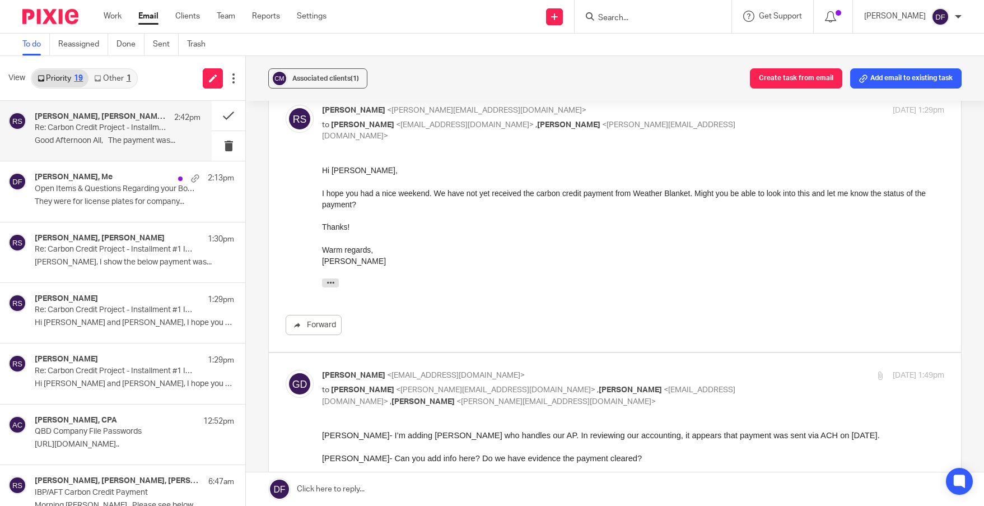
scroll to position [0, 0]
click at [769, 121] on div "Rachel Stern <rachel@cellulose.org> to George Day <gday@weatherblanket.com> , D…" at bounding box center [633, 124] width 622 height 38
checkbox input "false"
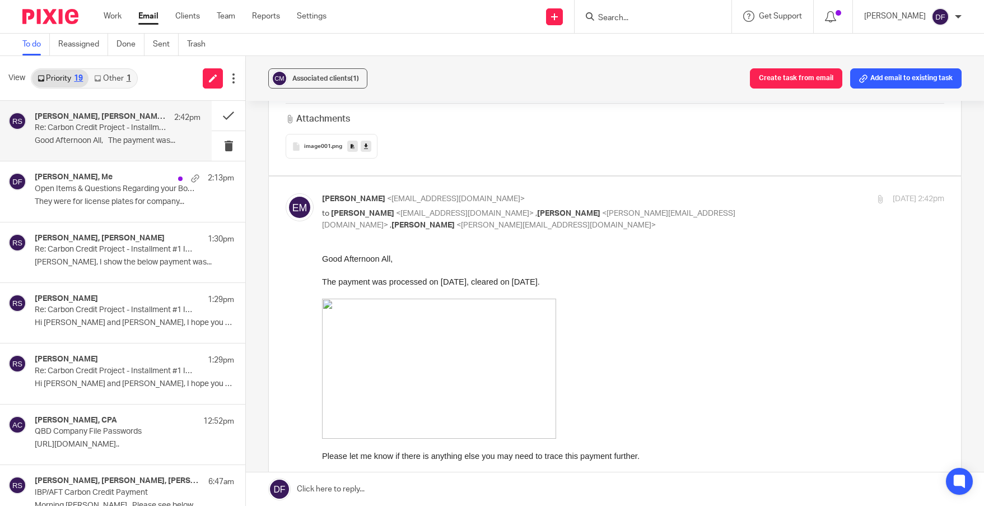
scroll to position [672, 0]
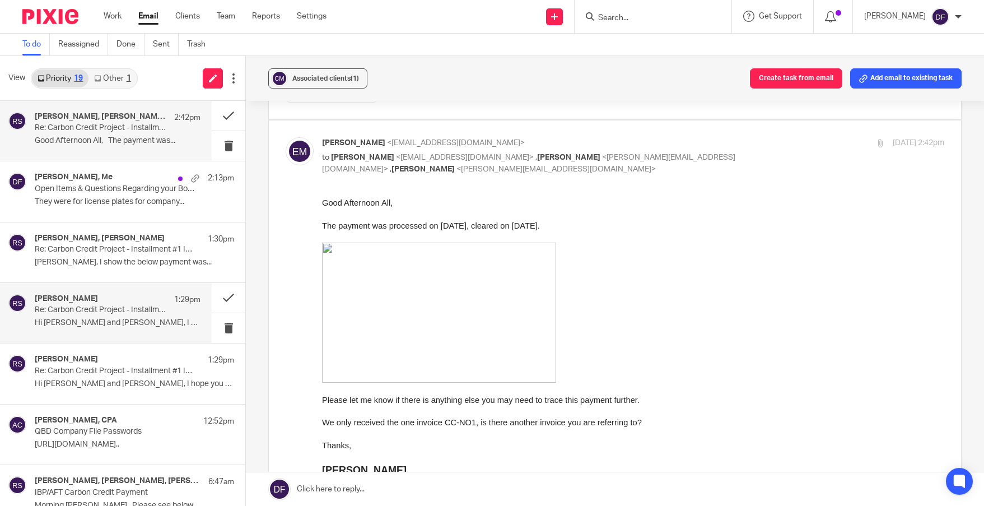
click at [92, 312] on p "Re: Carbon Credit Project - Installment #1 Invoices" at bounding box center [101, 310] width 133 height 10
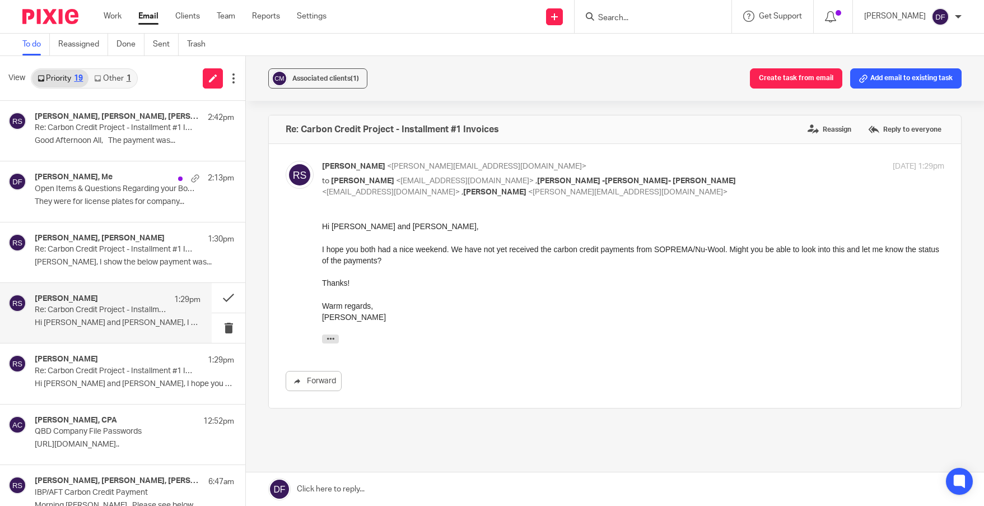
scroll to position [0, 0]
click at [118, 254] on p "Re: Carbon Credit Project - Installment #1 Invoice" at bounding box center [101, 250] width 133 height 10
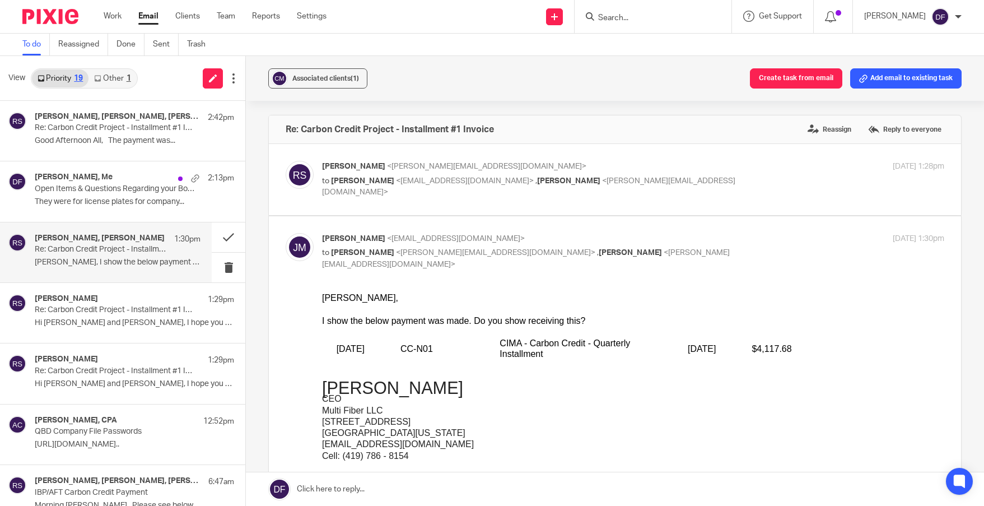
click at [365, 484] on link at bounding box center [615, 489] width 738 height 34
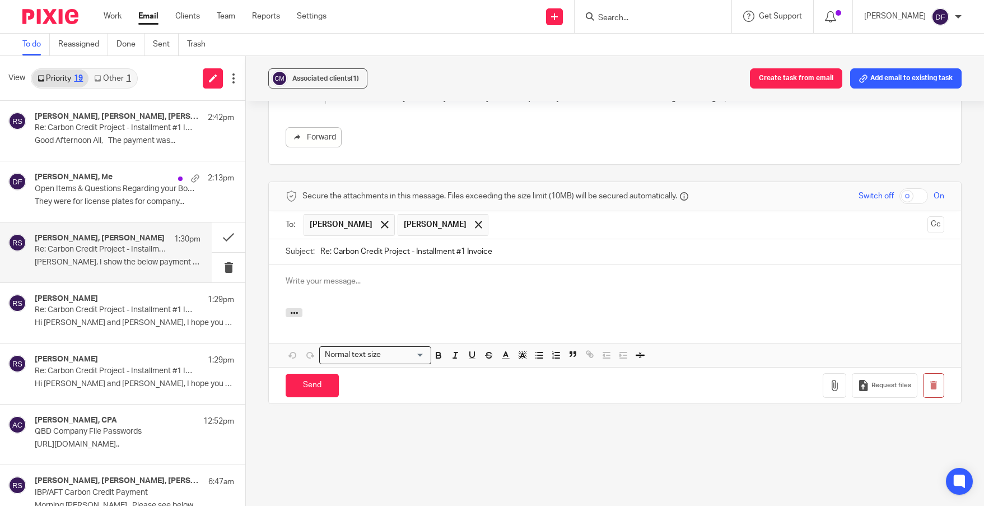
click at [383, 291] on div at bounding box center [615, 286] width 692 height 44
click at [324, 281] on p "We did recieve it on 7.21.25" at bounding box center [615, 280] width 658 height 11
click at [398, 284] on p "We did receive it on 7.21.25" at bounding box center [615, 280] width 658 height 11
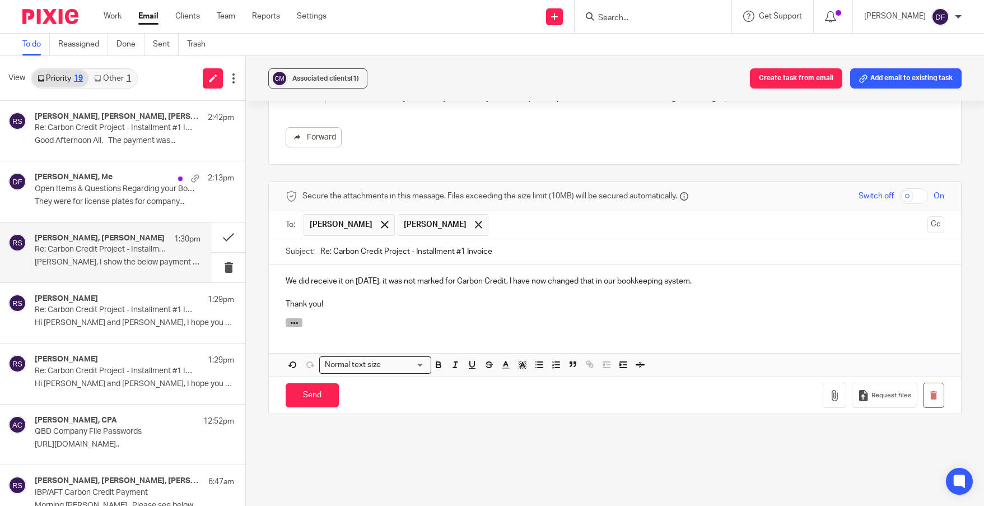
click at [291, 320] on icon "button" at bounding box center [294, 323] width 8 height 8
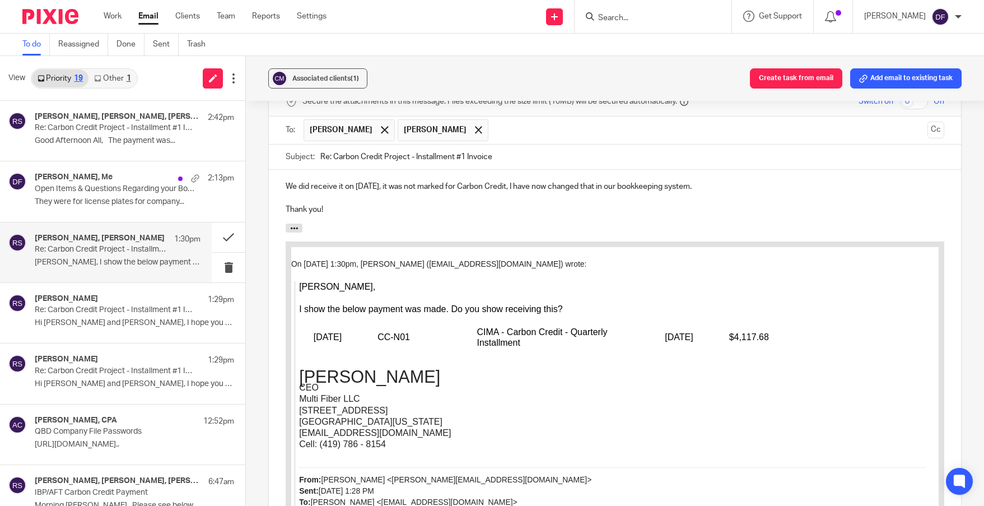
scroll to position [1044, 0]
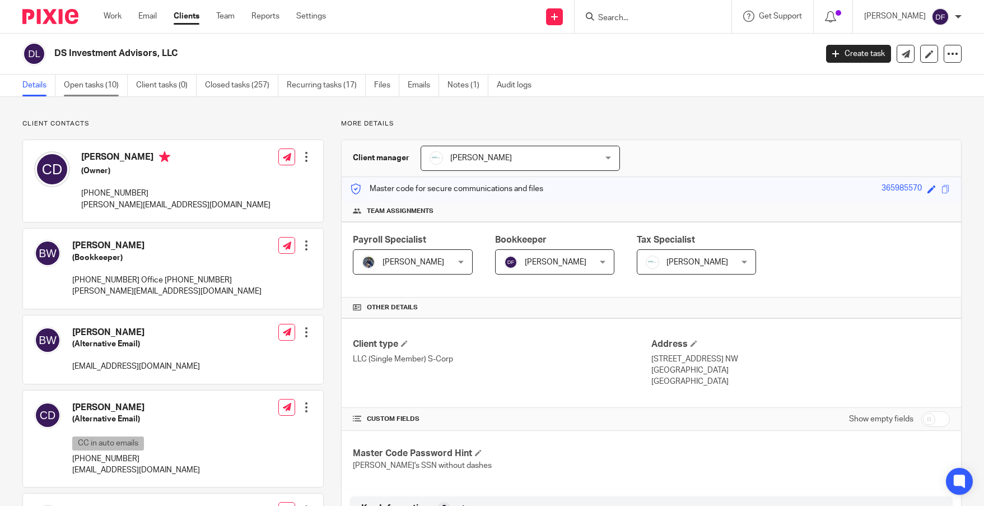
click at [95, 90] on link "Open tasks (10)" at bounding box center [96, 85] width 64 height 22
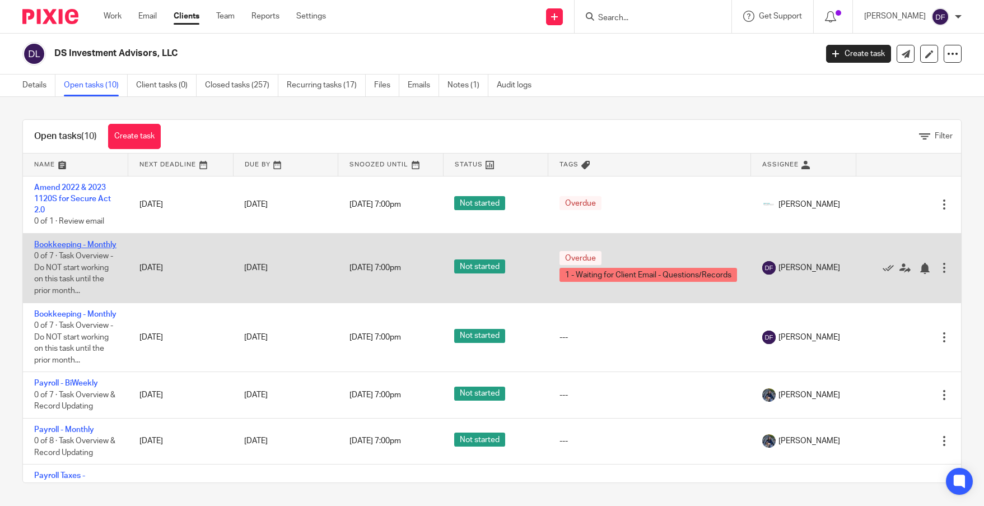
click at [54, 249] on link "Bookkeeping - Monthly" at bounding box center [75, 245] width 82 height 8
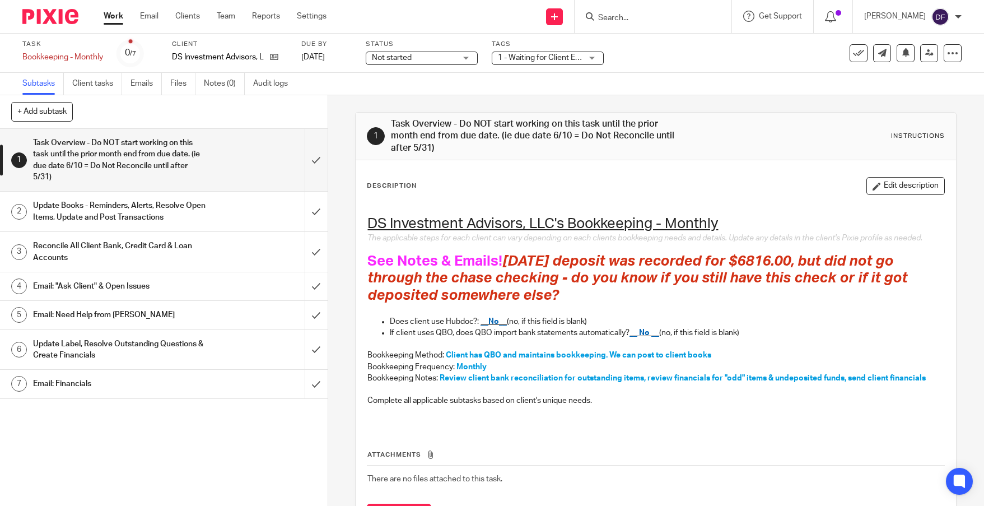
click at [583, 297] on h1 "See Notes & Emails! [DATE] deposit was recorded for $6816.00, but did not go th…" at bounding box center [655, 279] width 577 height 52
drag, startPoint x: 875, startPoint y: 180, endPoint x: 860, endPoint y: 185, distance: 15.9
click at [873, 180] on button "Edit description" at bounding box center [905, 186] width 78 height 18
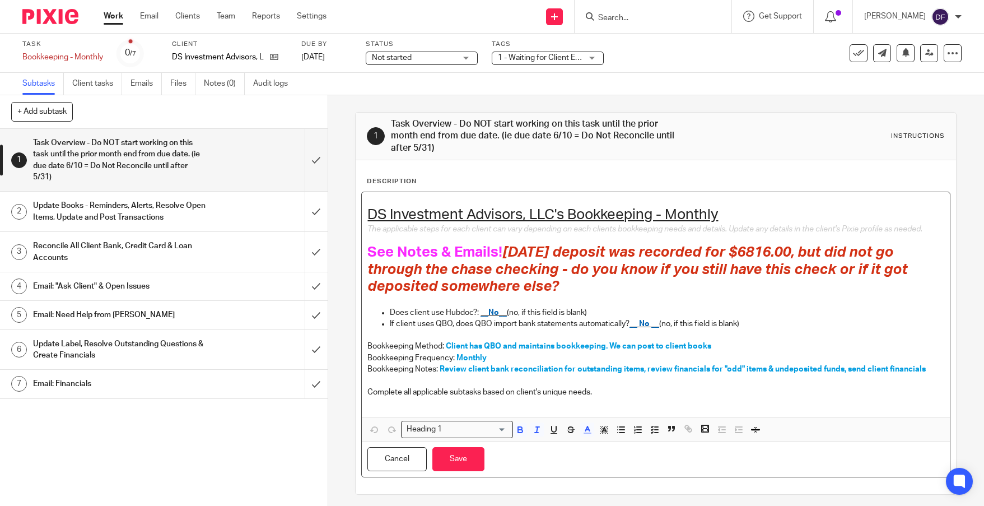
click at [590, 288] on h1 "See Notes & Emails! 4.28.25 deposit was recorded for $6816.00, but did not go t…" at bounding box center [655, 270] width 577 height 52
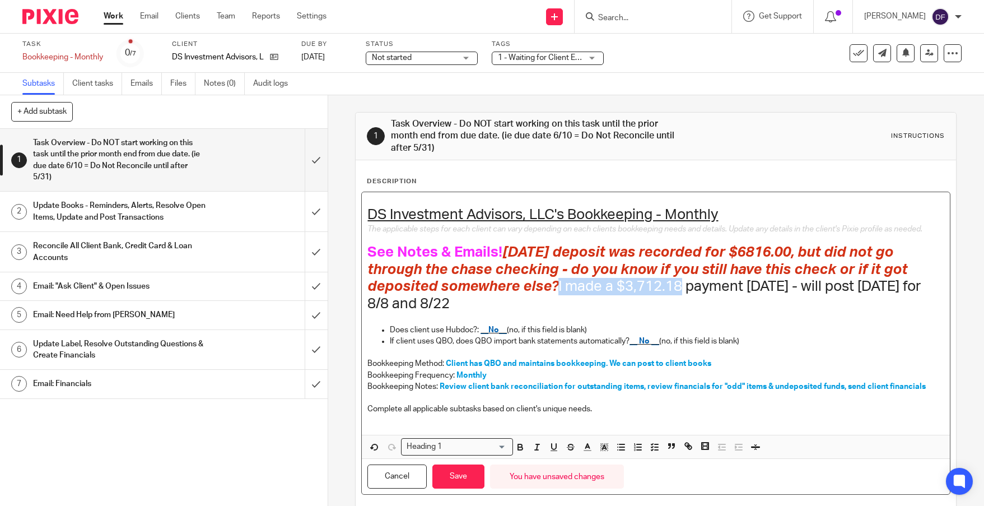
drag, startPoint x: 563, startPoint y: 287, endPoint x: 684, endPoint y: 285, distance: 121.5
click at [684, 285] on h1 "See Notes & Emails! 4.28.25 deposit was recorded for $6816.00, but did not go t…" at bounding box center [655, 278] width 577 height 69
click at [582, 447] on icon "button" at bounding box center [587, 447] width 10 height 10
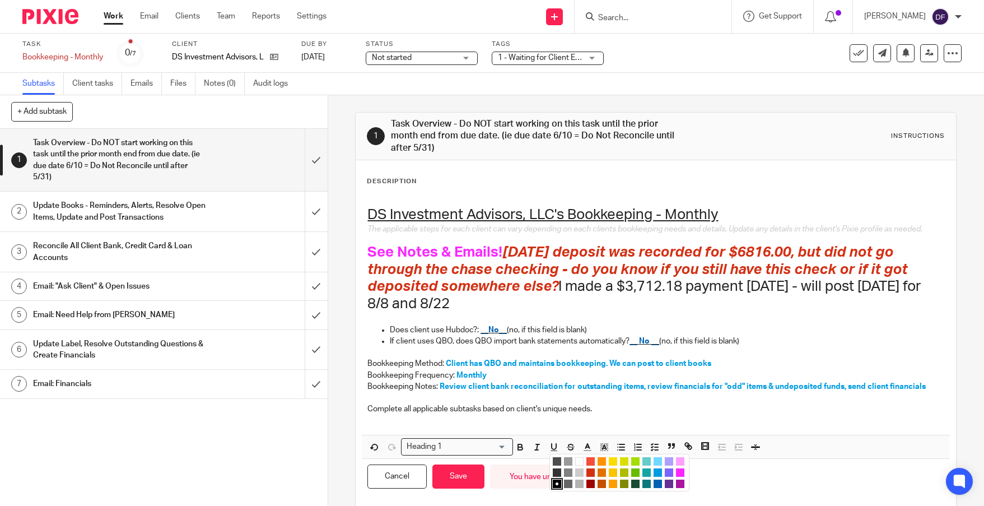
click at [676, 483] on li "color:#AB149E" at bounding box center [680, 483] width 8 height 8
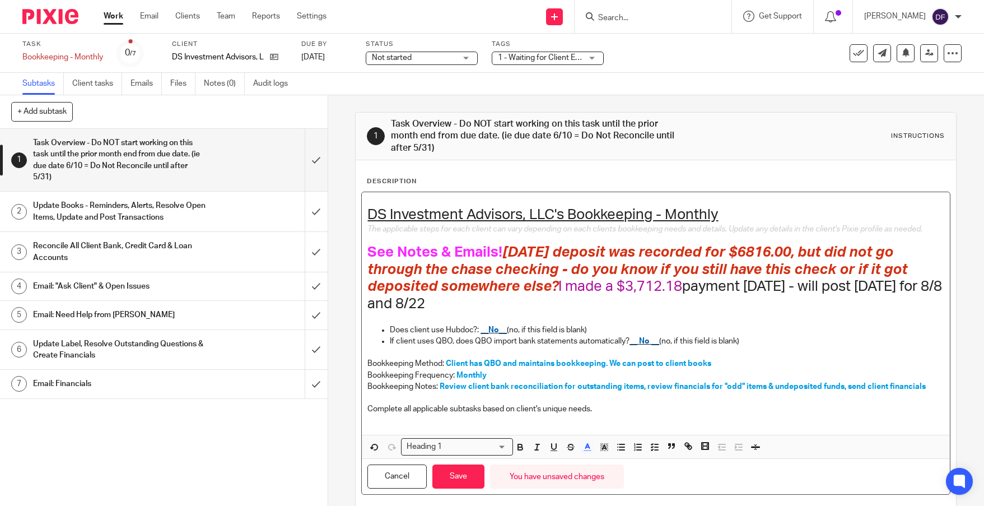
click at [733, 349] on p at bounding box center [655, 352] width 577 height 11
click at [469, 482] on button "Save" at bounding box center [458, 476] width 52 height 24
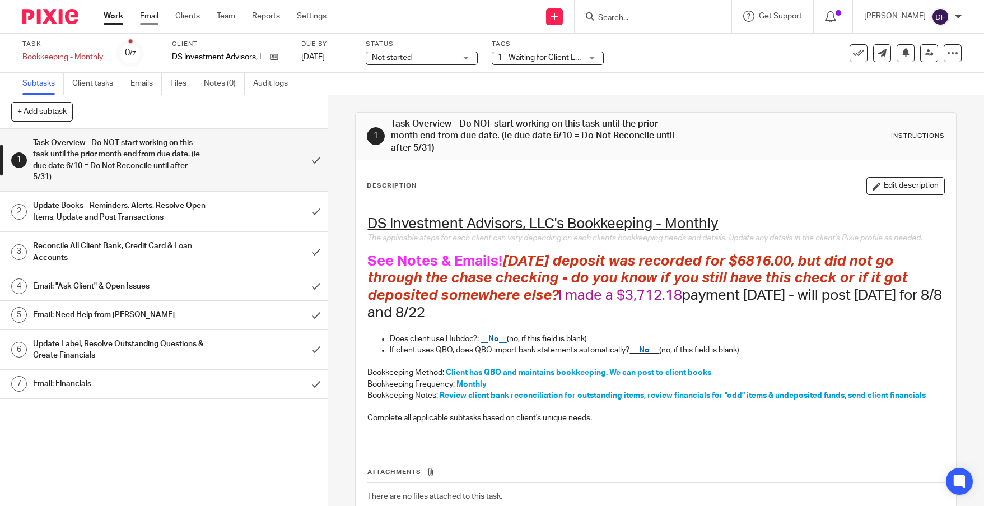
click at [146, 13] on link "Email" at bounding box center [149, 16] width 18 height 11
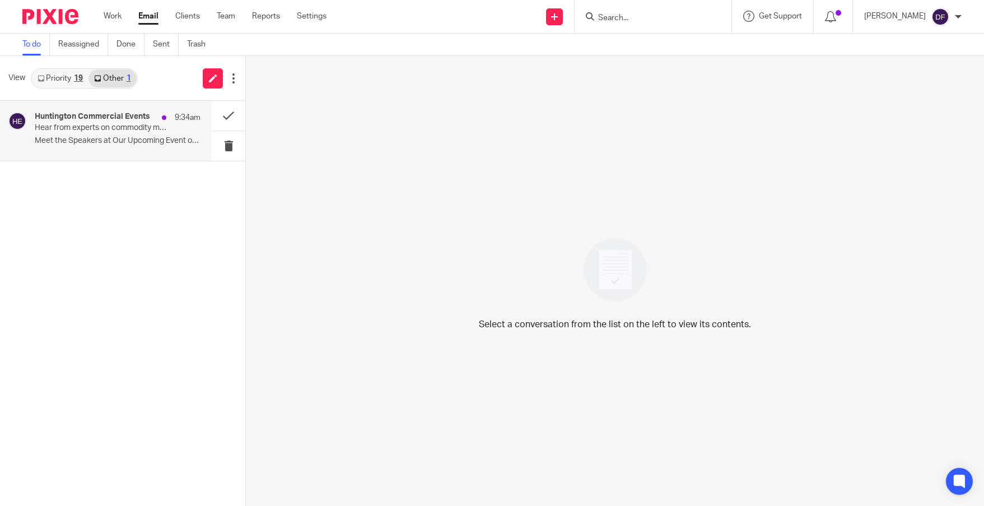
click at [111, 130] on p "Hear from experts on commodity metals markets" at bounding box center [101, 128] width 133 height 10
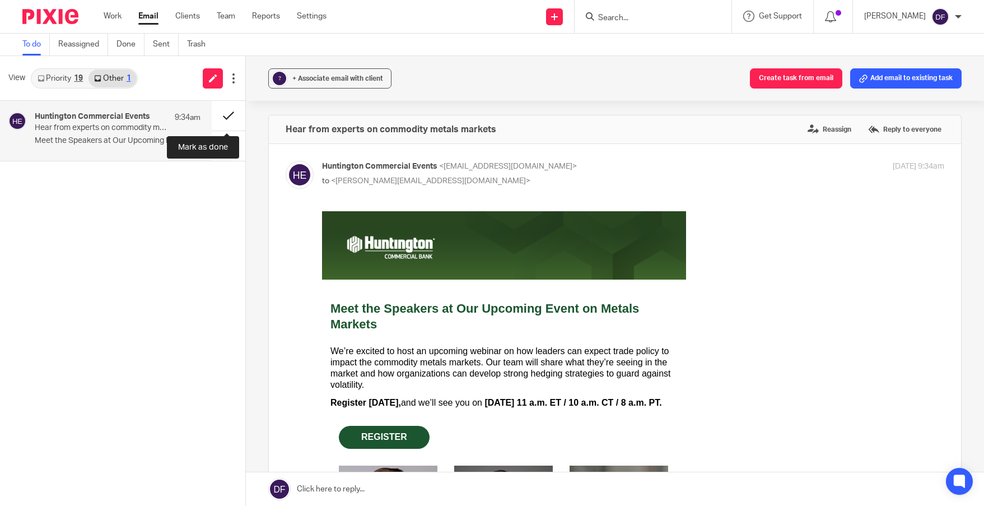
click at [224, 113] on button at bounding box center [229, 116] width 34 height 30
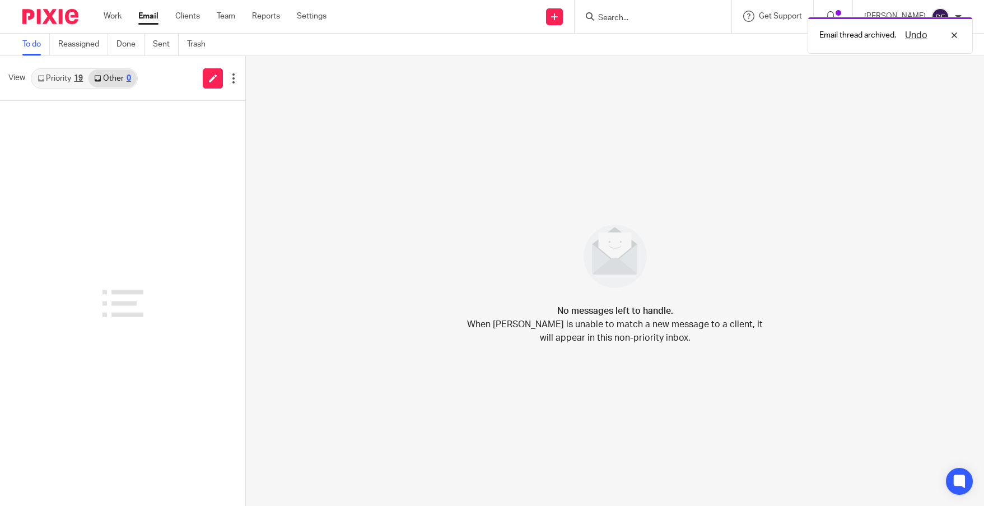
click at [62, 79] on link "Priority 19" at bounding box center [60, 78] width 57 height 18
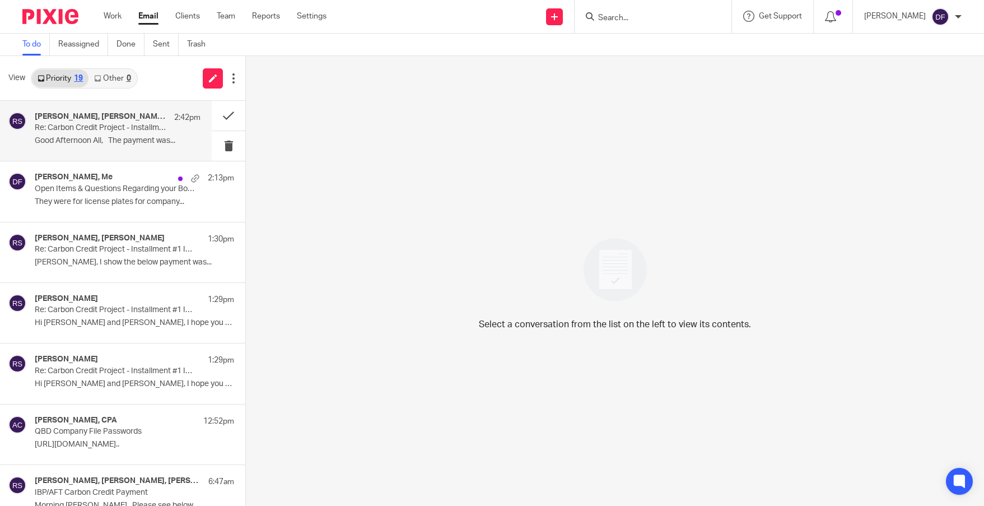
click at [120, 121] on div "[PERSON_NAME], [PERSON_NAME], [PERSON_NAME] 2:42pm" at bounding box center [118, 117] width 166 height 11
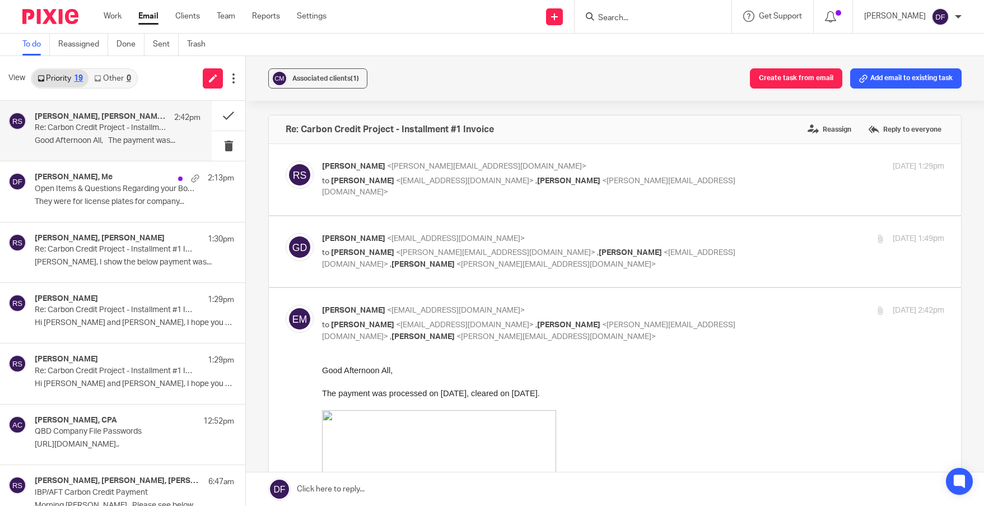
click at [763, 242] on div "[DATE] 1:49pm" at bounding box center [840, 239] width 207 height 12
checkbox input "true"
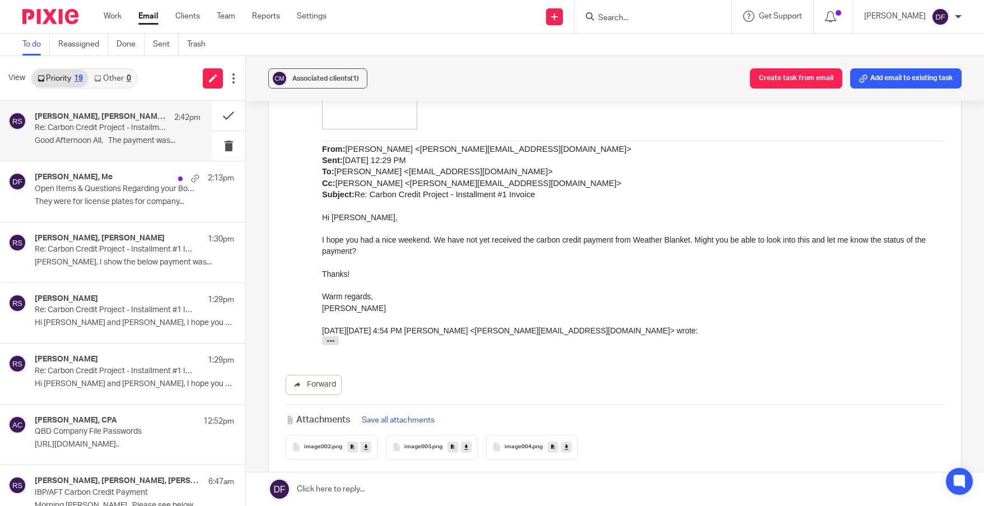
scroll to position [1288, 0]
click at [417, 491] on link at bounding box center [615, 489] width 738 height 34
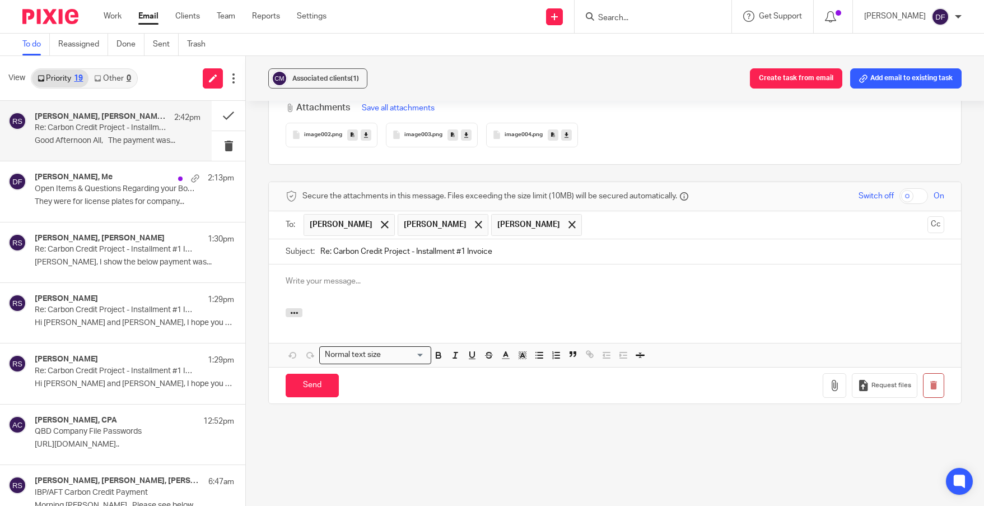
scroll to position [0, 0]
click at [398, 289] on div at bounding box center [615, 286] width 692 height 44
click at [329, 283] on p "We did recieve it and it in now recorded for Carbon Credit project." at bounding box center [615, 280] width 658 height 11
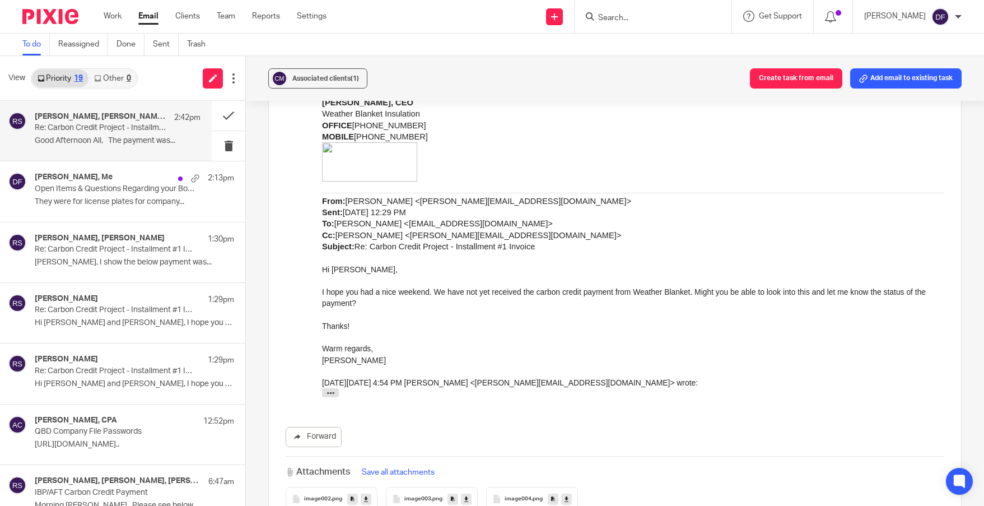
scroll to position [1207, 0]
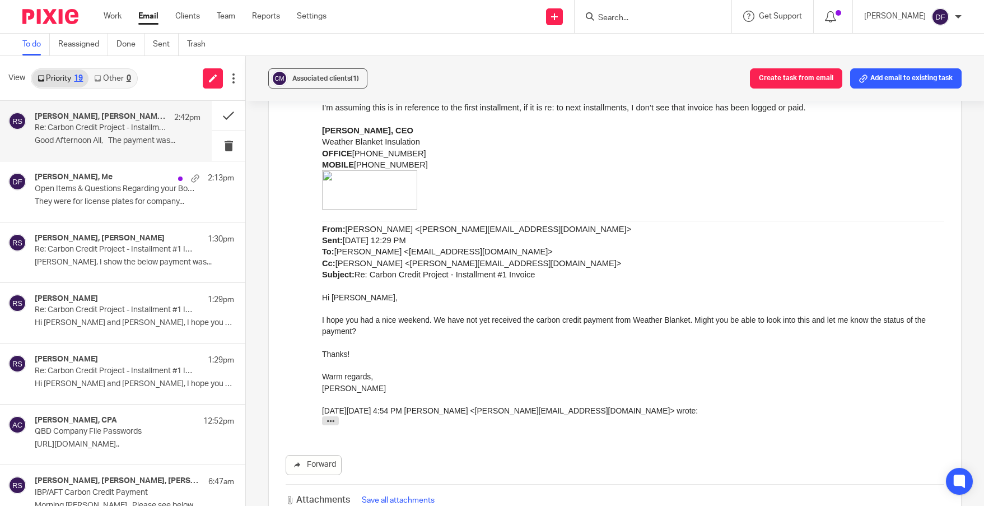
drag, startPoint x: 119, startPoint y: 372, endPoint x: 585, endPoint y: 48, distance: 567.1
click at [119, 372] on p "Re: Carbon Credit Project - Installment #1 Invoice" at bounding box center [115, 371] width 160 height 10
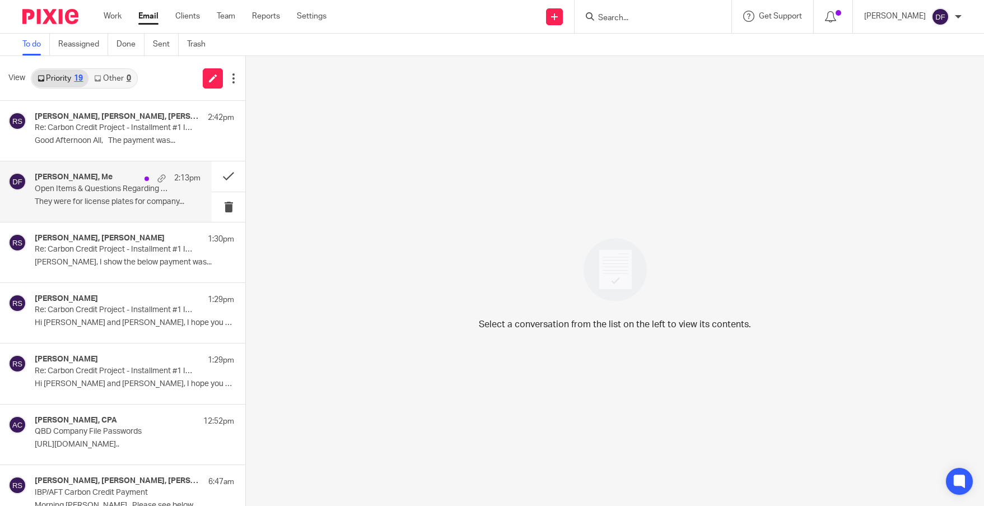
click at [95, 197] on p "They were for license plates for company..." at bounding box center [118, 202] width 166 height 10
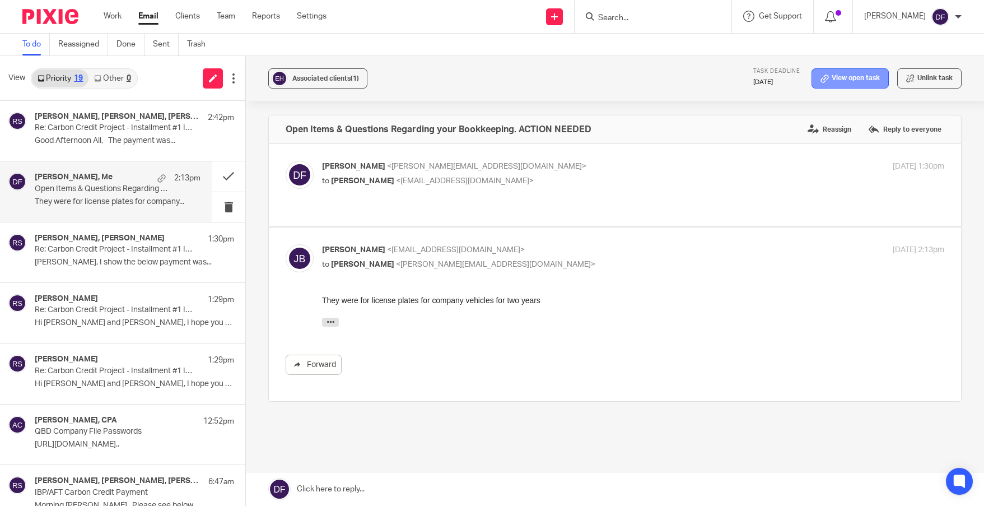
click at [870, 71] on link "View open task" at bounding box center [849, 78] width 77 height 20
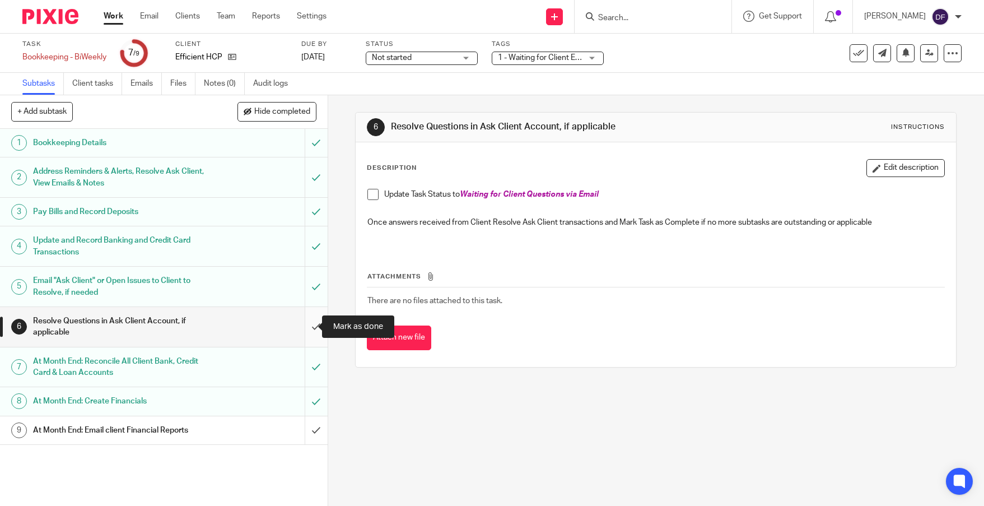
click at [301, 329] on input "submit" at bounding box center [164, 327] width 328 height 40
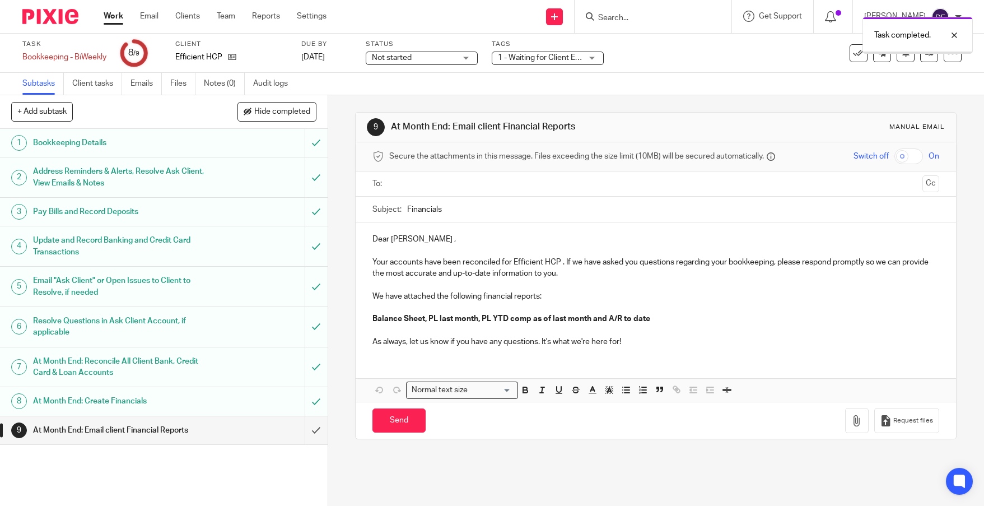
click at [396, 186] on input "text" at bounding box center [655, 183] width 524 height 13
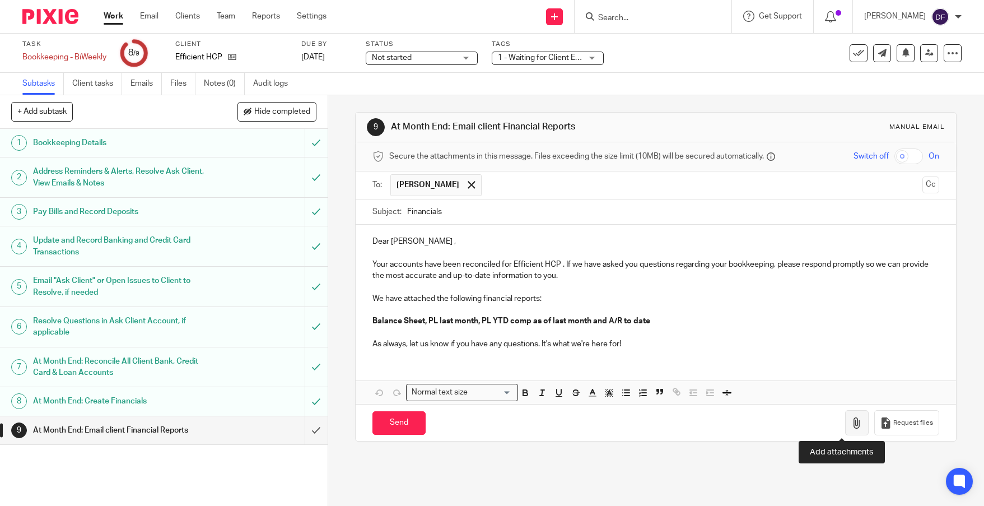
click at [851, 425] on icon "button" at bounding box center [856, 422] width 11 height 11
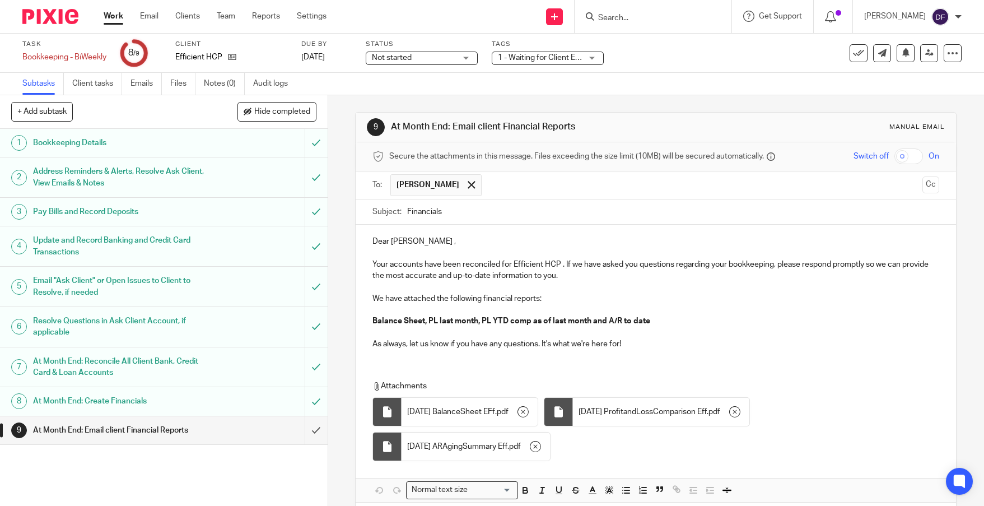
scroll to position [50, 0]
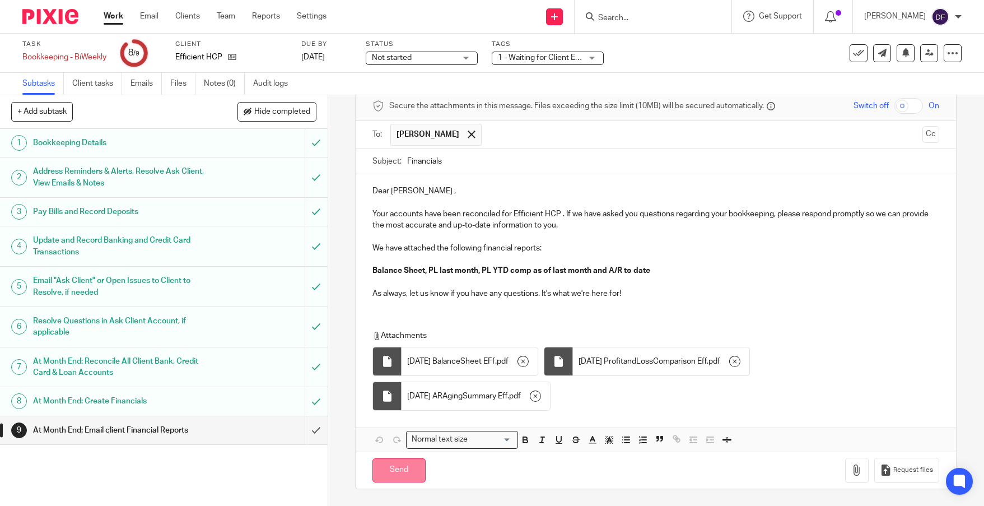
click at [396, 470] on input "Send" at bounding box center [398, 470] width 53 height 24
type input "Sent"
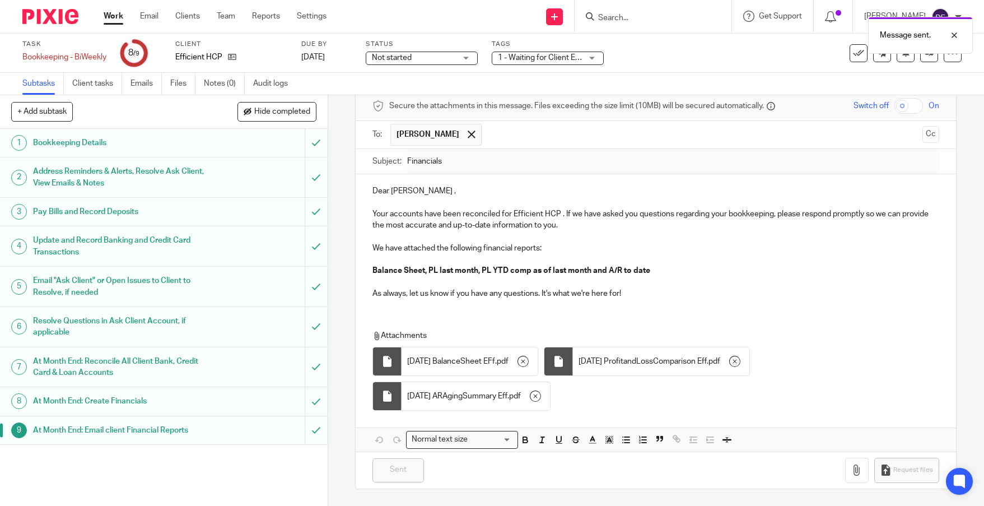
click at [110, 16] on link "Work" at bounding box center [114, 16] width 20 height 11
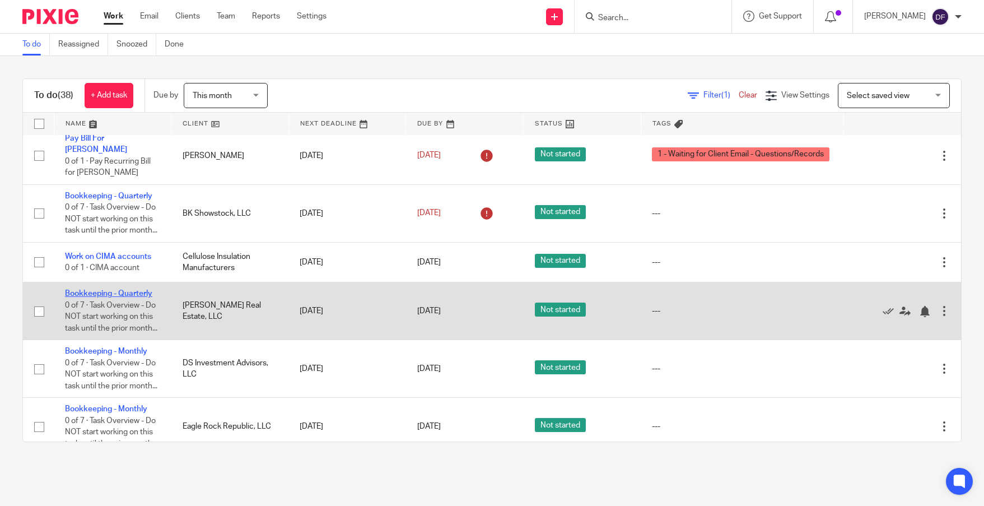
scroll to position [168, 0]
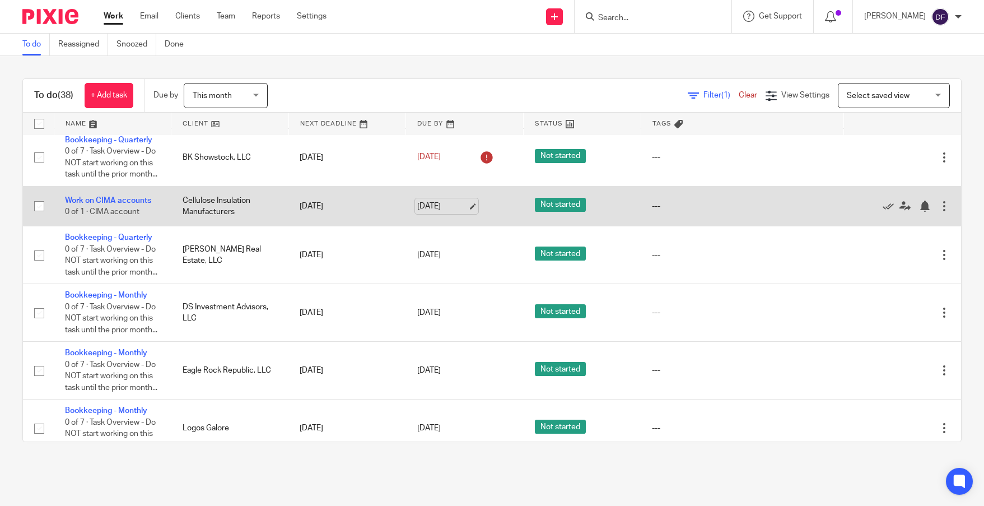
click at [455, 212] on link "Aug 18, 2025" at bounding box center [442, 206] width 50 height 12
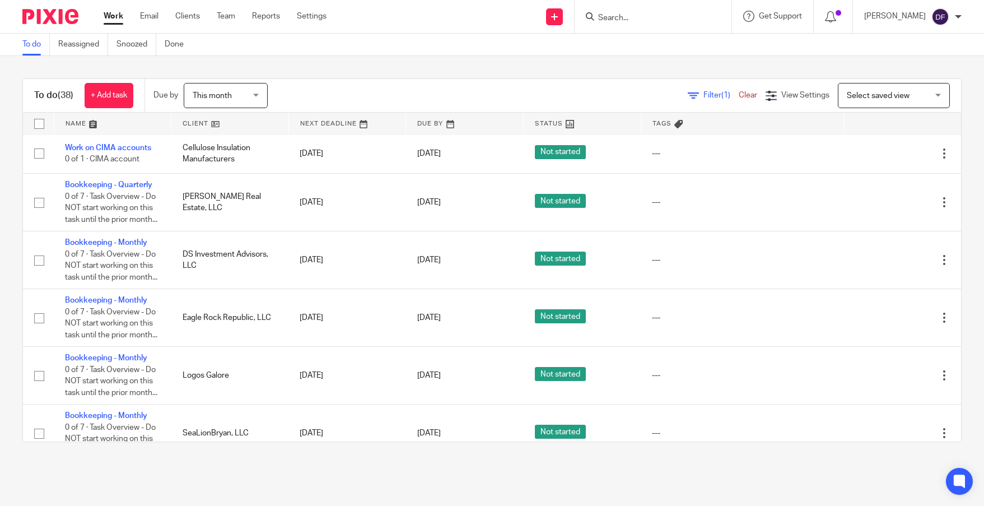
scroll to position [224, 0]
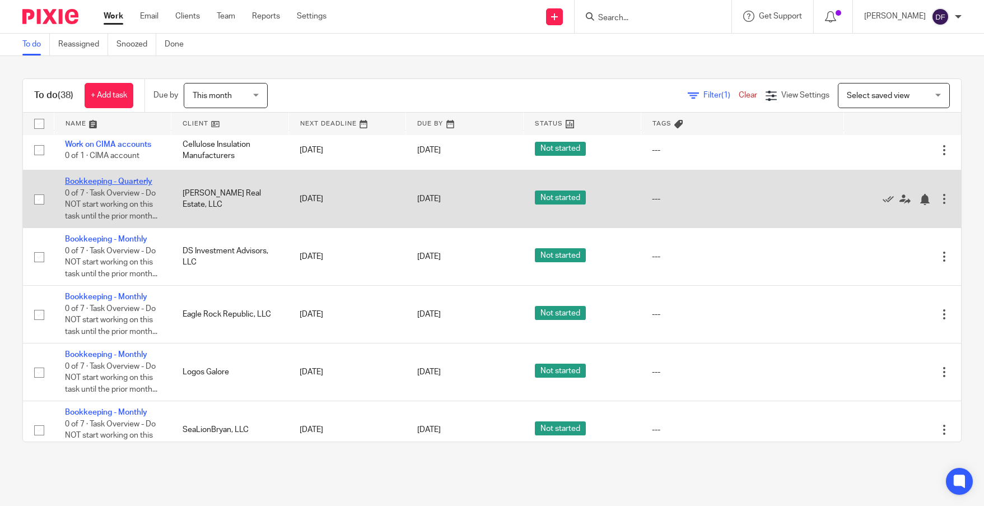
click at [109, 185] on link "Bookkeeping - Quarterly" at bounding box center [108, 181] width 87 height 8
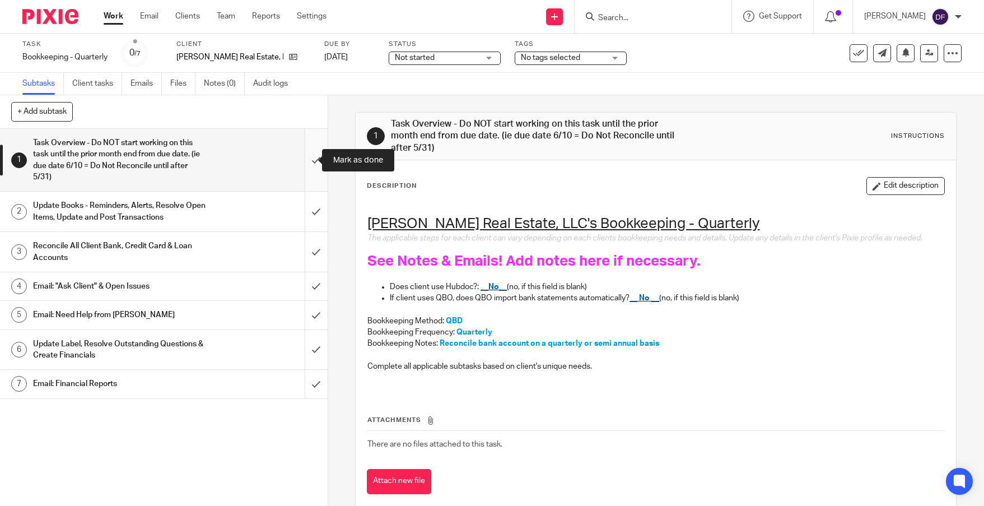
click at [302, 161] on input "submit" at bounding box center [164, 160] width 328 height 62
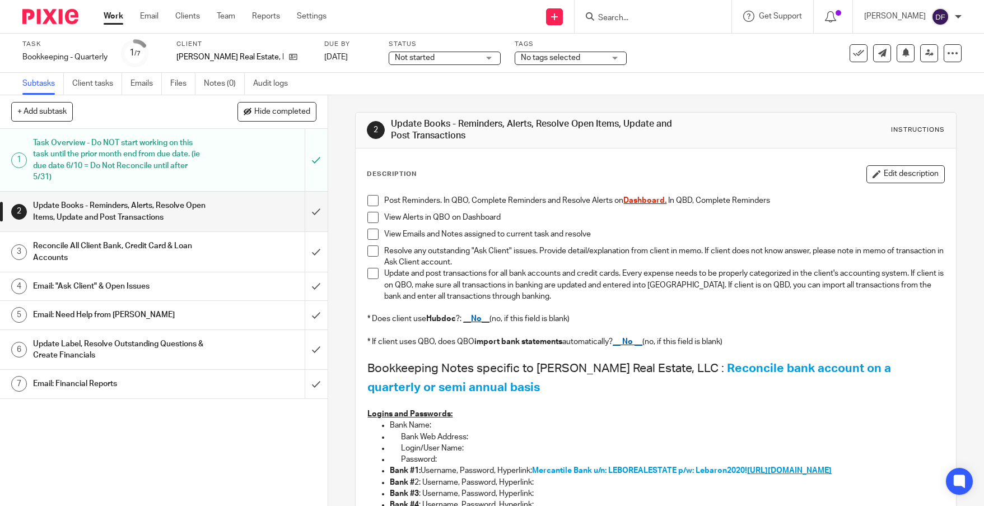
click at [820, 468] on span "[URL][DOMAIN_NAME]" at bounding box center [789, 470] width 85 height 8
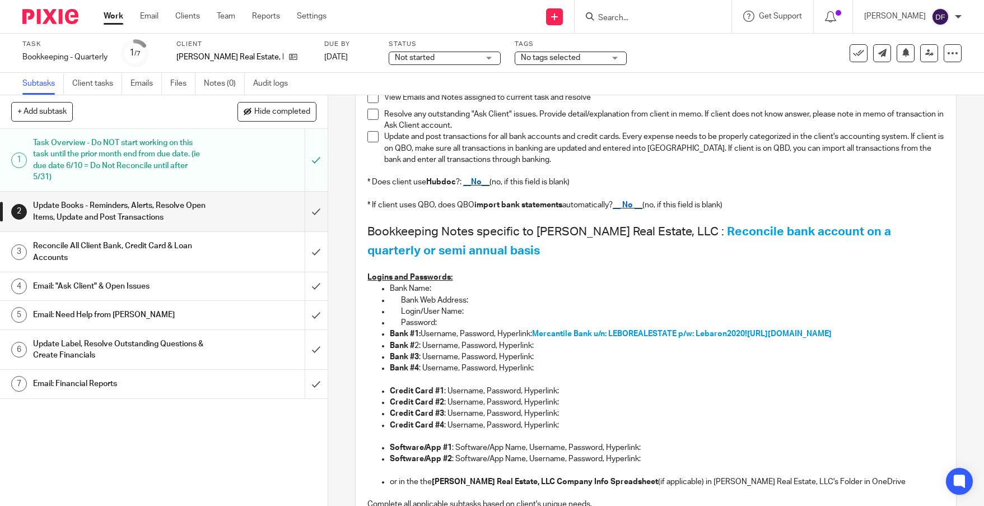
scroll to position [168, 0]
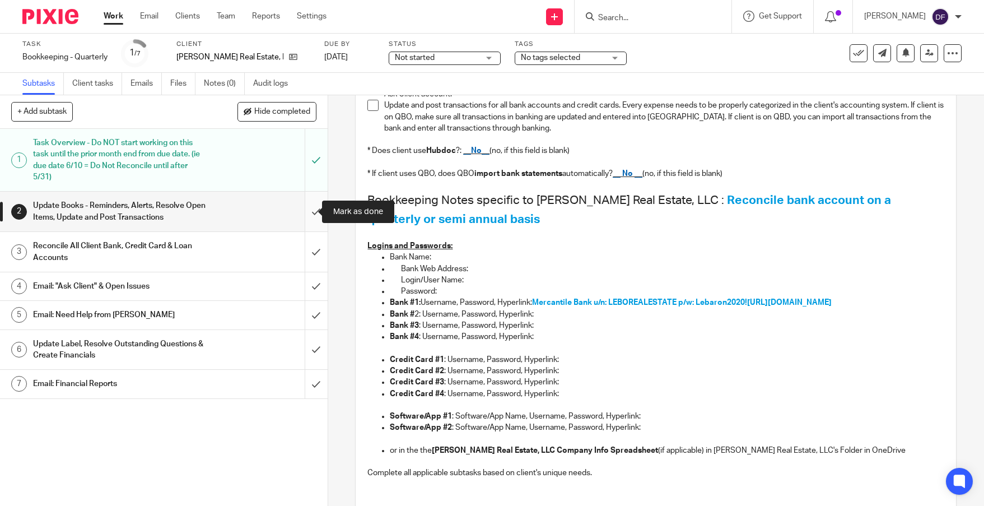
click at [312, 204] on input "submit" at bounding box center [164, 211] width 328 height 40
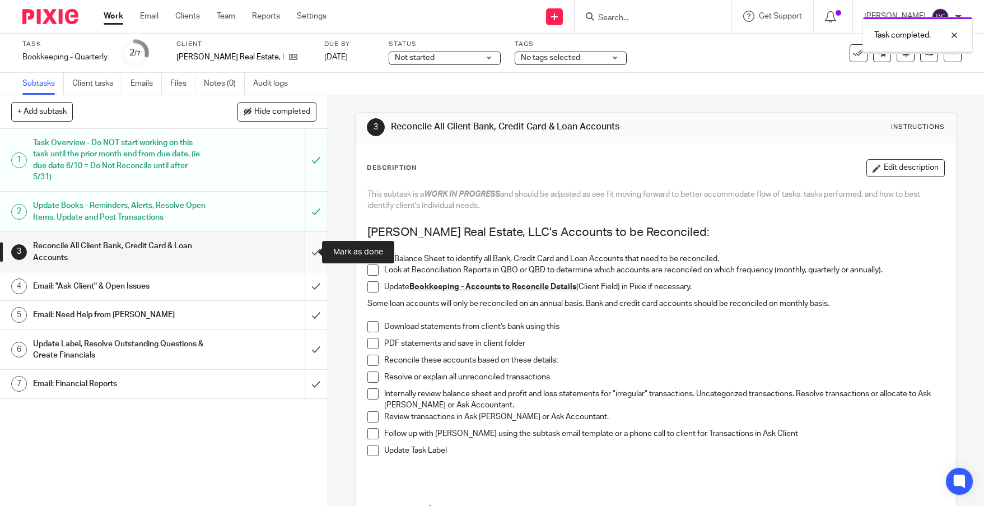
click at [307, 247] on input "submit" at bounding box center [164, 252] width 328 height 40
click at [303, 284] on input "submit" at bounding box center [164, 286] width 328 height 28
click at [303, 303] on input "submit" at bounding box center [164, 315] width 328 height 28
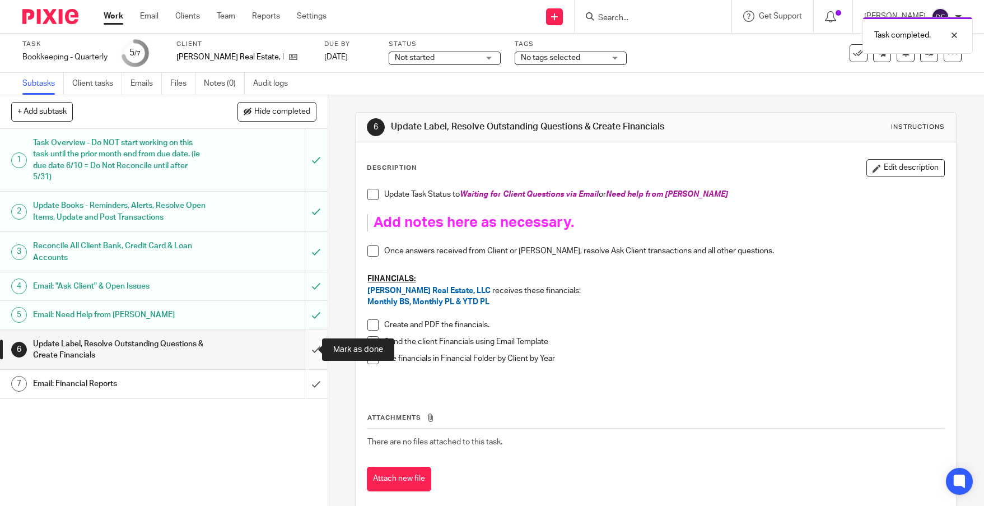
click at [303, 340] on input "submit" at bounding box center [164, 350] width 328 height 40
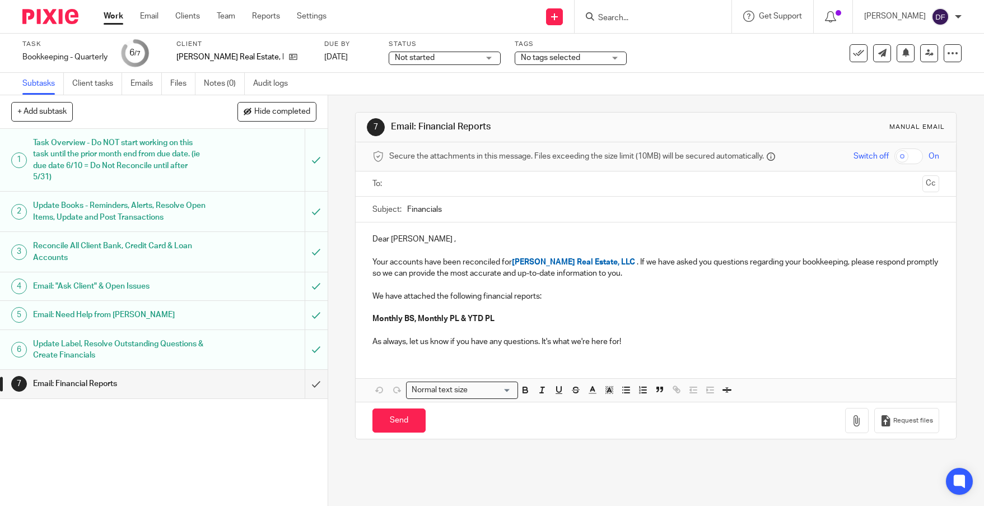
click at [470, 189] on input "text" at bounding box center [655, 183] width 524 height 13
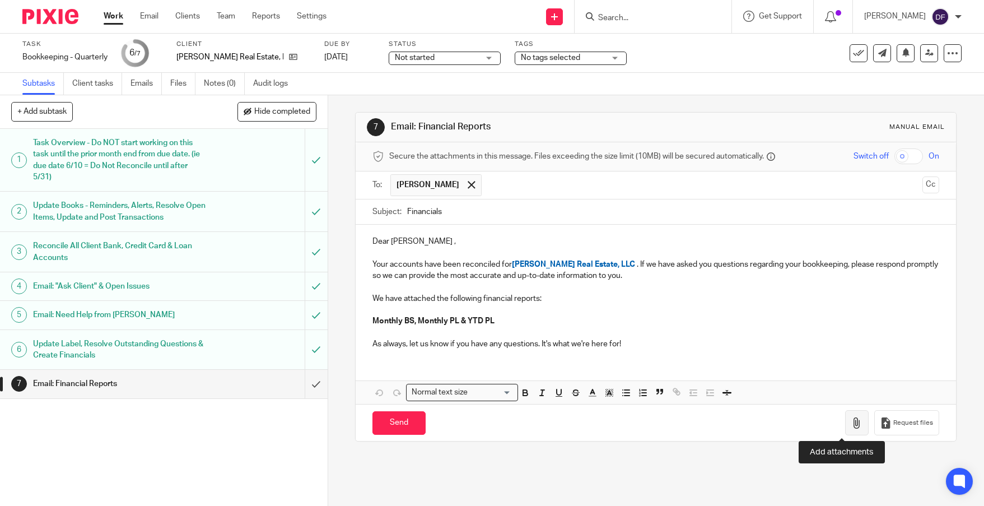
click at [851, 422] on icon "button" at bounding box center [856, 422] width 11 height 11
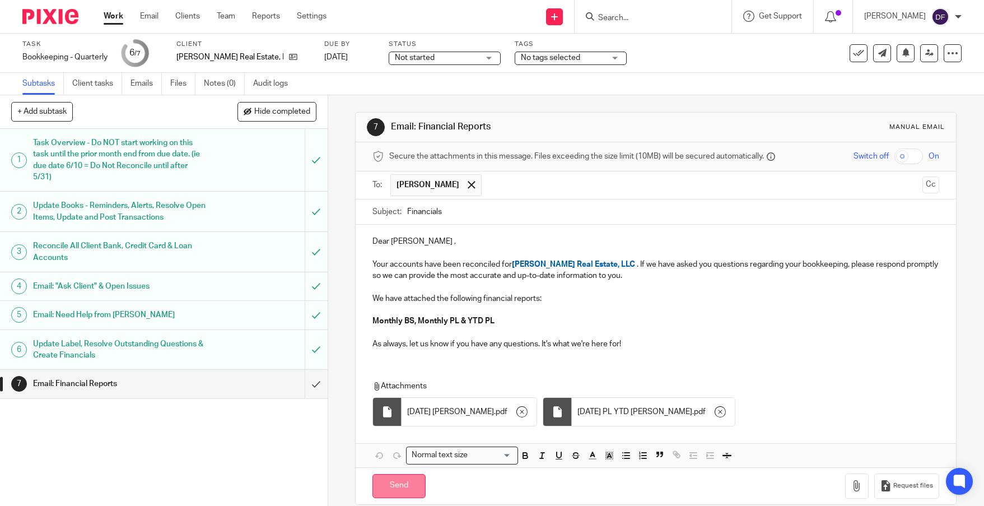
click at [408, 487] on input "Send" at bounding box center [398, 486] width 53 height 24
type input "Sent"
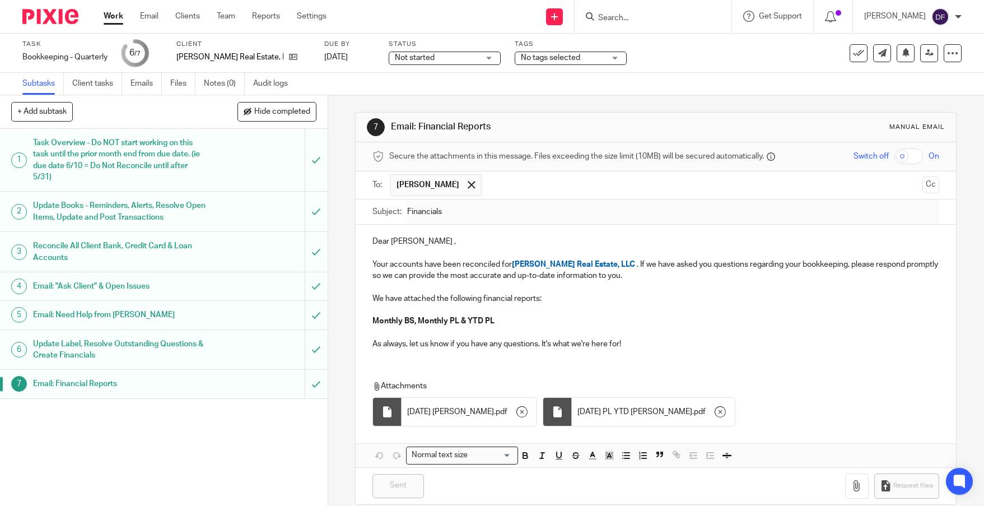
click at [111, 17] on link "Work" at bounding box center [114, 16] width 20 height 11
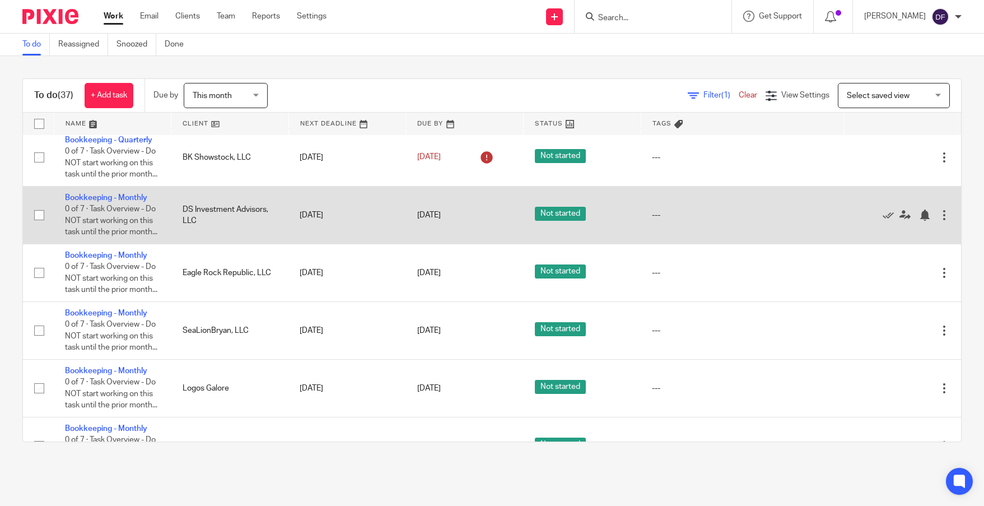
scroll to position [112, 0]
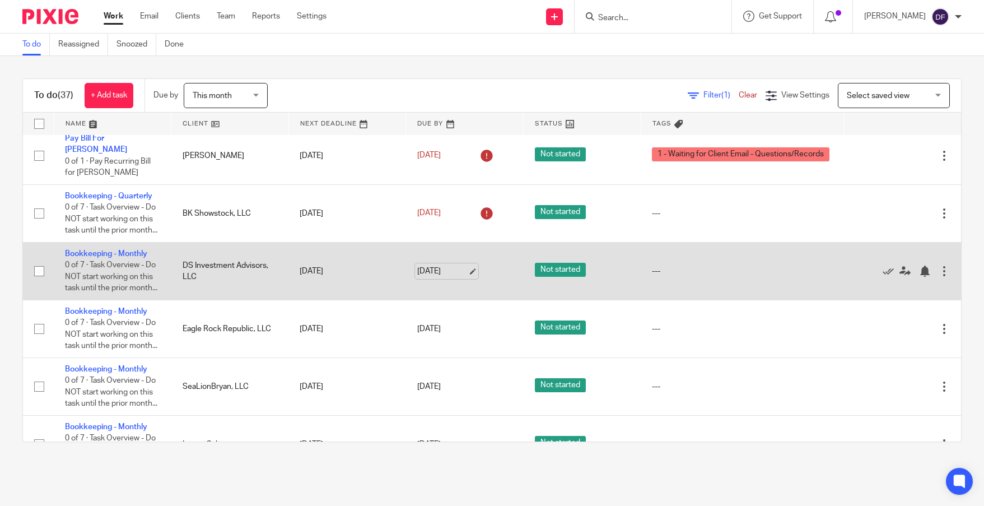
click at [459, 277] on link "[DATE]" at bounding box center [442, 271] width 50 height 12
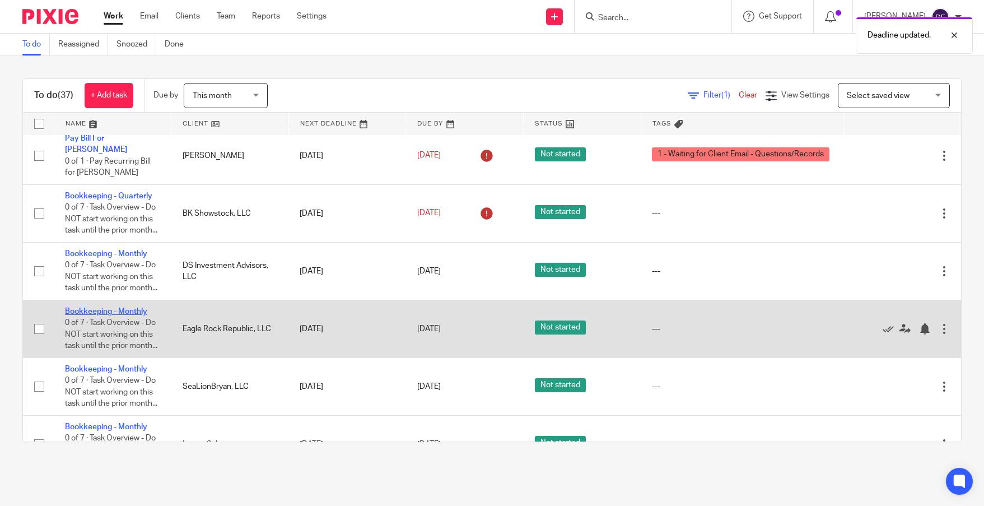
click at [100, 315] on link "Bookkeeping - Monthly" at bounding box center [106, 311] width 82 height 8
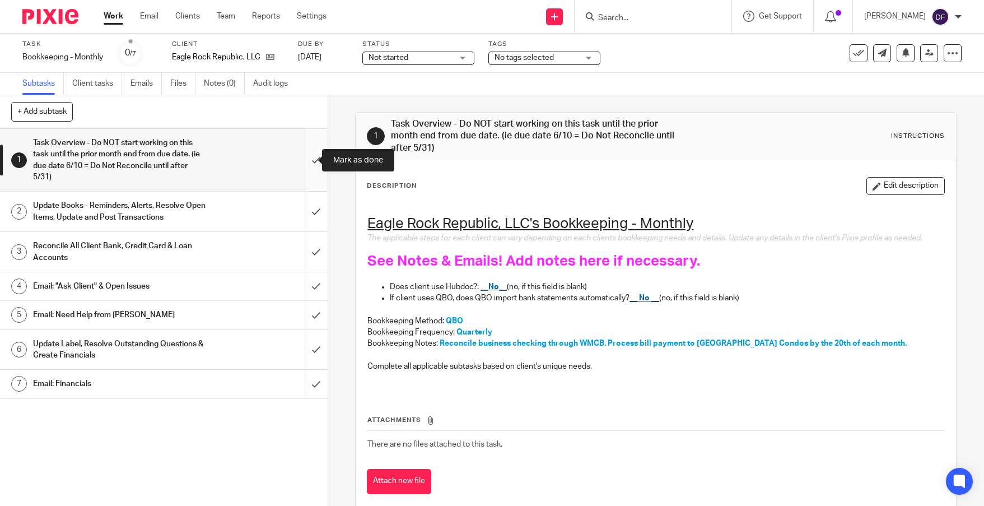
click at [309, 160] on input "submit" at bounding box center [164, 160] width 328 height 62
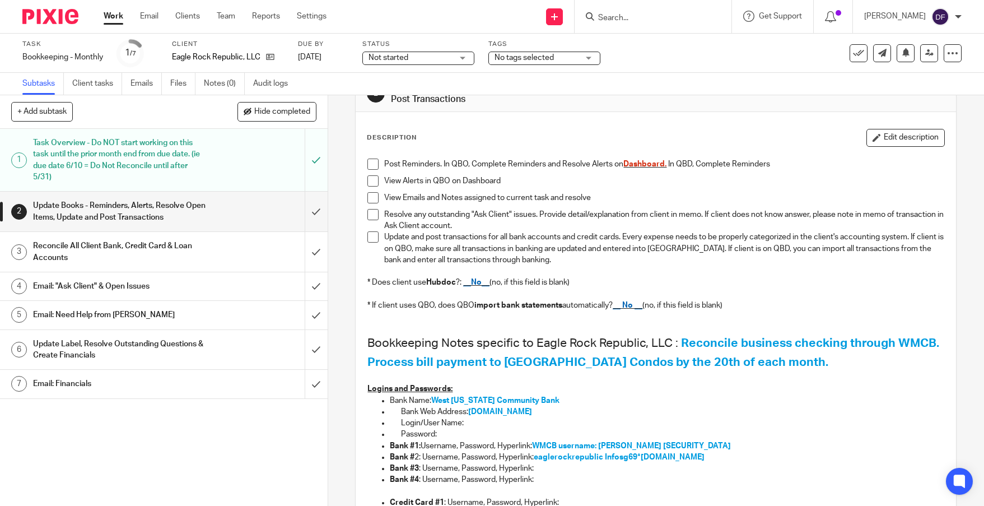
scroll to position [56, 0]
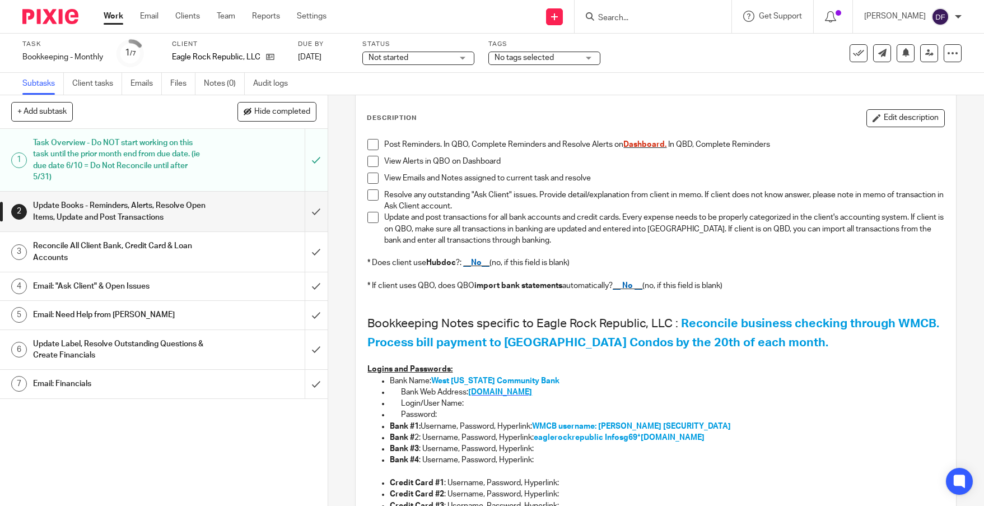
click at [502, 391] on span "[DOMAIN_NAME]" at bounding box center [500, 392] width 64 height 8
click at [302, 203] on input "submit" at bounding box center [164, 211] width 328 height 40
click at [307, 245] on input "submit" at bounding box center [164, 252] width 328 height 40
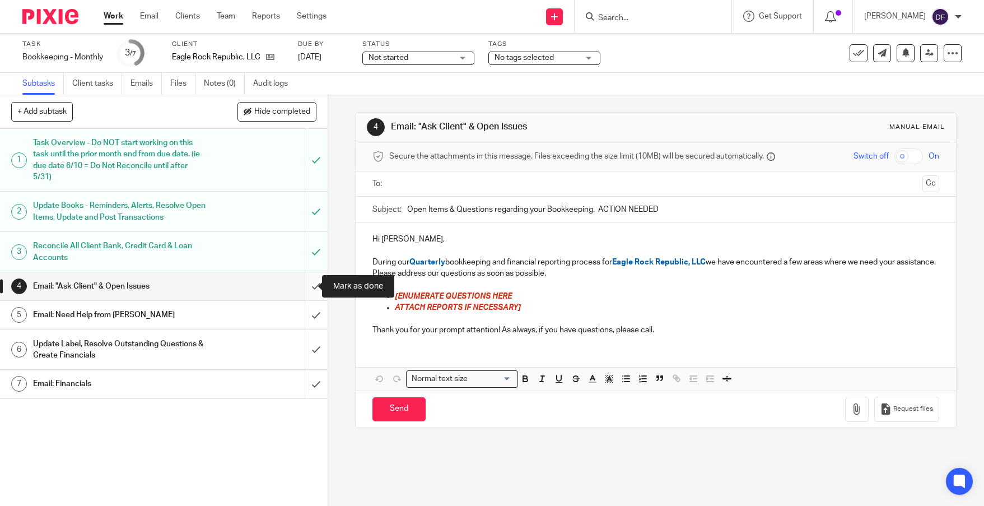
click at [305, 283] on input "submit" at bounding box center [164, 286] width 328 height 28
click at [303, 317] on input "submit" at bounding box center [164, 315] width 328 height 28
click at [311, 340] on input "submit" at bounding box center [164, 350] width 328 height 40
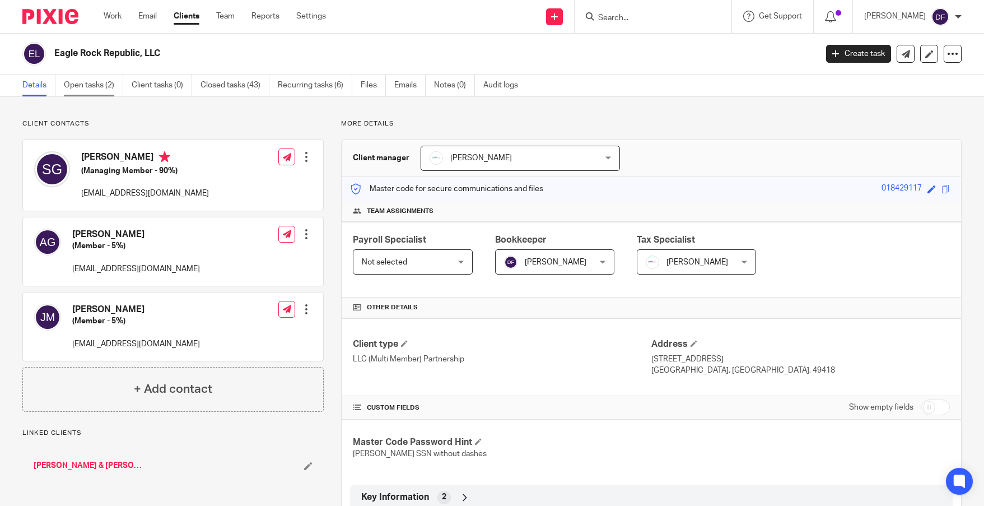
click at [97, 88] on link "Open tasks (2)" at bounding box center [93, 85] width 59 height 22
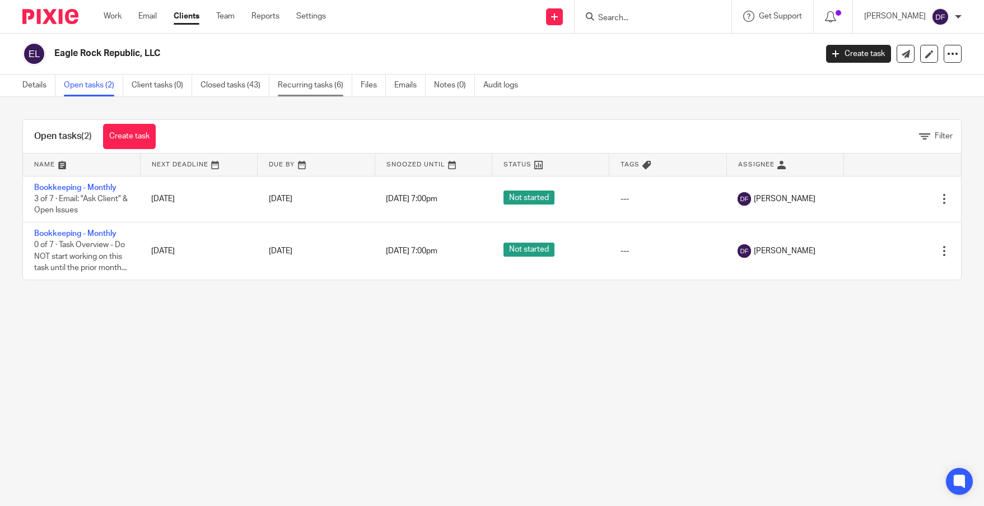
click at [315, 87] on link "Recurring tasks (6)" at bounding box center [315, 85] width 74 height 22
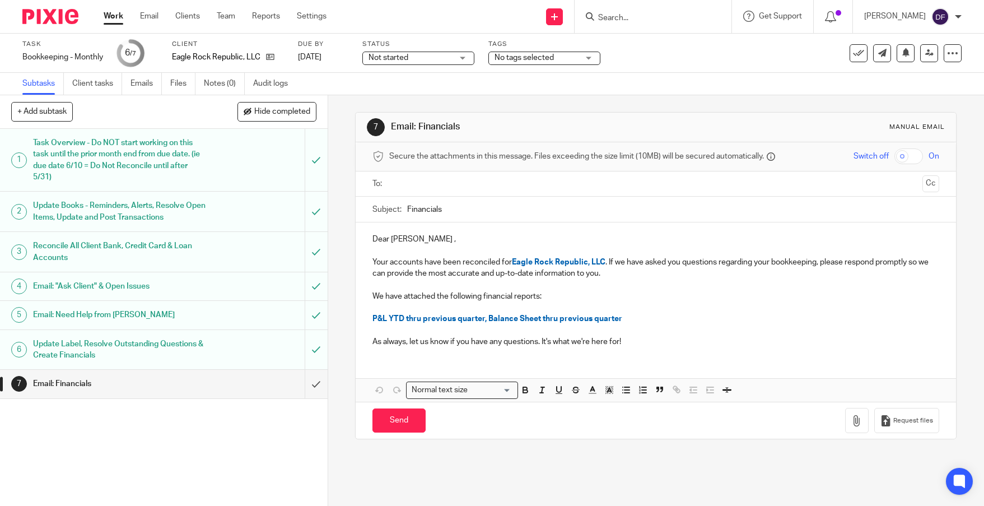
click at [116, 19] on link "Work" at bounding box center [114, 16] width 20 height 11
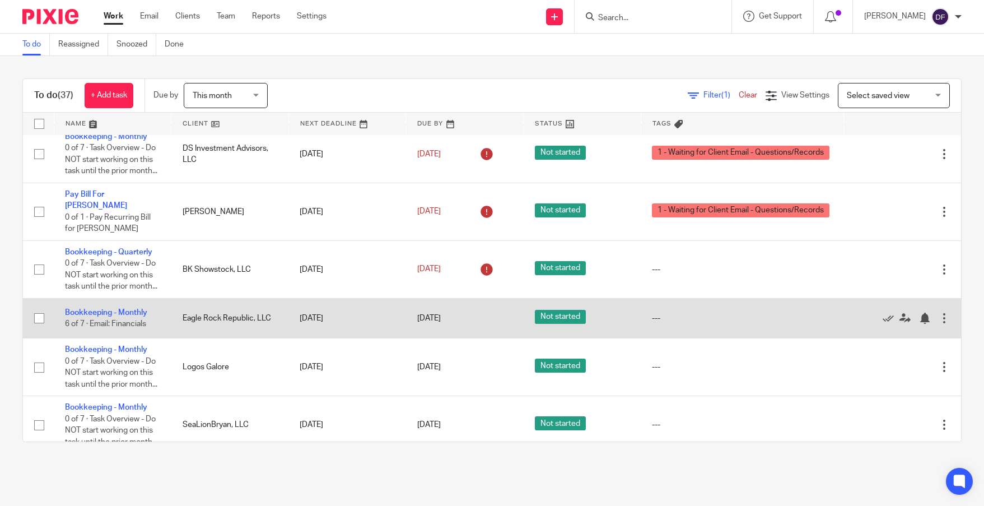
scroll to position [112, 0]
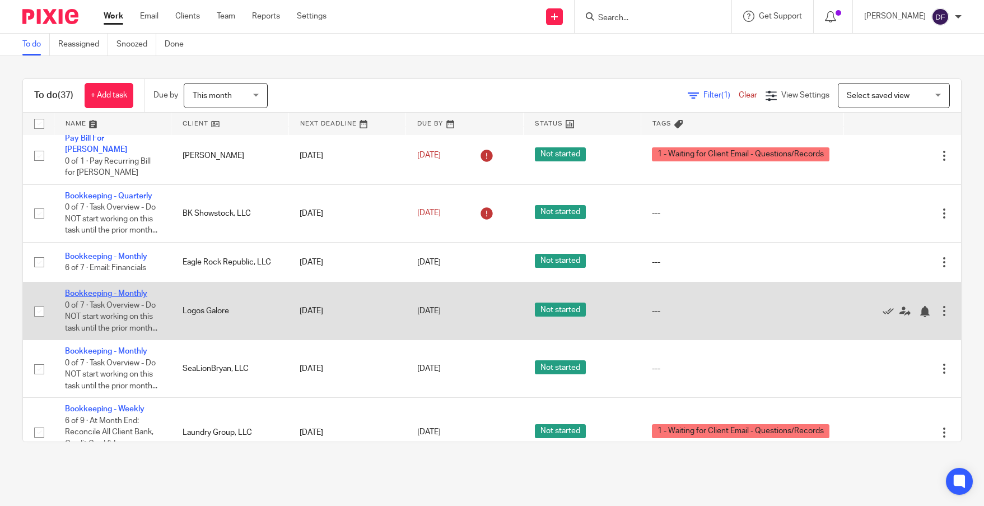
click at [107, 297] on link "Bookkeeping - Monthly" at bounding box center [106, 293] width 82 height 8
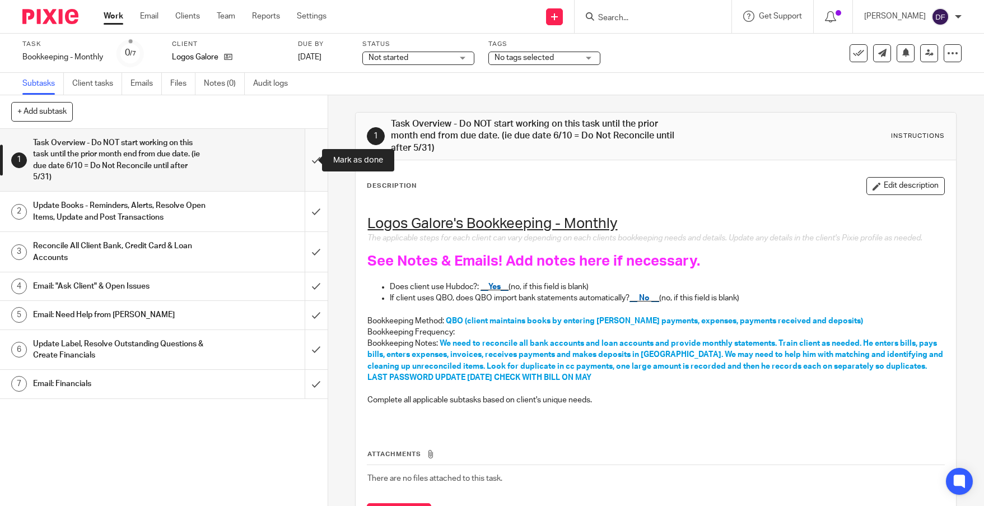
click at [308, 163] on input "submit" at bounding box center [164, 160] width 328 height 62
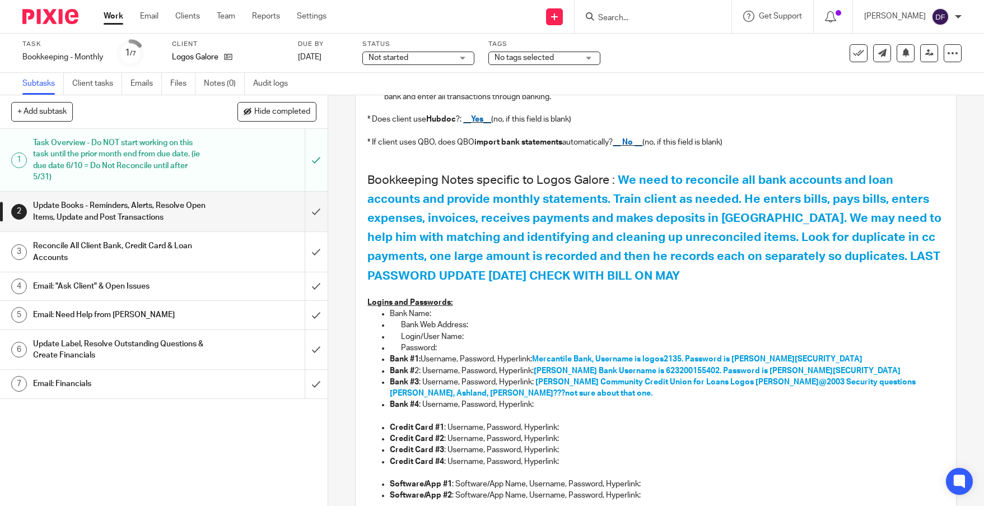
scroll to position [224, 0]
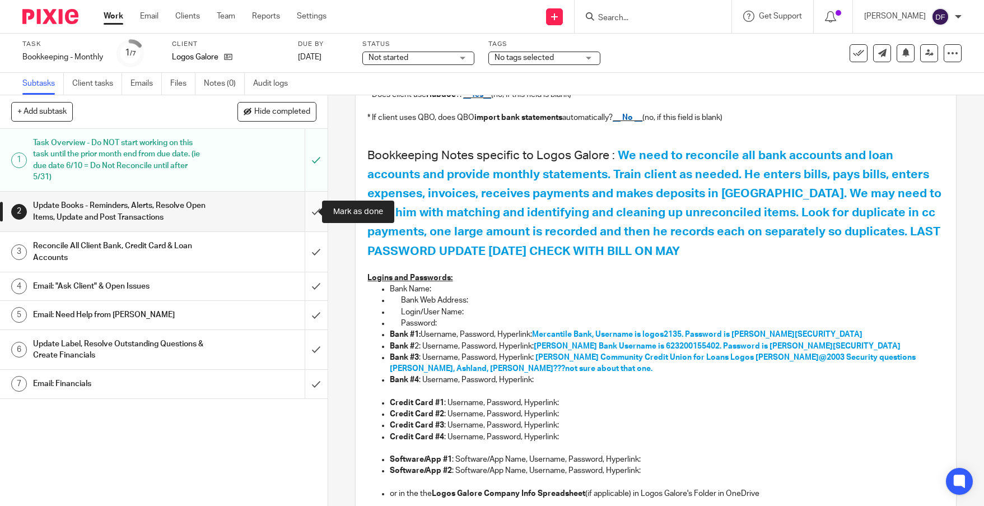
click at [301, 205] on input "submit" at bounding box center [164, 211] width 328 height 40
click at [302, 247] on input "submit" at bounding box center [164, 252] width 328 height 40
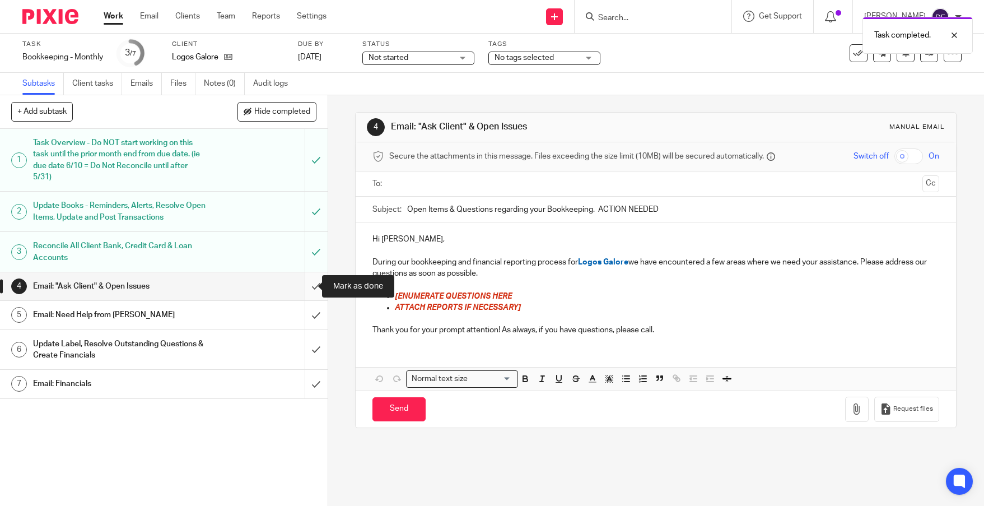
click at [315, 288] on input "submit" at bounding box center [164, 286] width 328 height 28
click at [315, 307] on input "submit" at bounding box center [164, 315] width 328 height 28
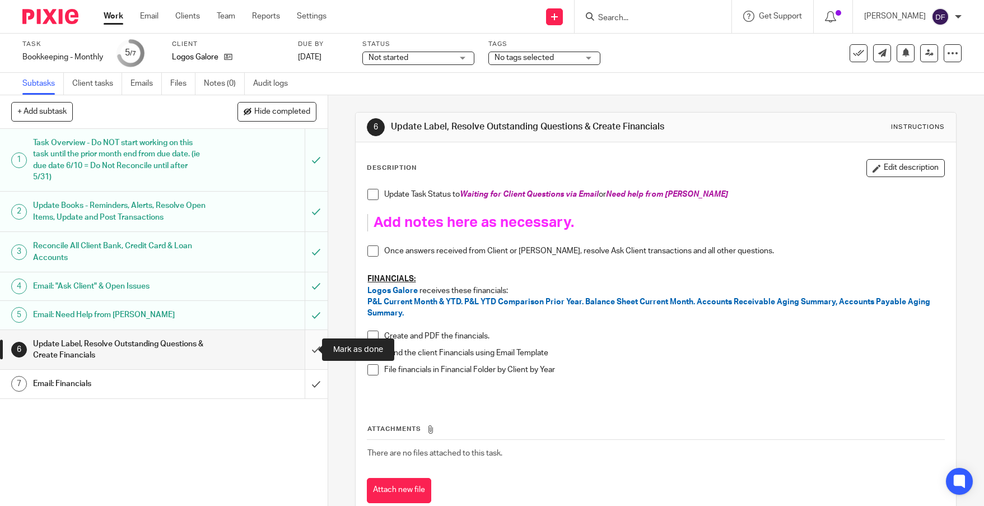
click at [301, 339] on input "submit" at bounding box center [164, 350] width 328 height 40
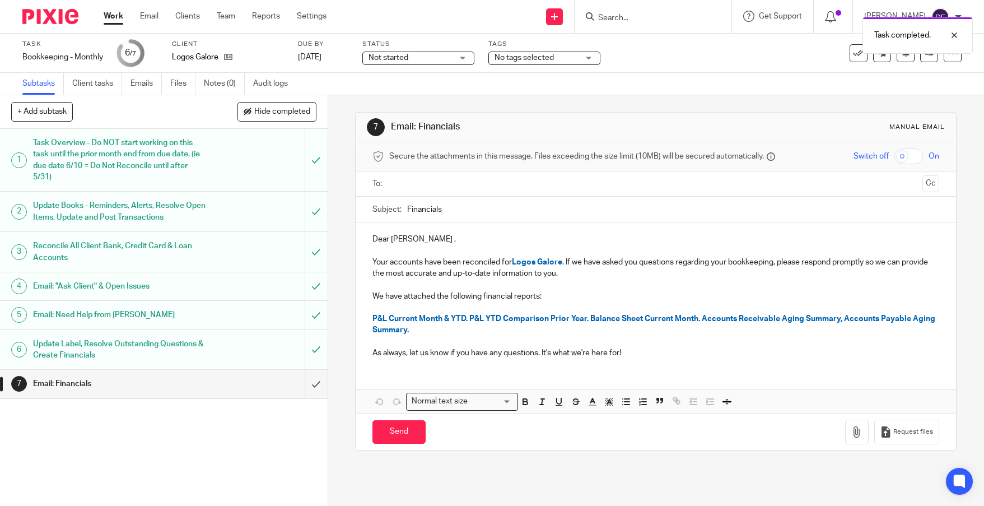
click at [405, 188] on input "text" at bounding box center [655, 183] width 524 height 13
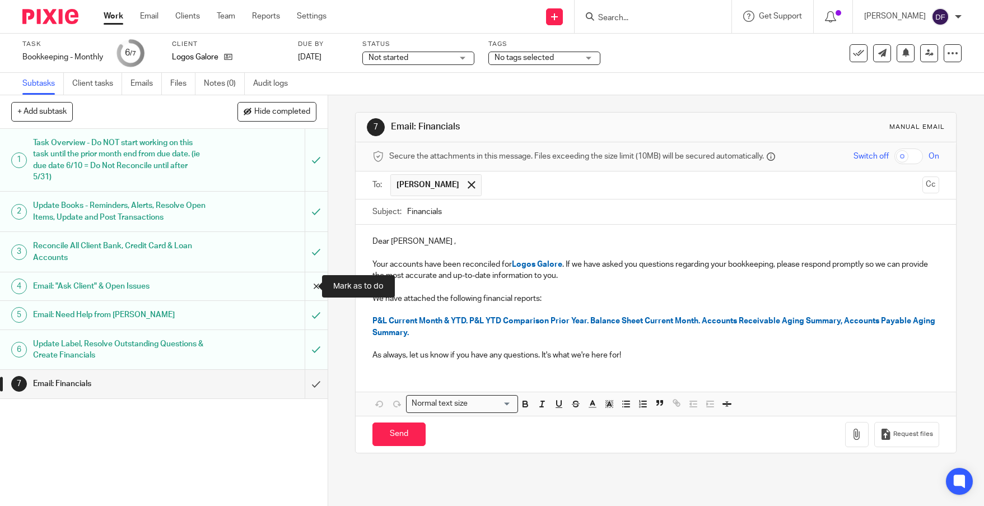
click at [307, 283] on input "submit" at bounding box center [164, 286] width 328 height 28
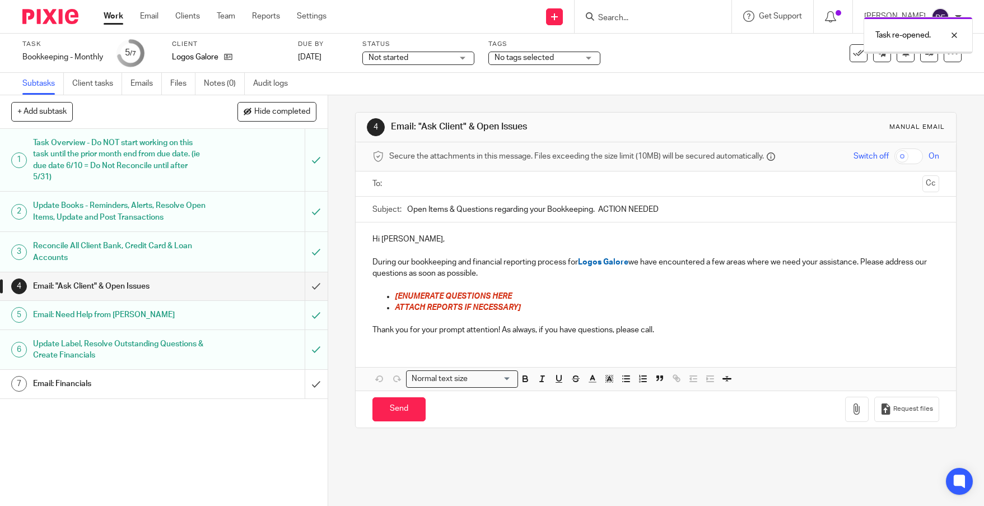
click at [419, 178] on ul at bounding box center [656, 184] width 532 height 18
click at [416, 183] on input "text" at bounding box center [655, 183] width 524 height 13
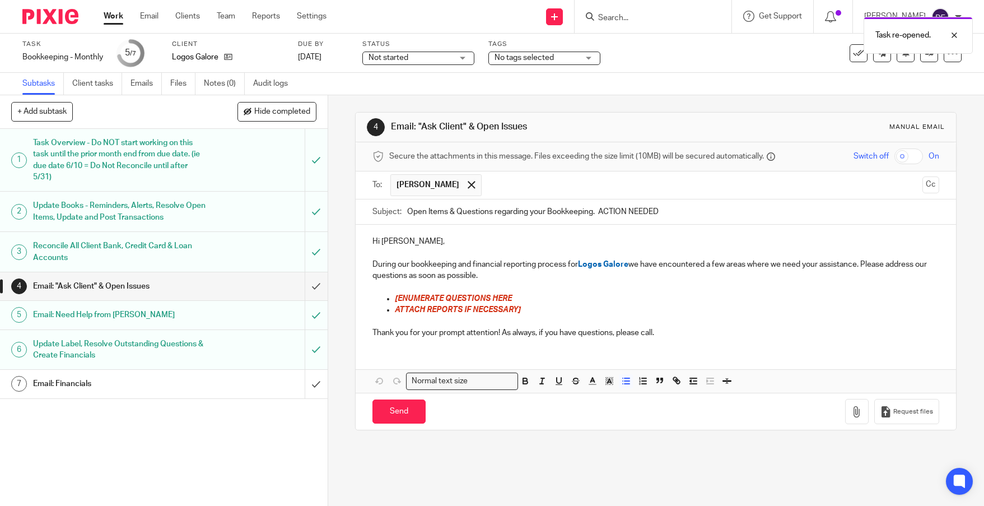
drag, startPoint x: 515, startPoint y: 297, endPoint x: 389, endPoint y: 304, distance: 126.2
click at [389, 304] on ul "[ENUMERATE QUESTIONS HERE ATTACH REPORTS IF NECESSARY]" at bounding box center [655, 304] width 567 height 23
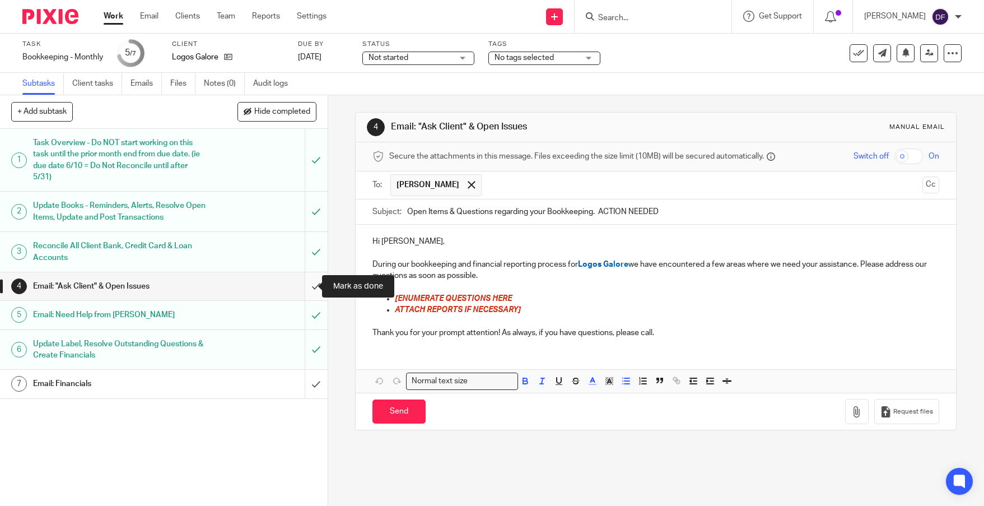
click at [309, 282] on input "submit" at bounding box center [164, 286] width 328 height 28
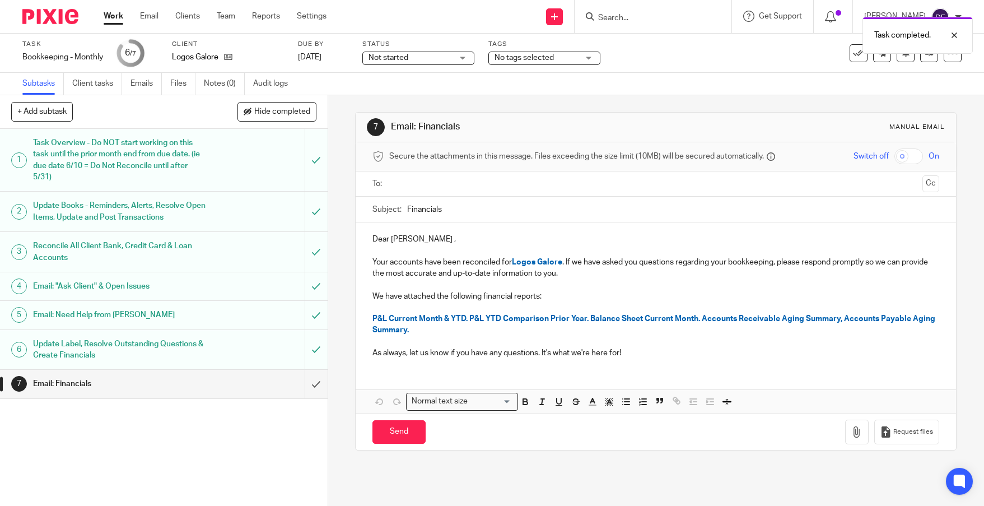
click at [456, 182] on input "text" at bounding box center [655, 183] width 524 height 13
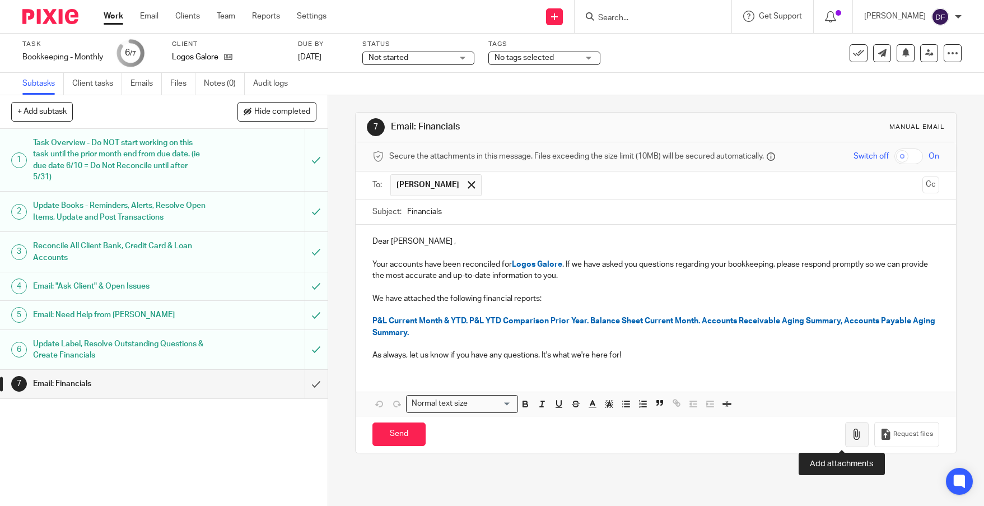
click at [851, 432] on icon "button" at bounding box center [856, 433] width 11 height 11
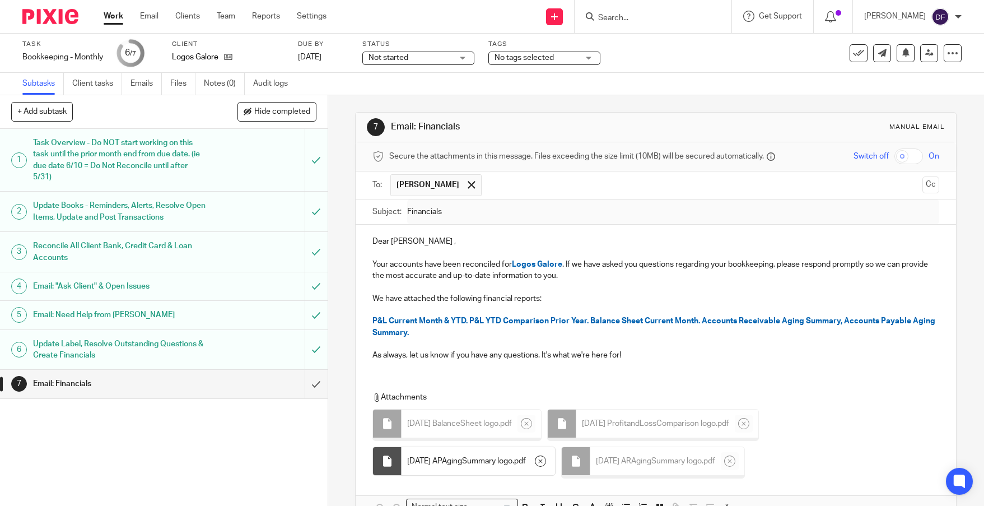
scroll to position [64, 0]
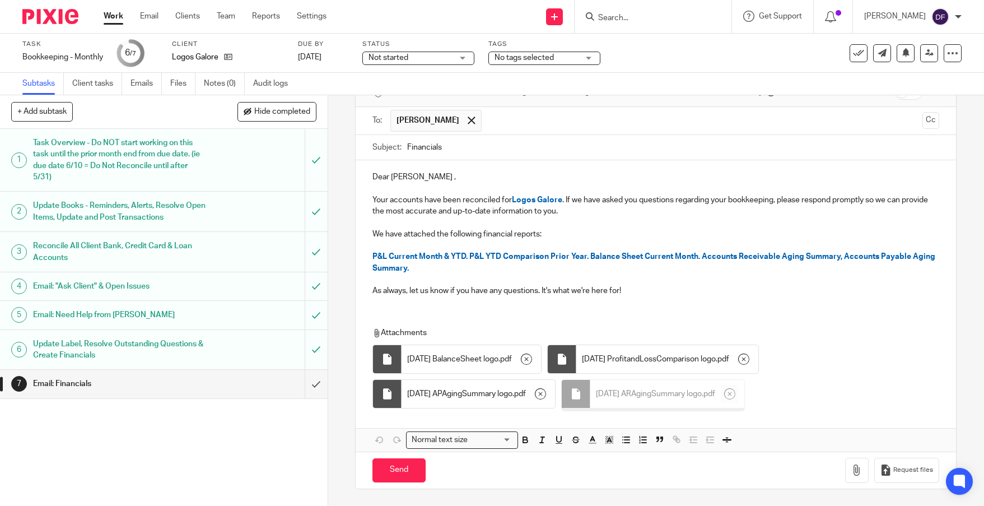
click at [803, 382] on div "Attachments 7.31.25 BalanceSheet logo . pdf 7.31.25 ProfitandLossComparison log…" at bounding box center [647, 371] width 550 height 89
click at [393, 466] on input "Send" at bounding box center [398, 470] width 53 height 24
type input "Sent"
click at [106, 16] on link "Work" at bounding box center [114, 16] width 20 height 11
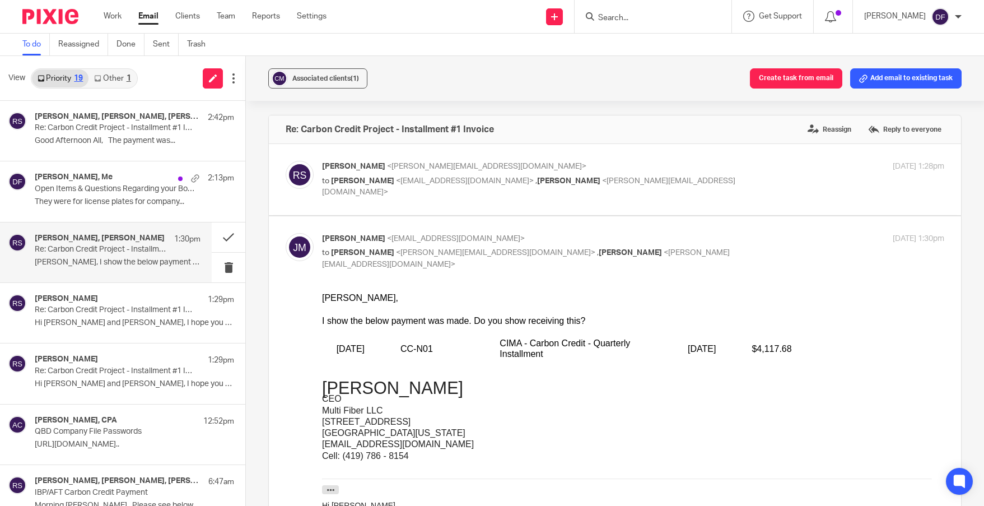
scroll to position [1044, 0]
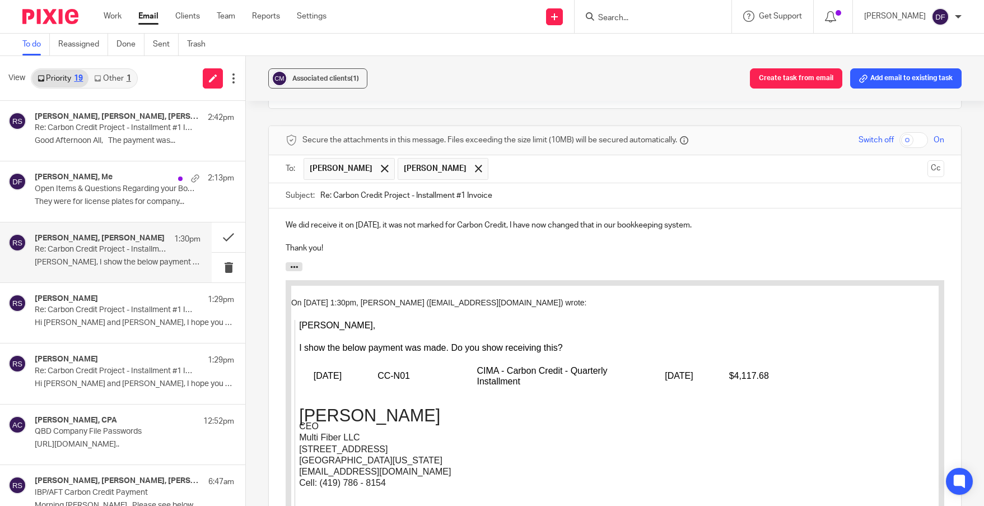
click at [102, 183] on div "James Bagge, Me 2:13pm" at bounding box center [134, 177] width 199 height 11
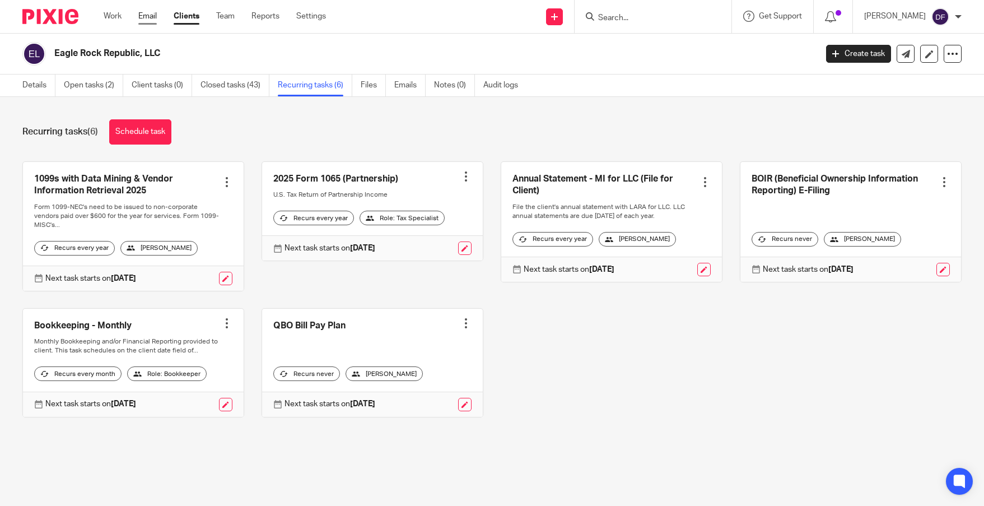
drag, startPoint x: 0, startPoint y: 0, endPoint x: 142, endPoint y: 17, distance: 143.2
click at [142, 17] on link "Email" at bounding box center [147, 16] width 18 height 11
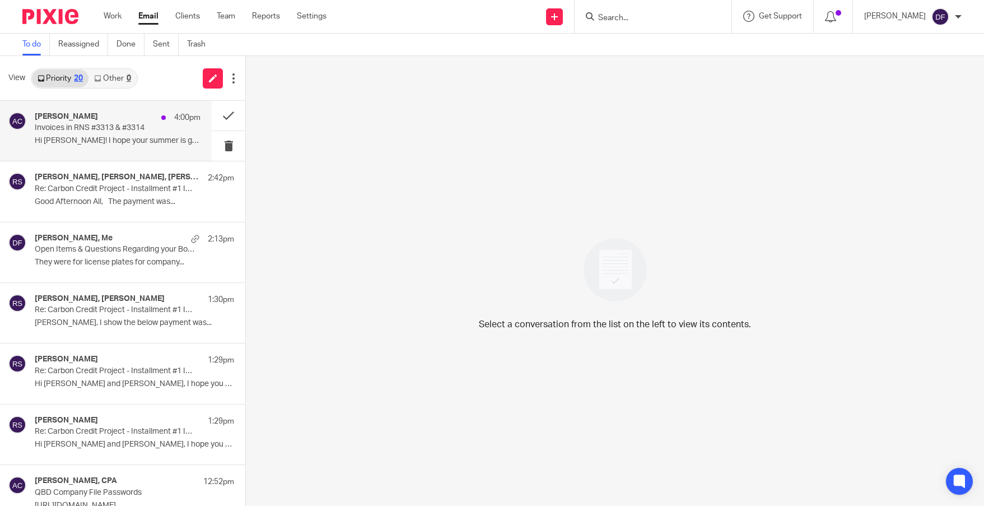
click at [132, 121] on div "Amy Corfixsen 4:00pm" at bounding box center [118, 117] width 166 height 11
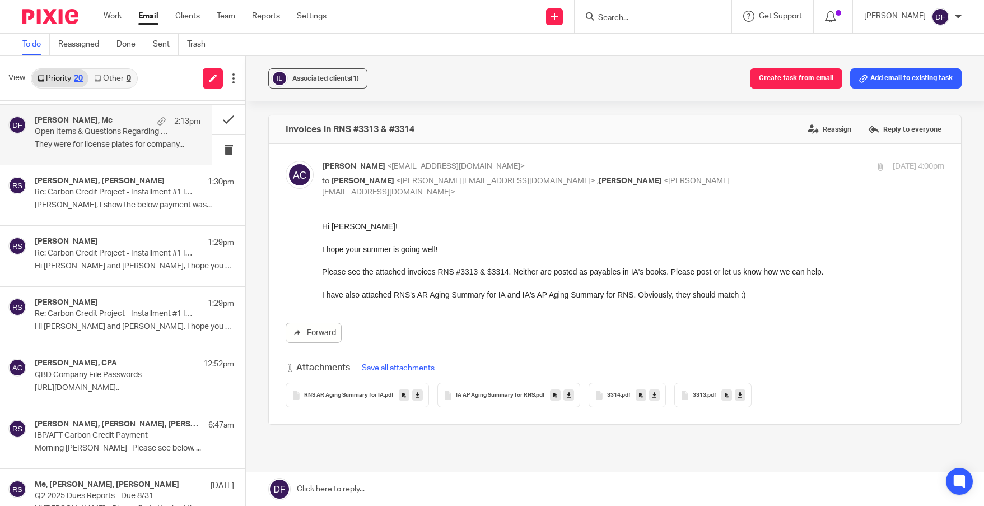
scroll to position [56, 0]
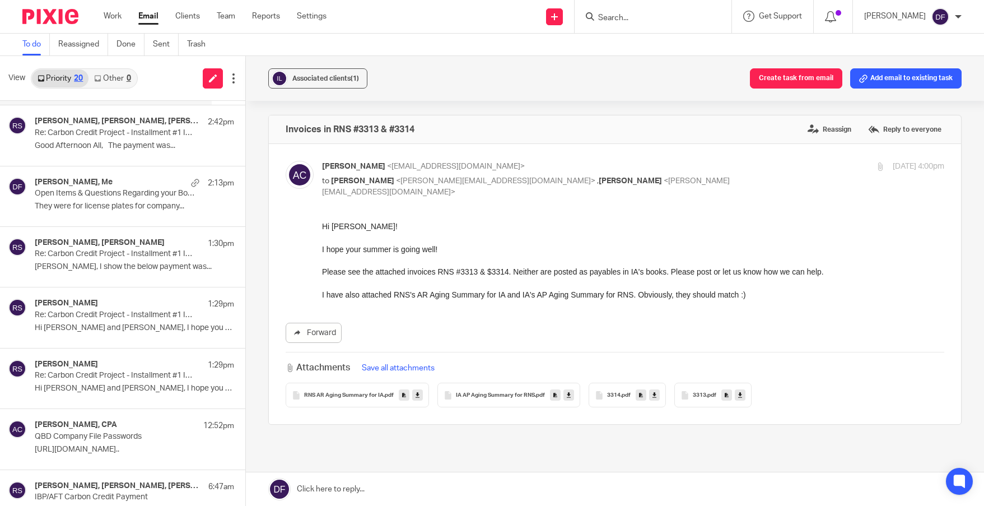
click at [123, 79] on link "Other 0" at bounding box center [112, 78] width 48 height 18
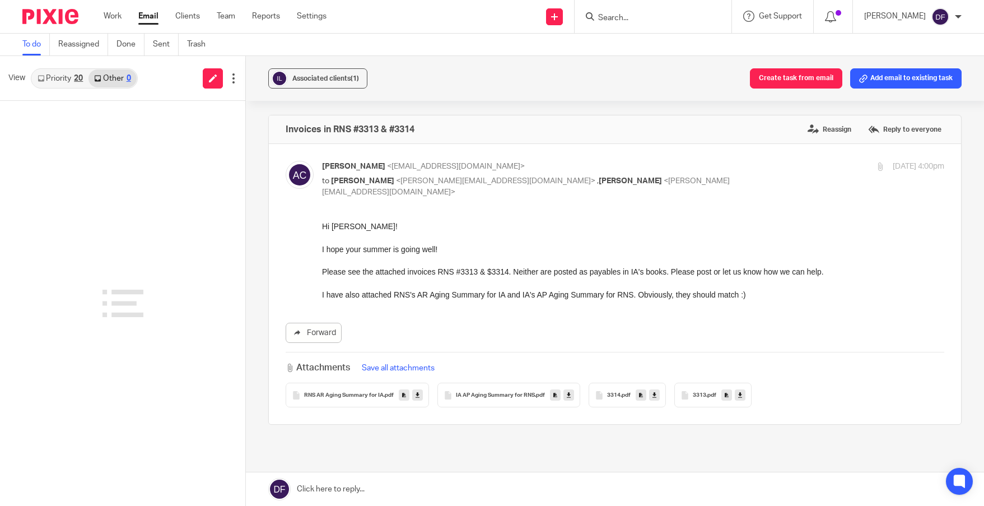
scroll to position [0, 0]
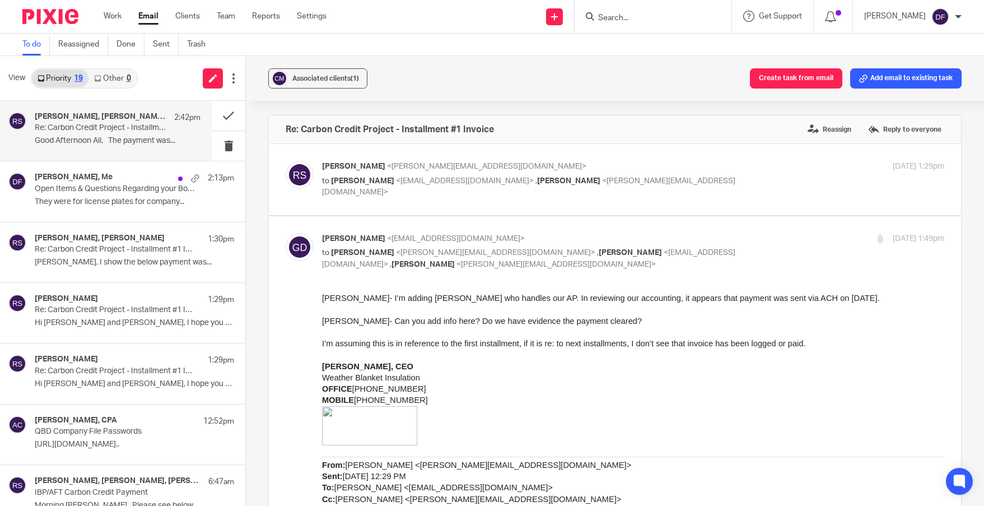
scroll to position [1207, 0]
